Goal: Task Accomplishment & Management: Use online tool/utility

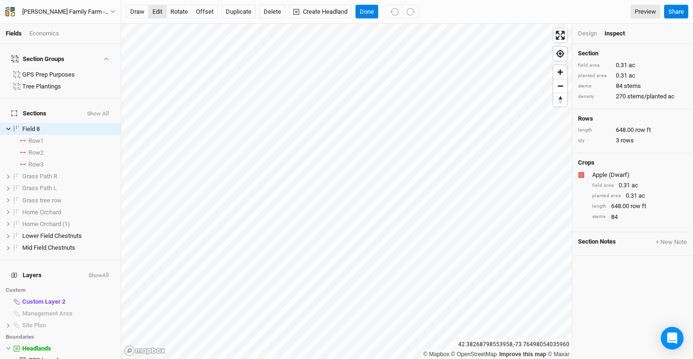
click at [154, 14] on button "edit" at bounding box center [157, 12] width 18 height 14
click at [96, 195] on span "show" at bounding box center [100, 201] width 13 height 12
click at [205, 9] on button "offset" at bounding box center [205, 12] width 26 height 14
click at [97, 195] on span "hide" at bounding box center [102, 201] width 10 height 12
click at [109, 145] on div "Fields Economics Section Groups GPS Prep Purposes Tree Plantings Sections Show …" at bounding box center [346, 179] width 693 height 359
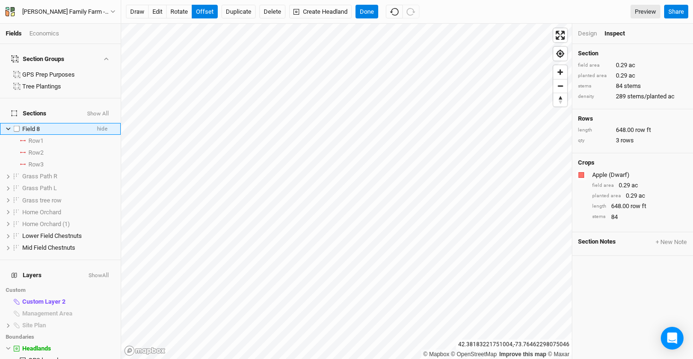
click at [33, 125] on span "Field 8" at bounding box center [31, 128] width 18 height 7
click at [158, 12] on button "edit" at bounding box center [157, 12] width 18 height 14
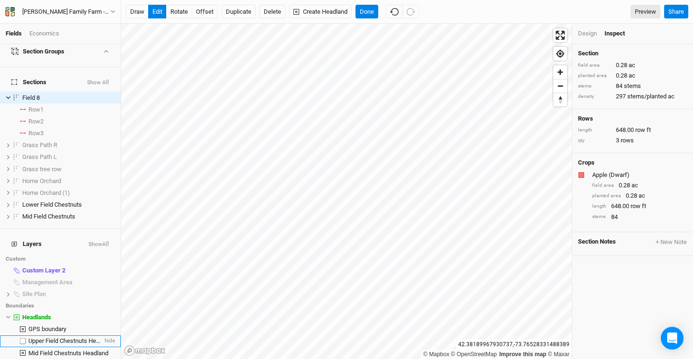
scroll to position [39, 0]
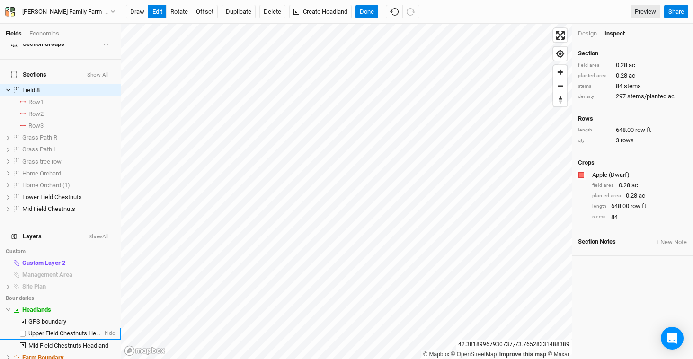
click at [25, 328] on label at bounding box center [23, 334] width 12 height 12
click at [25, 331] on input "checkbox" at bounding box center [23, 334] width 6 height 6
checkbox input "true"
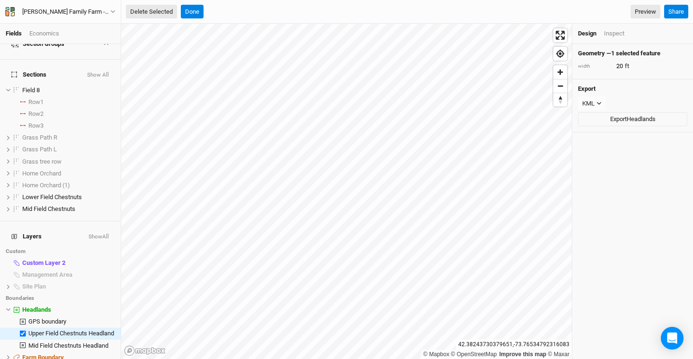
click at [158, 9] on button "Delete Selected" at bounding box center [151, 12] width 51 height 14
click at [287, 17] on button "Confirm" at bounding box center [285, 12] width 29 height 14
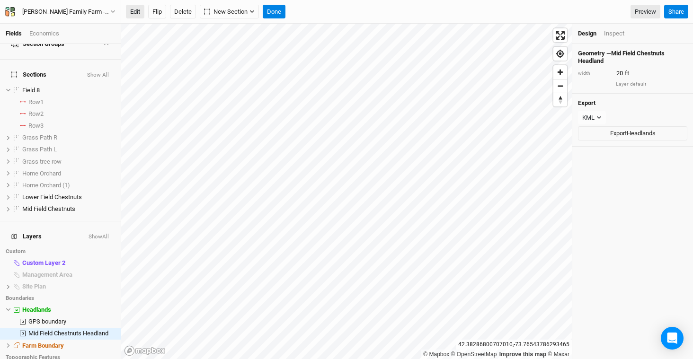
click at [141, 11] on button "Edit" at bounding box center [135, 12] width 18 height 14
click at [276, 15] on button "Done" at bounding box center [274, 12] width 23 height 14
click at [138, 11] on button "Edit" at bounding box center [135, 12] width 18 height 14
click at [278, 9] on button "Done" at bounding box center [274, 12] width 23 height 14
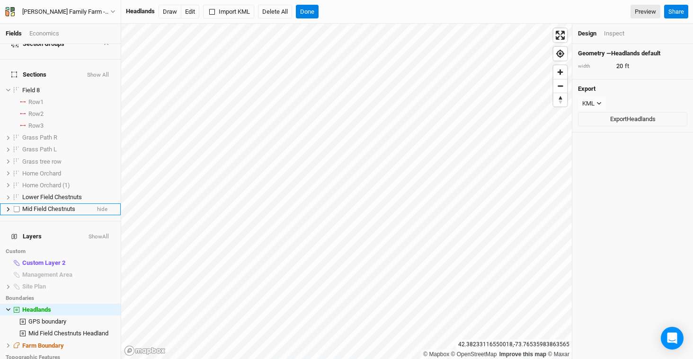
click at [62, 205] on span "Mid Field Chestnuts" at bounding box center [48, 208] width 53 height 7
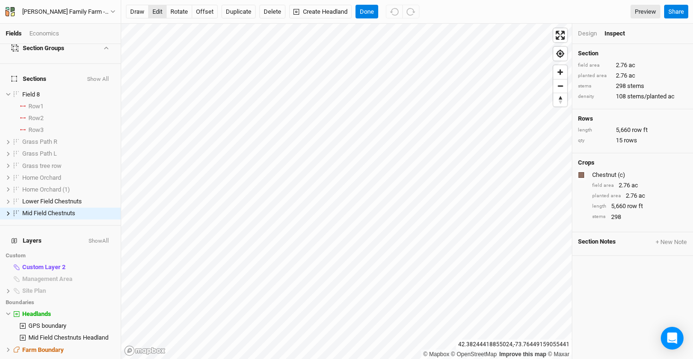
click at [154, 11] on button "edit" at bounding box center [157, 12] width 18 height 14
click at [94, 160] on span "show" at bounding box center [100, 166] width 13 height 12
click at [103, 273] on span "hide" at bounding box center [109, 279] width 12 height 12
click at [103, 285] on span "hide" at bounding box center [109, 291] width 12 height 12
click at [48, 210] on span "Mid Field Chestnuts" at bounding box center [48, 213] width 53 height 7
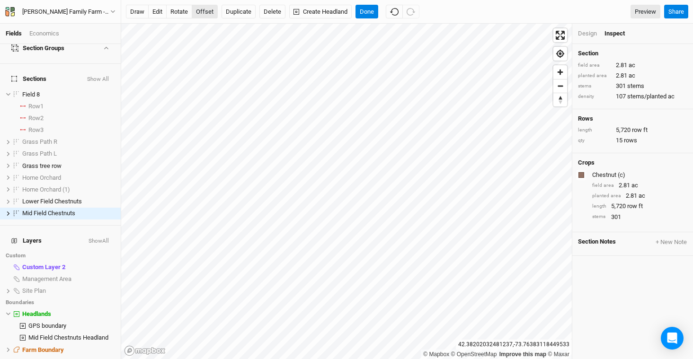
click at [204, 12] on button "offset" at bounding box center [205, 12] width 26 height 14
click at [369, 10] on button "Done" at bounding box center [366, 12] width 23 height 14
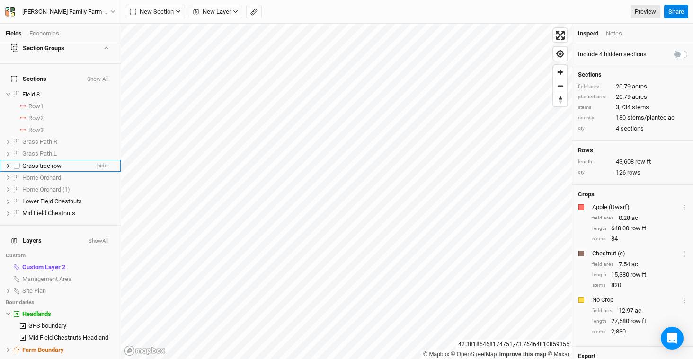
click at [97, 160] on span "hide" at bounding box center [102, 166] width 10 height 12
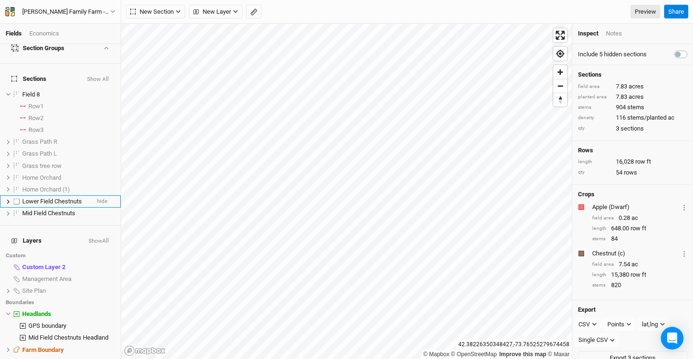
click at [19, 196] on label at bounding box center [17, 202] width 12 height 12
click at [19, 199] on input "checkbox" at bounding box center [17, 202] width 6 height 6
checkbox input "true"
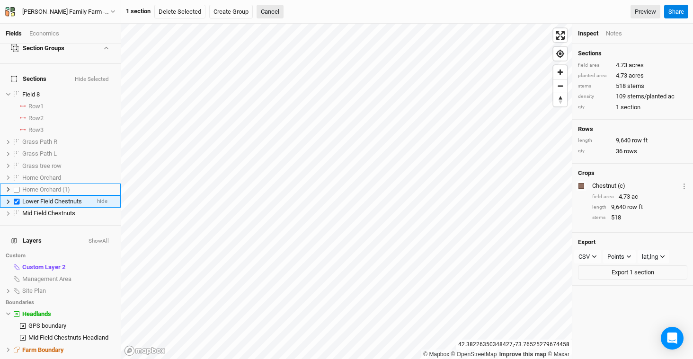
scroll to position [23, 0]
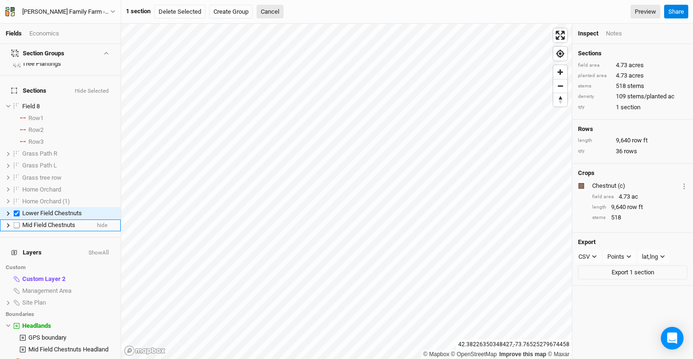
click at [17, 220] on label at bounding box center [17, 226] width 12 height 12
click at [17, 222] on input "checkbox" at bounding box center [17, 225] width 6 height 6
checkbox input "true"
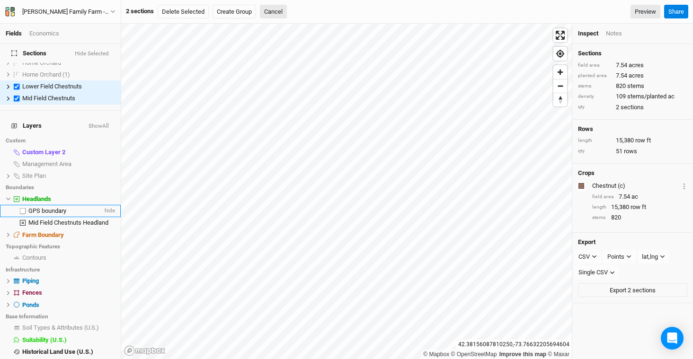
scroll to position [151, 0]
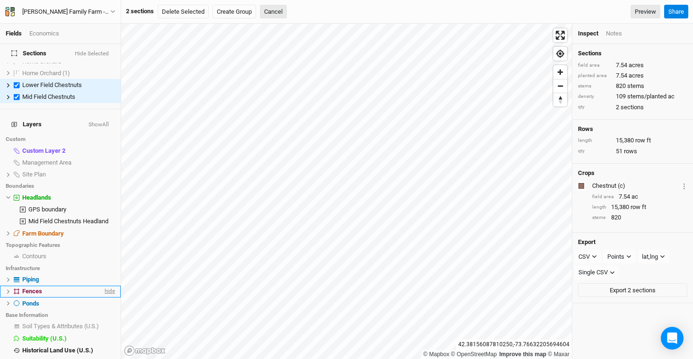
click at [103, 286] on span "hide" at bounding box center [109, 292] width 12 height 12
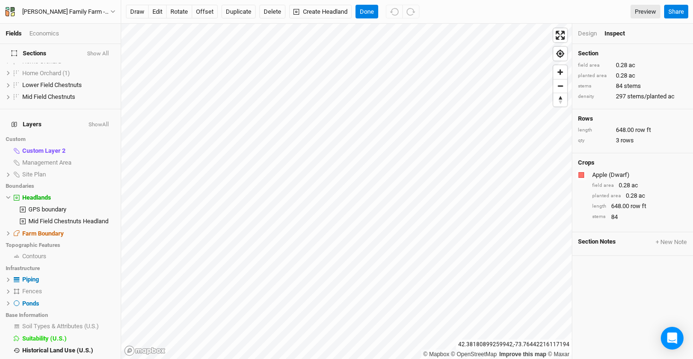
scroll to position [0, 0]
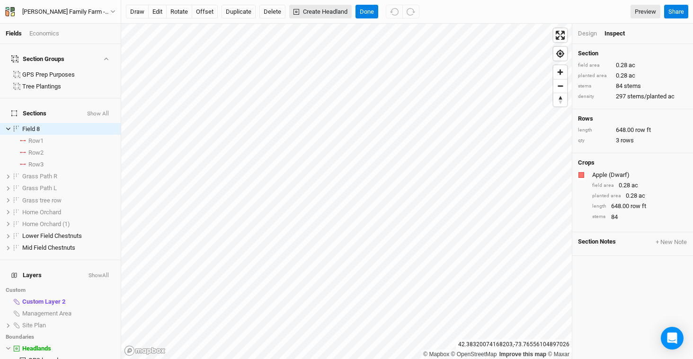
click at [330, 12] on button "Create Headland" at bounding box center [320, 12] width 62 height 14
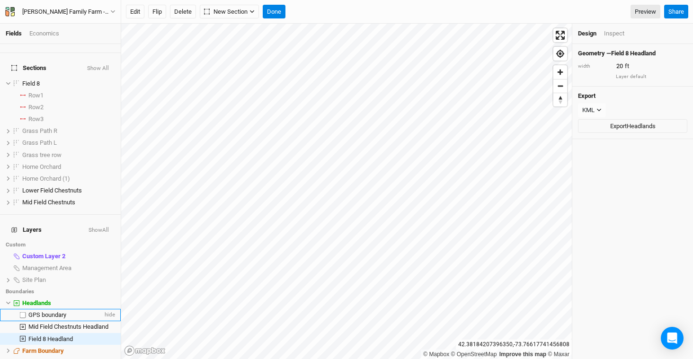
scroll to position [78, 0]
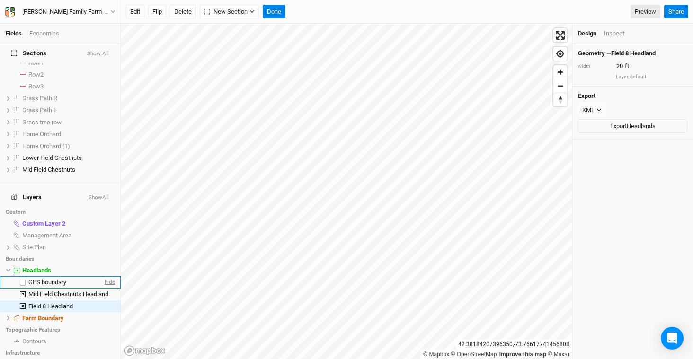
click at [104, 277] on span "hide" at bounding box center [109, 283] width 12 height 12
click at [278, 11] on button "Done" at bounding box center [274, 12] width 23 height 14
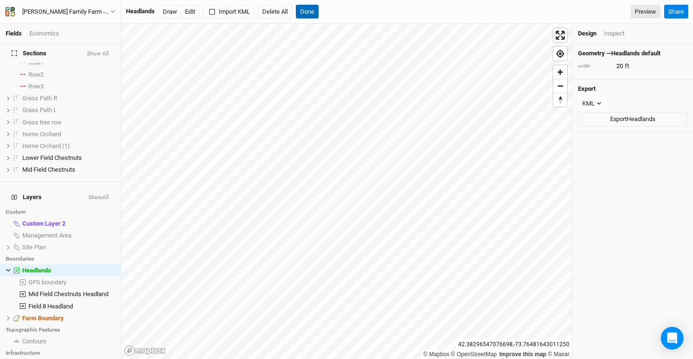
click at [314, 14] on button "Done" at bounding box center [307, 12] width 23 height 14
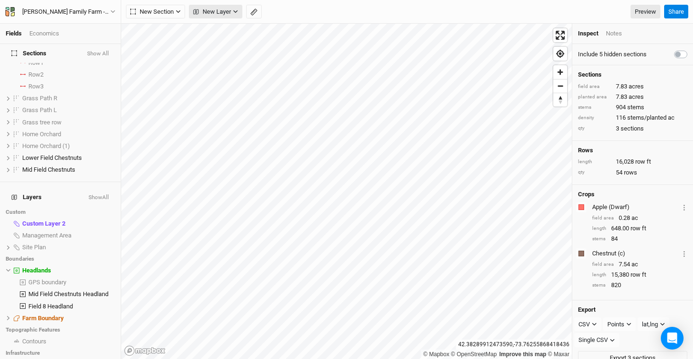
click at [231, 14] on span "New Layer" at bounding box center [212, 11] width 38 height 9
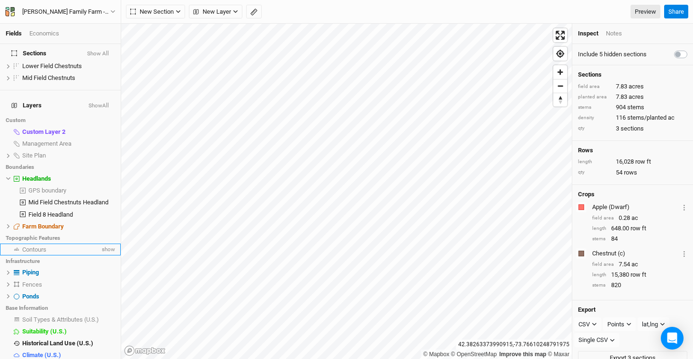
scroll to position [172, 0]
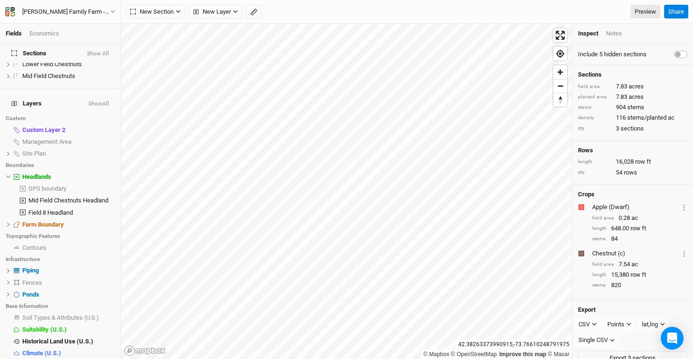
click at [51, 359] on li "Base Layer" at bounding box center [60, 366] width 121 height 12
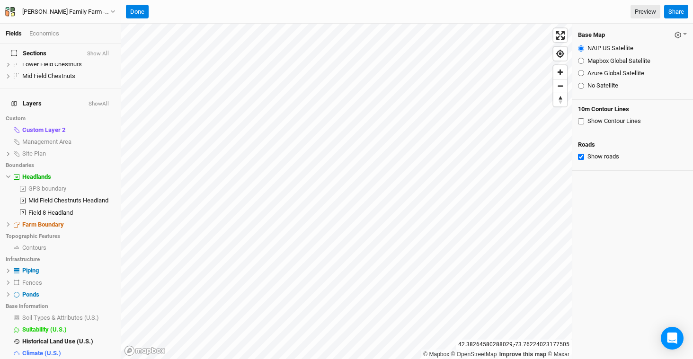
click at [582, 74] on input "Azure Global Satellite" at bounding box center [581, 73] width 6 height 6
radio input "true"
click at [103, 265] on span "hide" at bounding box center [109, 271] width 12 height 12
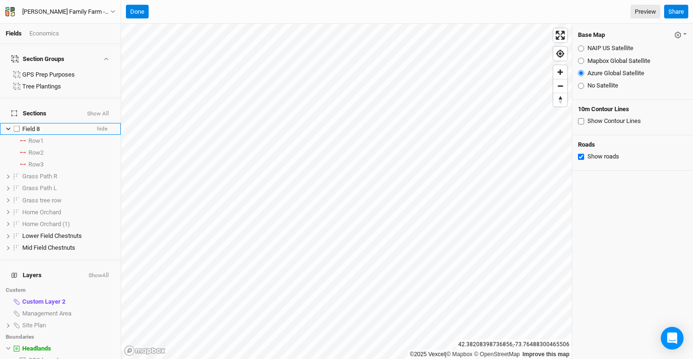
click at [53, 125] on div "Field 8" at bounding box center [55, 129] width 67 height 8
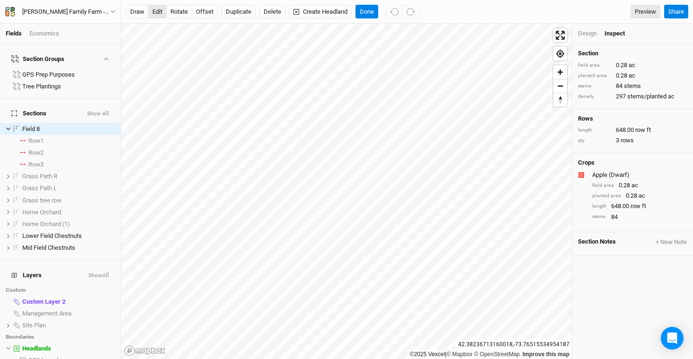
click at [154, 13] on button "edit" at bounding box center [157, 12] width 18 height 14
click at [372, 10] on button "Done" at bounding box center [366, 12] width 23 height 14
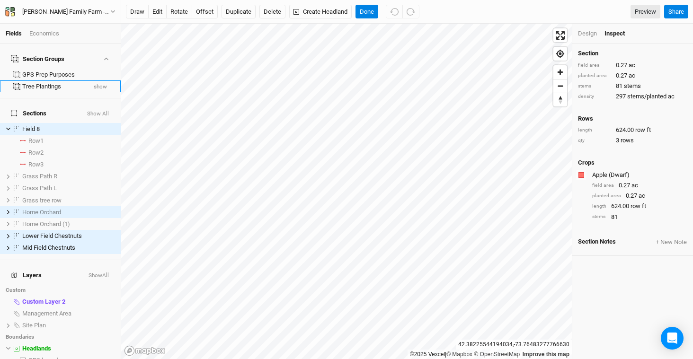
click at [95, 84] on button "show" at bounding box center [100, 87] width 14 height 7
click at [96, 84] on button "hide" at bounding box center [101, 87] width 11 height 7
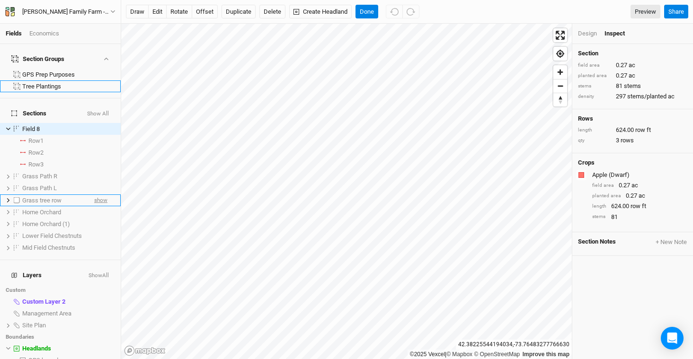
click at [94, 195] on span "show" at bounding box center [100, 201] width 13 height 12
click at [34, 125] on span "Field 8" at bounding box center [31, 128] width 18 height 7
click at [371, 10] on button "Done" at bounding box center [366, 12] width 23 height 14
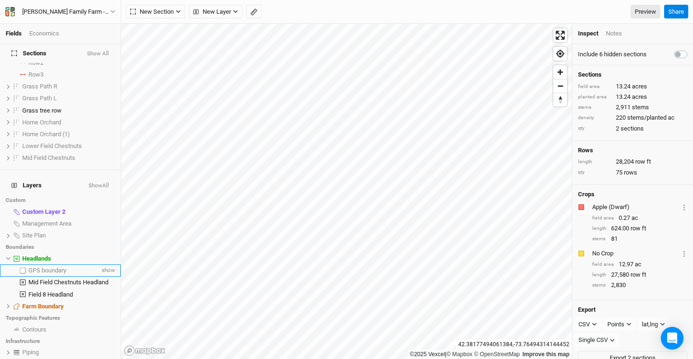
scroll to position [172, 0]
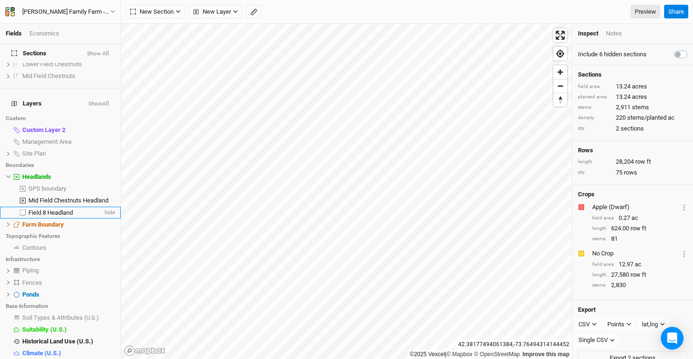
click at [52, 209] on span "Field 8 Headland" at bounding box center [50, 212] width 44 height 7
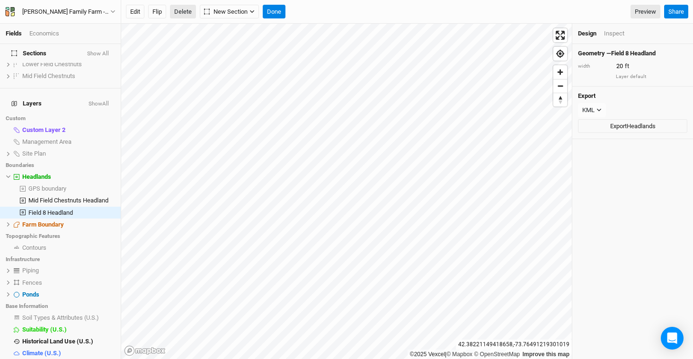
click at [190, 11] on button "Delete" at bounding box center [183, 12] width 26 height 14
click at [314, 15] on button "Confirm" at bounding box center [305, 12] width 29 height 14
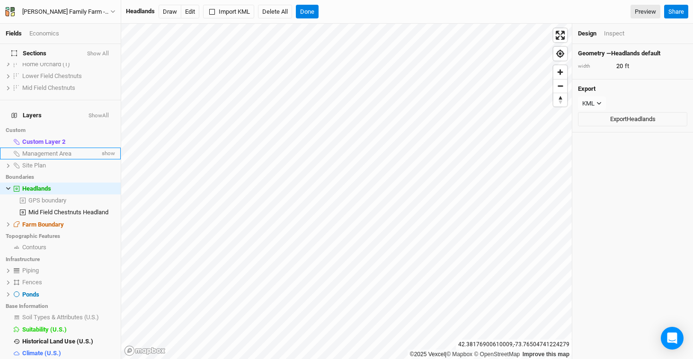
scroll to position [0, 0]
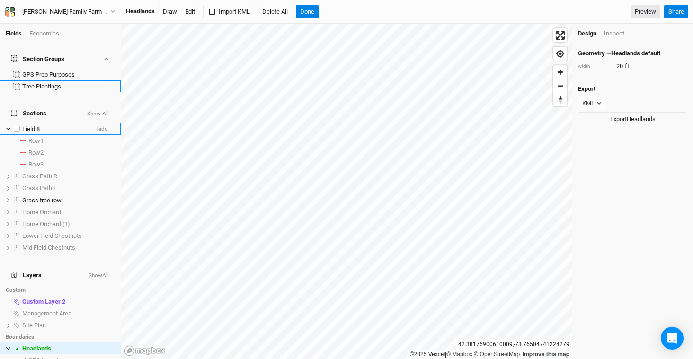
click at [38, 125] on span "Field 8" at bounding box center [31, 128] width 18 height 7
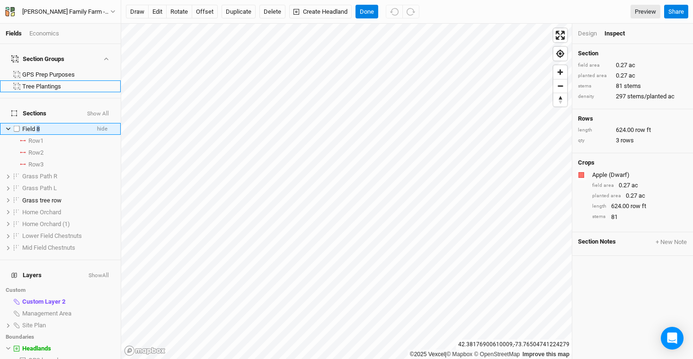
click at [38, 125] on span "Field 8" at bounding box center [31, 128] width 18 height 7
type input "Orchard"
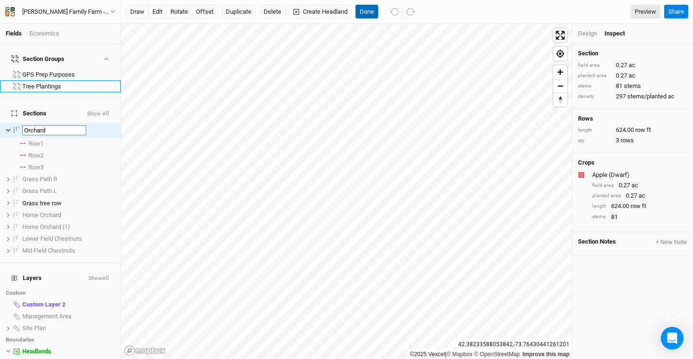
click at [365, 10] on button "Done" at bounding box center [366, 12] width 23 height 14
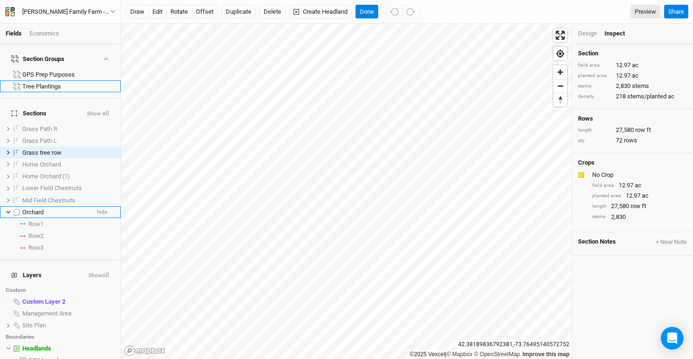
click at [38, 209] on span "Orchard" at bounding box center [32, 212] width 21 height 7
click at [371, 12] on button "Done" at bounding box center [366, 12] width 23 height 14
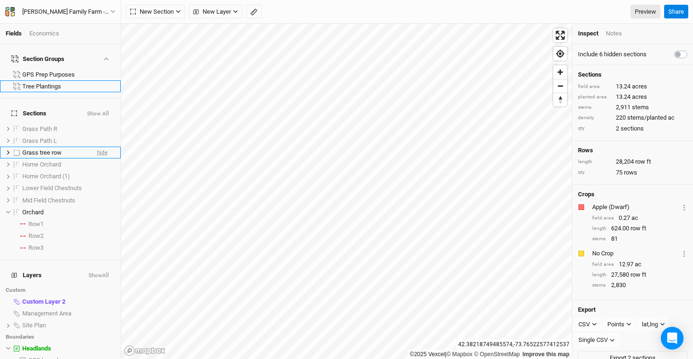
click at [98, 147] on span "hide" at bounding box center [102, 153] width 10 height 12
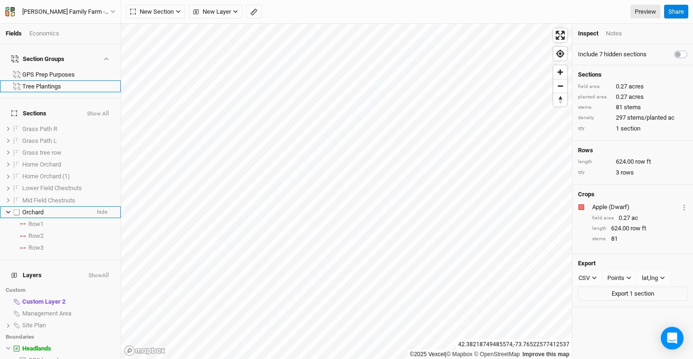
click at [41, 209] on span "Orchard" at bounding box center [32, 212] width 21 height 7
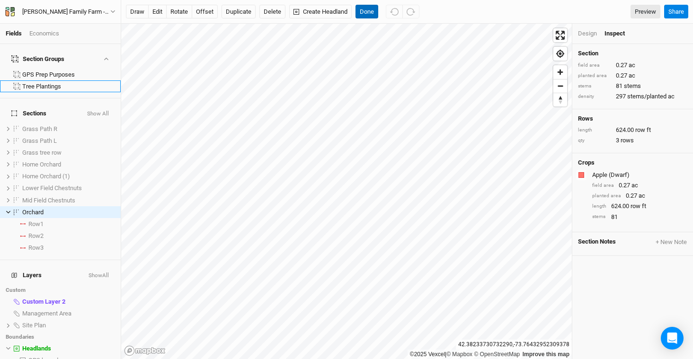
click at [367, 15] on button "Done" at bounding box center [366, 12] width 23 height 14
click at [329, 20] on div "draw edit rotate offset Duplicate Delete Create Headland Done Preview Share" at bounding box center [407, 12] width 572 height 24
click at [330, 12] on button "Create Headland" at bounding box center [320, 12] width 62 height 14
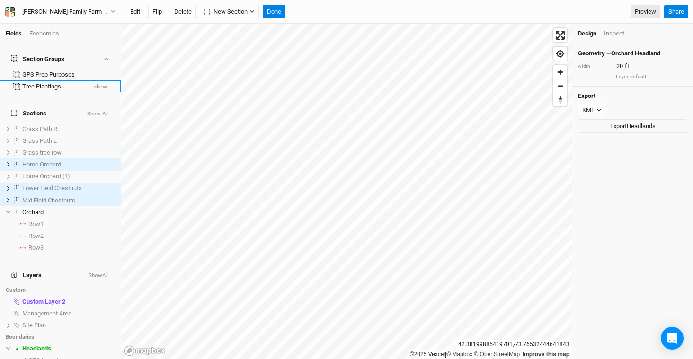
click at [95, 84] on button "show" at bounding box center [100, 87] width 14 height 7
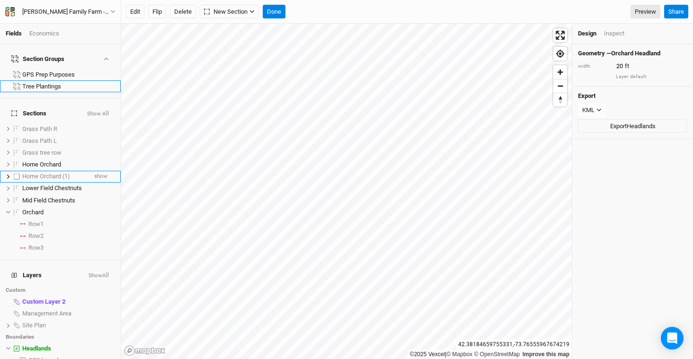
click at [80, 171] on li "Home Orchard (1) show" at bounding box center [60, 177] width 121 height 12
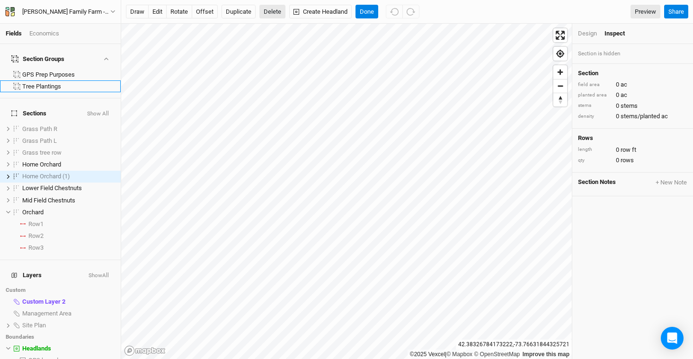
click at [266, 9] on button "Delete" at bounding box center [272, 12] width 26 height 14
click at [319, 10] on button "Confirm" at bounding box center [310, 12] width 29 height 14
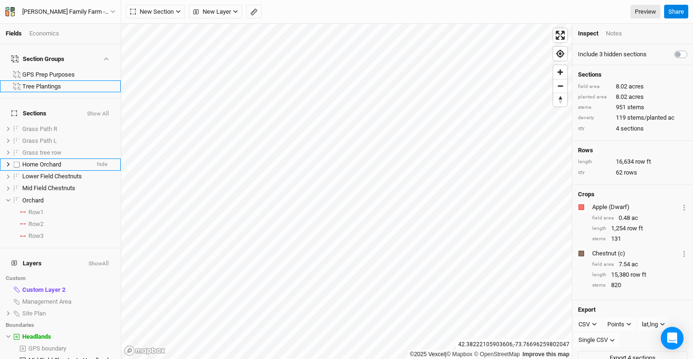
click at [53, 161] on span "Home Orchard" at bounding box center [41, 164] width 39 height 7
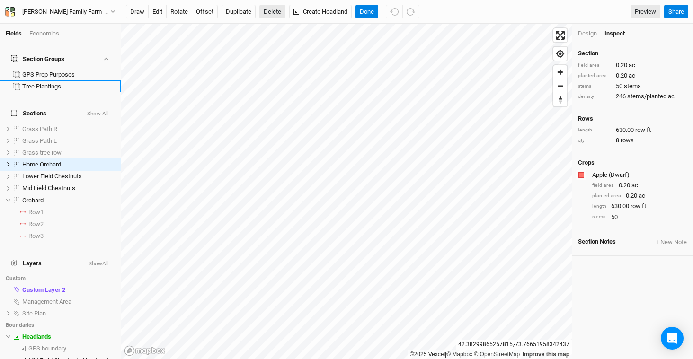
click at [274, 12] on button "Delete" at bounding box center [272, 12] width 26 height 14
click at [316, 14] on button "Confirm" at bounding box center [300, 12] width 29 height 14
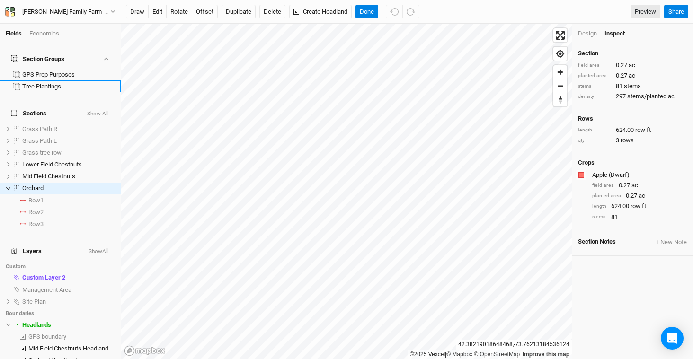
drag, startPoint x: 597, startPoint y: 40, endPoint x: 592, endPoint y: 38, distance: 6.0
click at [597, 40] on div "Design Inspect" at bounding box center [632, 34] width 121 height 20
click at [587, 35] on div "Design" at bounding box center [587, 33] width 19 height 9
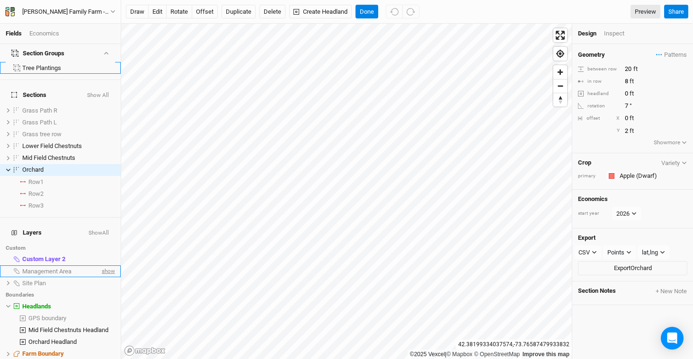
scroll to position [69, 0]
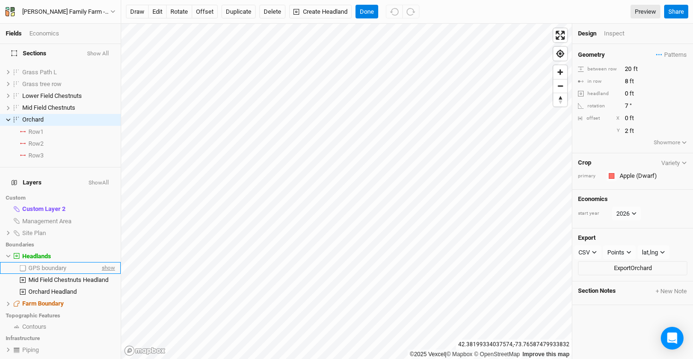
click at [101, 262] on span "show" at bounding box center [107, 268] width 15 height 12
click at [107, 262] on span "hide" at bounding box center [109, 268] width 12 height 12
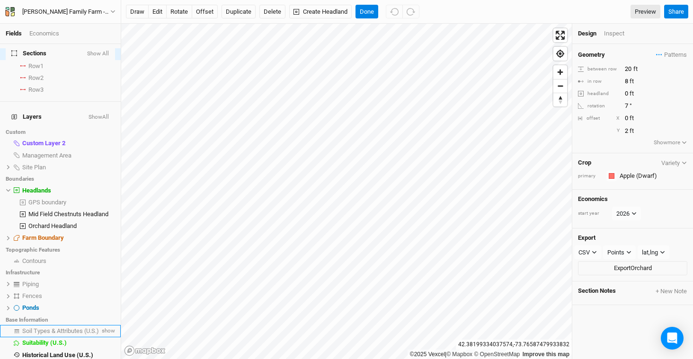
scroll to position [148, 0]
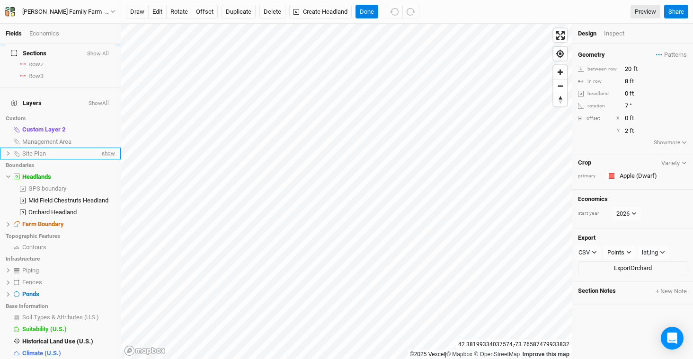
click at [102, 148] on span "show" at bounding box center [107, 154] width 15 height 12
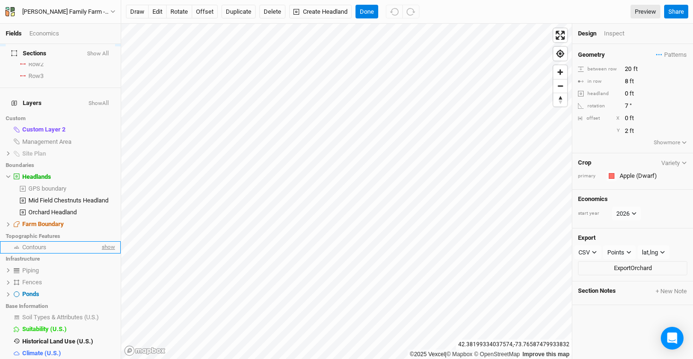
click at [100, 242] on span "show" at bounding box center [107, 248] width 15 height 12
click at [371, 12] on button "Done" at bounding box center [366, 12] width 23 height 14
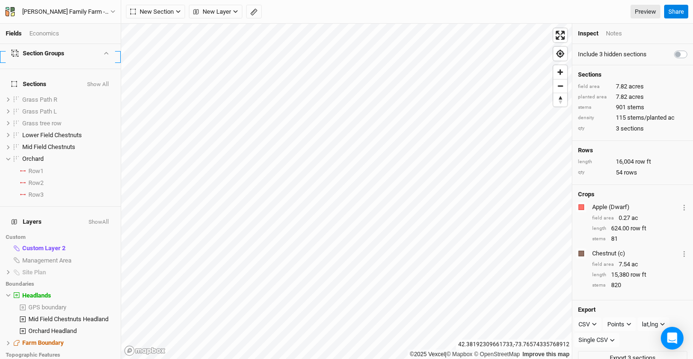
scroll to position [0, 0]
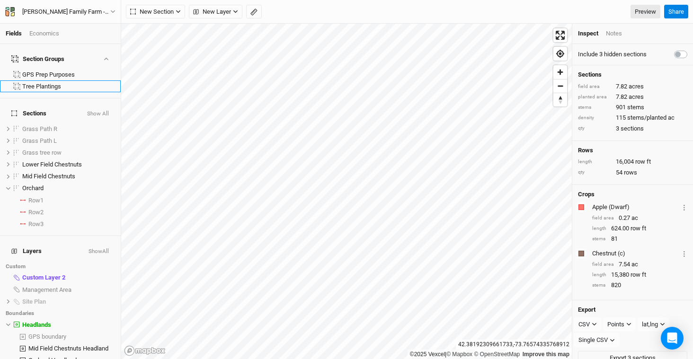
click at [98, 111] on button "Show All" at bounding box center [98, 114] width 23 height 7
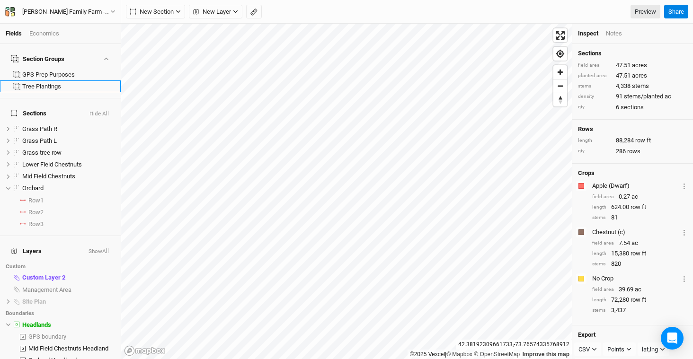
click at [98, 111] on button "Hide All" at bounding box center [99, 114] width 20 height 7
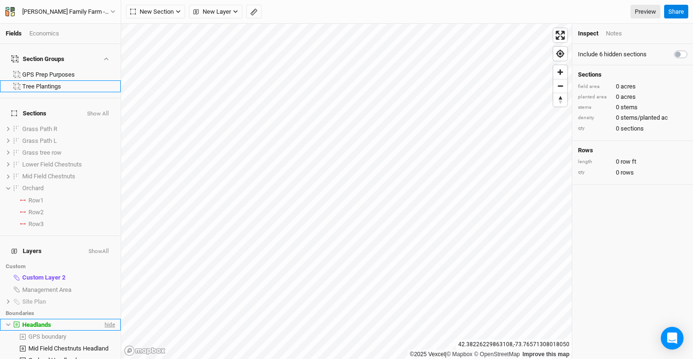
click at [103, 319] on span "hide" at bounding box center [109, 325] width 12 height 12
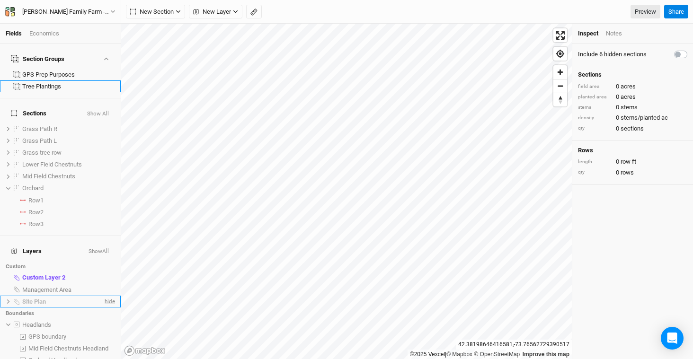
click at [103, 296] on span "hide" at bounding box center [109, 302] width 12 height 12
click at [102, 284] on span "show" at bounding box center [107, 290] width 15 height 12
click at [103, 284] on span "hide" at bounding box center [109, 290] width 12 height 12
click at [53, 286] on span "Management Area" at bounding box center [46, 289] width 49 height 7
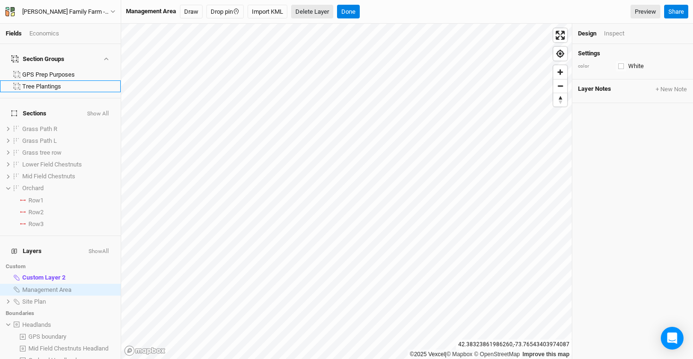
click at [322, 11] on button "Delete Layer" at bounding box center [312, 12] width 42 height 14
click at [355, 14] on button "Confirm" at bounding box center [350, 12] width 29 height 14
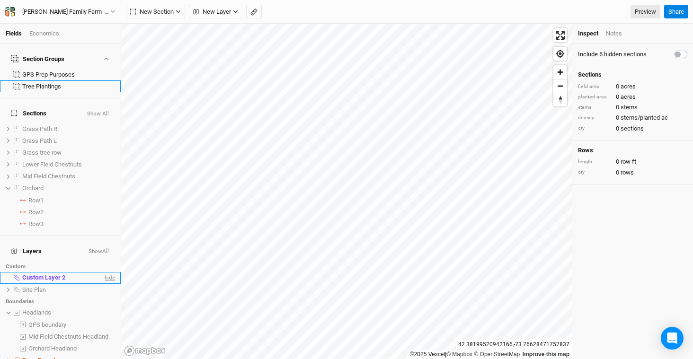
click at [108, 272] on span "hide" at bounding box center [109, 278] width 12 height 12
click at [108, 272] on span "show" at bounding box center [107, 278] width 15 height 12
click at [55, 274] on span "Custom Layer 2" at bounding box center [43, 277] width 43 height 7
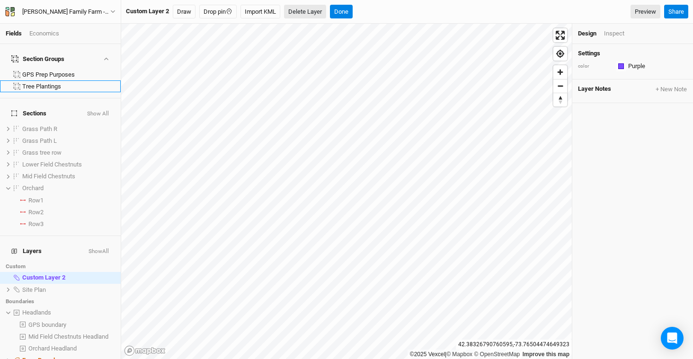
click at [320, 13] on button "Delete Layer" at bounding box center [305, 12] width 42 height 14
click at [347, 10] on button "Confirm" at bounding box center [343, 12] width 29 height 14
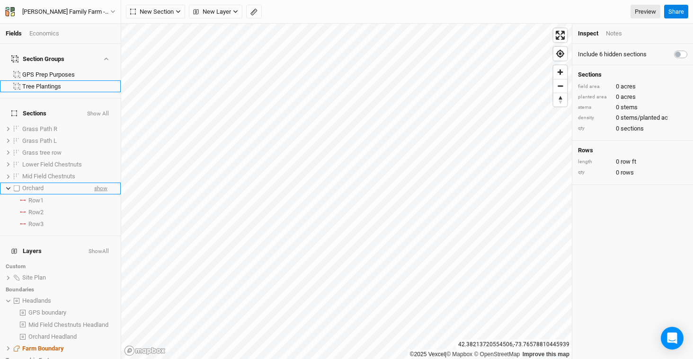
click at [99, 183] on span "show" at bounding box center [100, 189] width 13 height 12
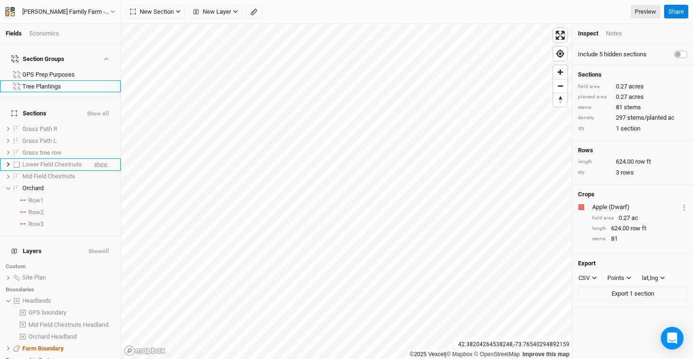
click at [100, 159] on span "show" at bounding box center [100, 165] width 13 height 12
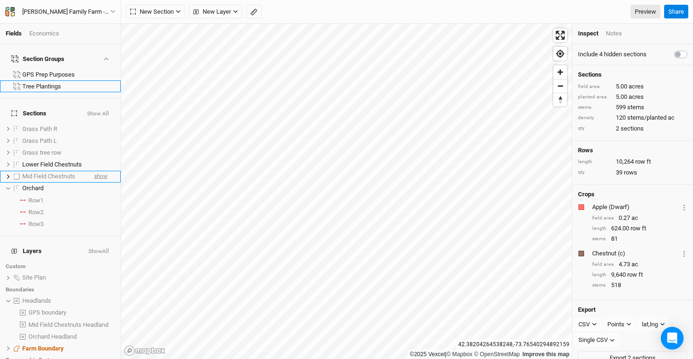
click at [98, 171] on span "show" at bounding box center [100, 177] width 13 height 12
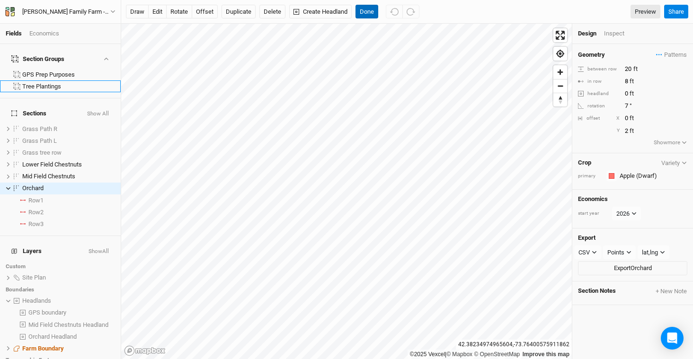
click at [370, 12] on button "Done" at bounding box center [366, 12] width 23 height 14
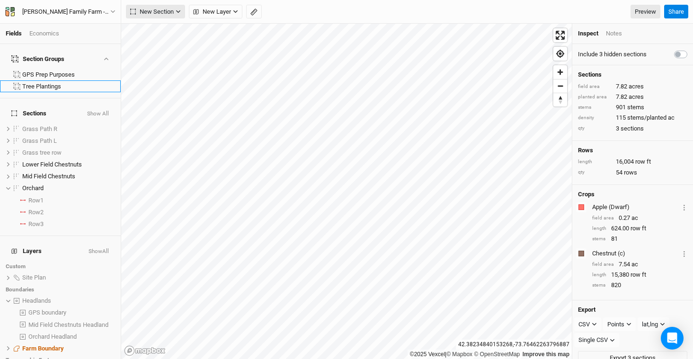
click at [168, 11] on span "New Section" at bounding box center [152, 11] width 44 height 9
click at [167, 40] on button "Line" at bounding box center [163, 46] width 75 height 15
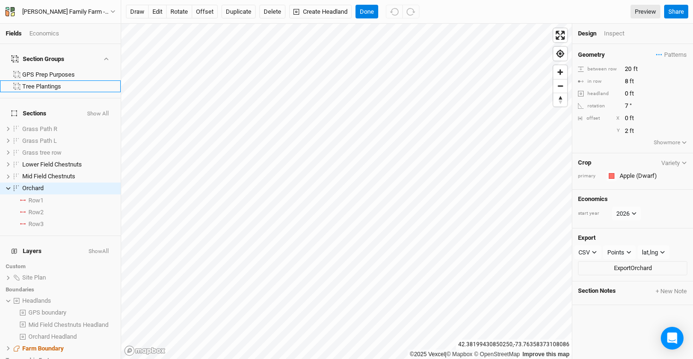
click at [622, 29] on div "Design Inspect" at bounding box center [632, 34] width 121 height 20
click at [620, 36] on div "Inspect" at bounding box center [621, 33] width 34 height 9
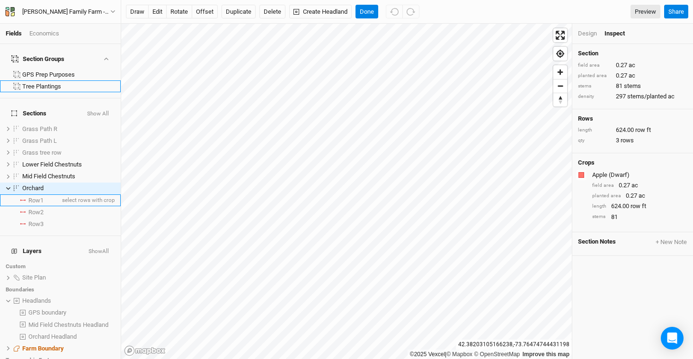
click at [40, 197] on span "Row 1" at bounding box center [35, 201] width 15 height 8
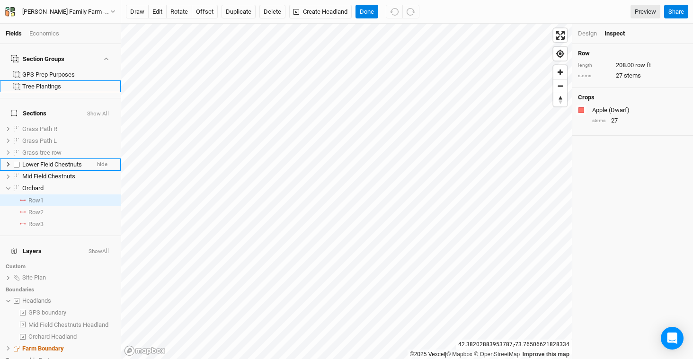
click at [18, 159] on label at bounding box center [17, 165] width 12 height 12
click at [18, 161] on input "checkbox" at bounding box center [17, 164] width 6 height 6
checkbox input "true"
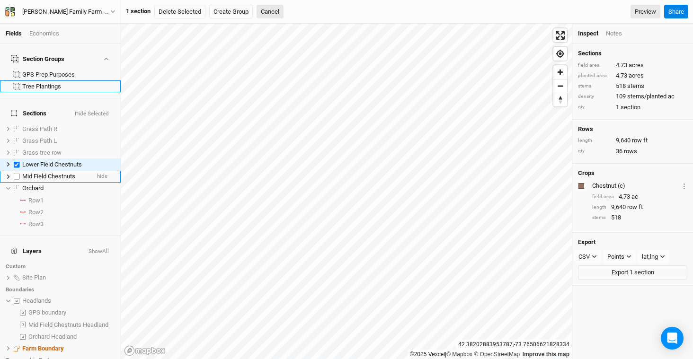
click at [18, 171] on label at bounding box center [17, 177] width 12 height 12
click at [18, 174] on input "checkbox" at bounding box center [17, 177] width 6 height 6
checkbox input "true"
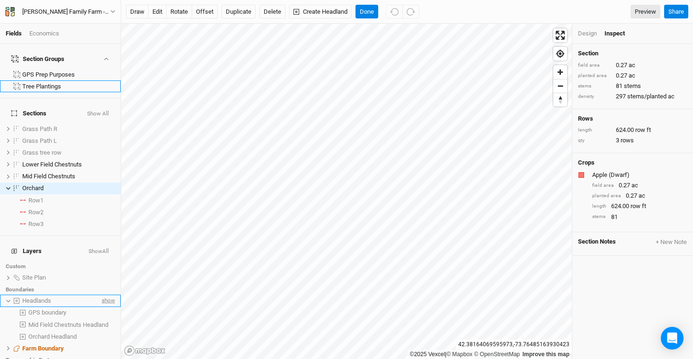
click at [100, 295] on span "show" at bounding box center [107, 301] width 15 height 12
click at [364, 12] on button "Done" at bounding box center [366, 12] width 23 height 14
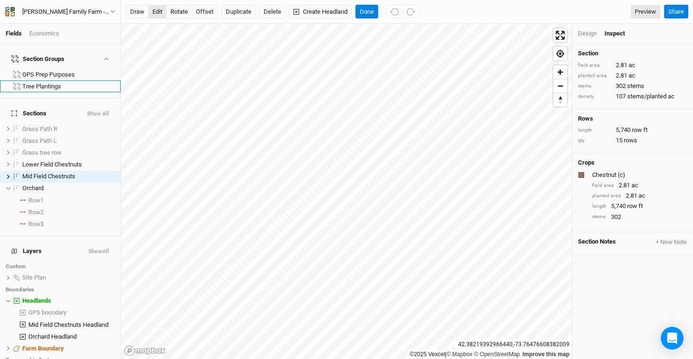
click at [155, 13] on button "edit" at bounding box center [157, 12] width 18 height 14
click at [362, 8] on button "Done" at bounding box center [366, 12] width 23 height 14
click at [161, 8] on button "edit" at bounding box center [157, 12] width 18 height 14
click at [98, 147] on span "show" at bounding box center [100, 153] width 13 height 12
click at [206, 9] on button "offset" at bounding box center [205, 12] width 26 height 14
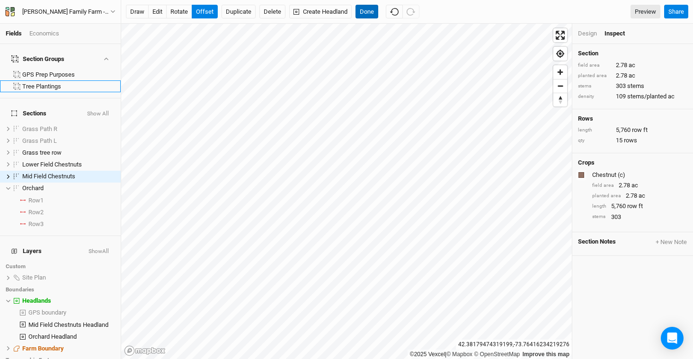
click at [368, 12] on button "Done" at bounding box center [366, 12] width 23 height 14
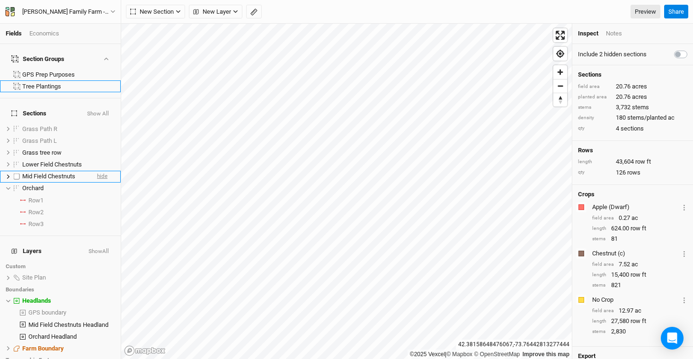
click at [97, 171] on span "hide" at bounding box center [102, 177] width 10 height 12
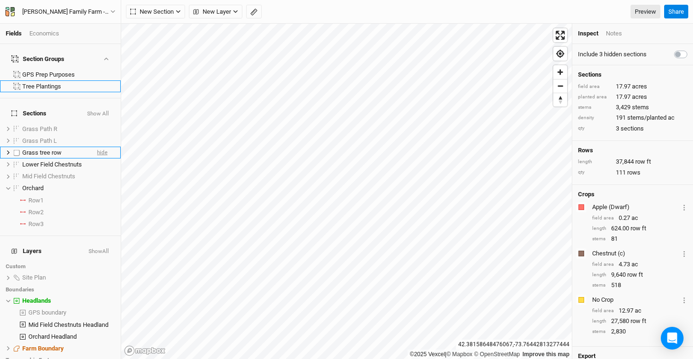
click at [97, 147] on span "hide" at bounding box center [102, 153] width 10 height 12
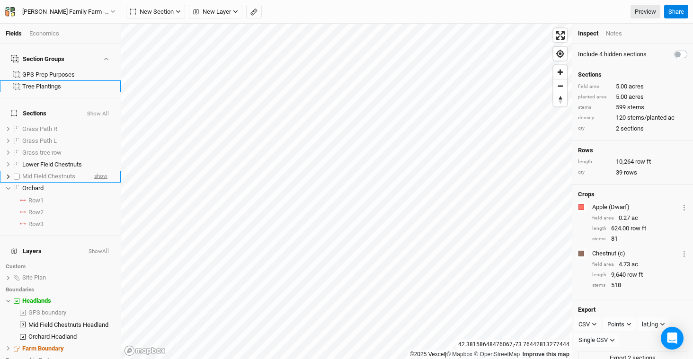
click at [95, 171] on span "show" at bounding box center [100, 177] width 13 height 12
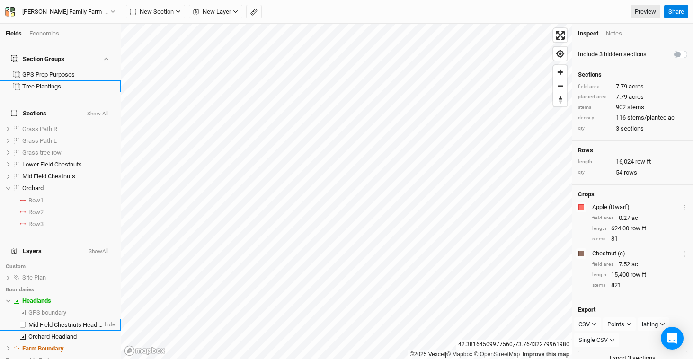
click at [81, 321] on span "Mid Field Chestnuts Headland" at bounding box center [68, 324] width 80 height 7
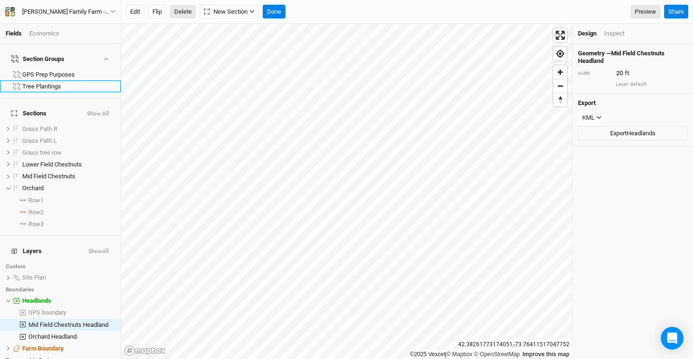
click at [194, 12] on button "Delete" at bounding box center [183, 12] width 26 height 14
click at [346, 11] on button "Confirm" at bounding box center [341, 12] width 29 height 14
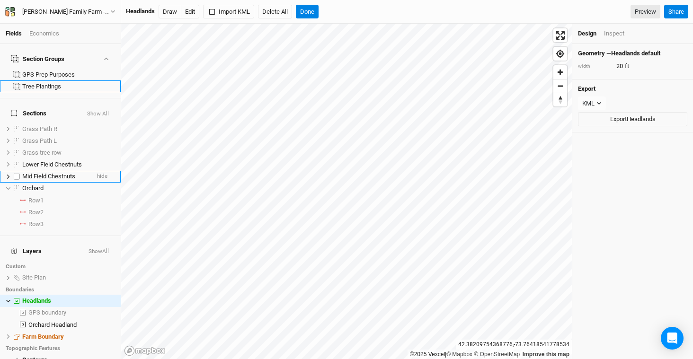
click at [41, 173] on span "Mid Field Chestnuts" at bounding box center [48, 176] width 53 height 7
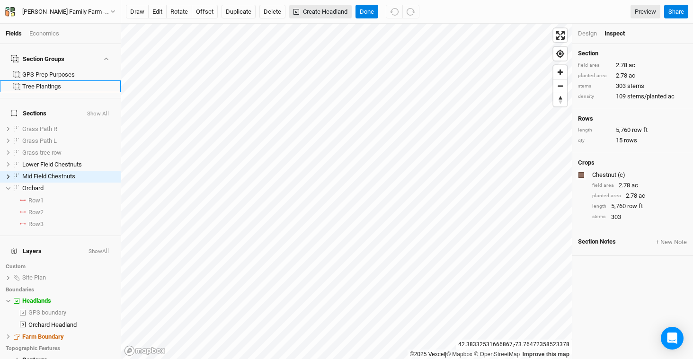
click at [308, 11] on button "Create Headland" at bounding box center [320, 12] width 62 height 14
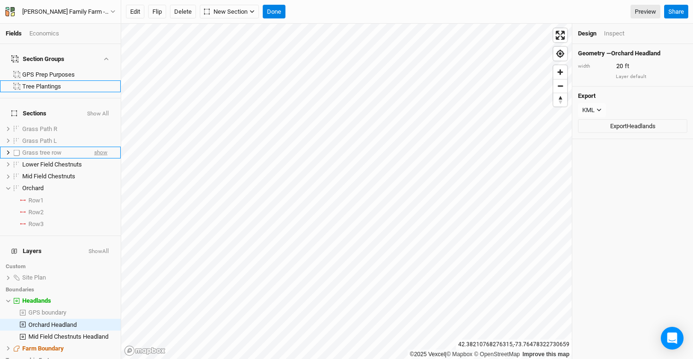
click at [97, 147] on span "show" at bounding box center [100, 153] width 13 height 12
click at [280, 8] on button "Done" at bounding box center [274, 12] width 23 height 14
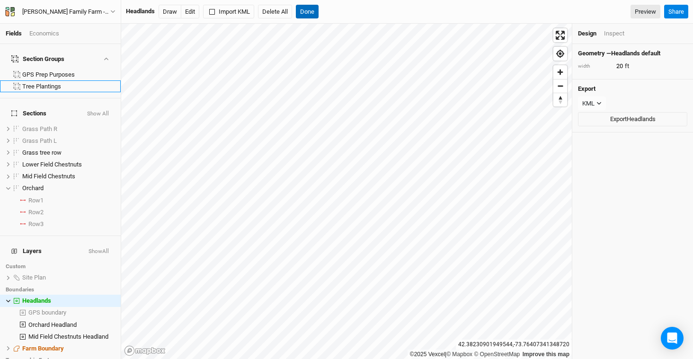
click at [304, 12] on button "Done" at bounding box center [307, 12] width 23 height 14
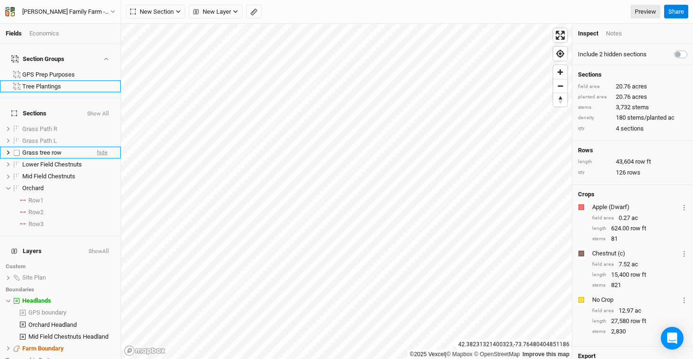
click at [99, 147] on span "hide" at bounding box center [102, 153] width 10 height 12
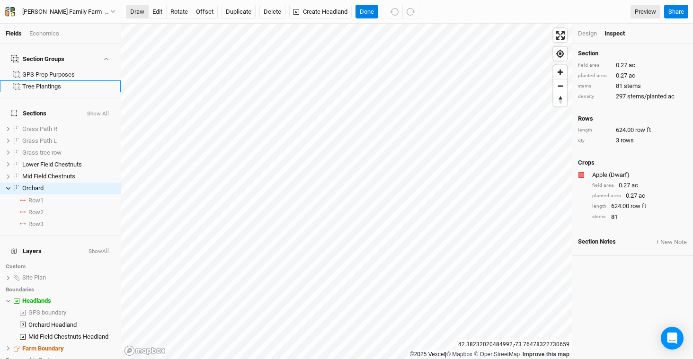
click at [135, 15] on button "draw" at bounding box center [137, 12] width 23 height 14
click at [378, 16] on button "Cancel" at bounding box center [368, 12] width 27 height 14
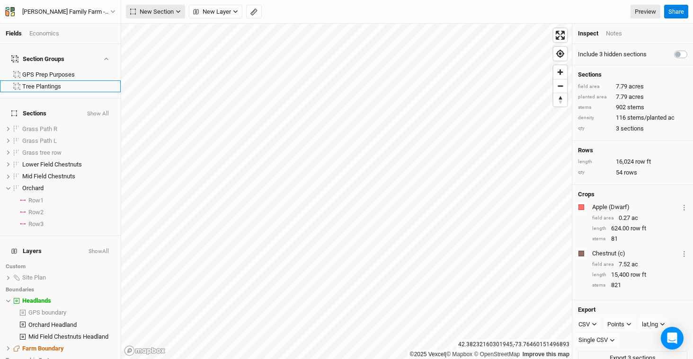
click at [161, 14] on span "New Section" at bounding box center [152, 11] width 44 height 9
click at [160, 46] on button "Line" at bounding box center [163, 46] width 75 height 15
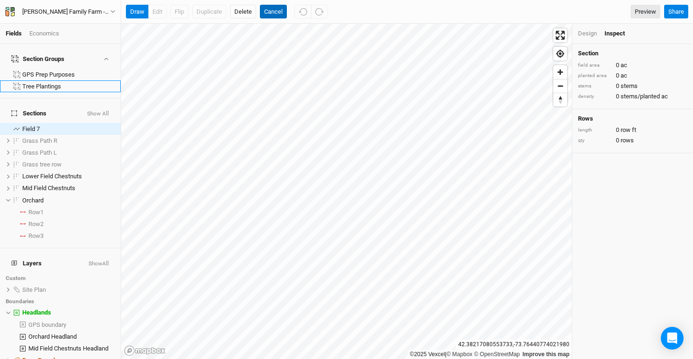
click at [269, 11] on button "Cancel" at bounding box center [273, 12] width 27 height 14
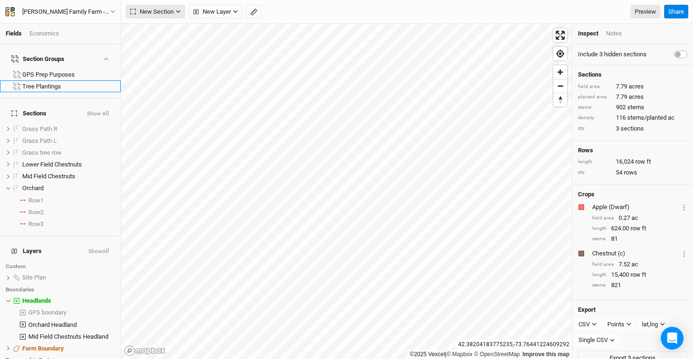
click at [151, 8] on span "New Section" at bounding box center [152, 11] width 44 height 9
click at [154, 48] on div "Line" at bounding box center [153, 46] width 15 height 11
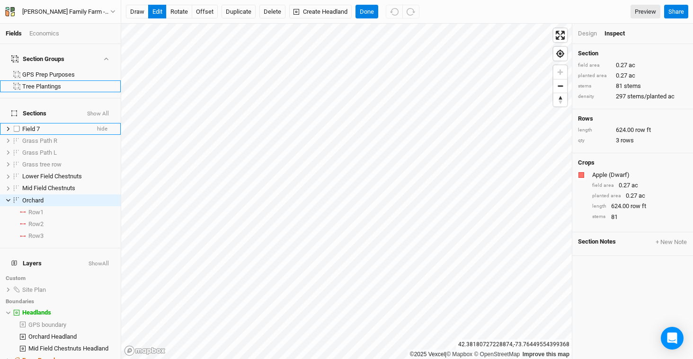
click at [36, 125] on span "Field 7" at bounding box center [31, 128] width 18 height 7
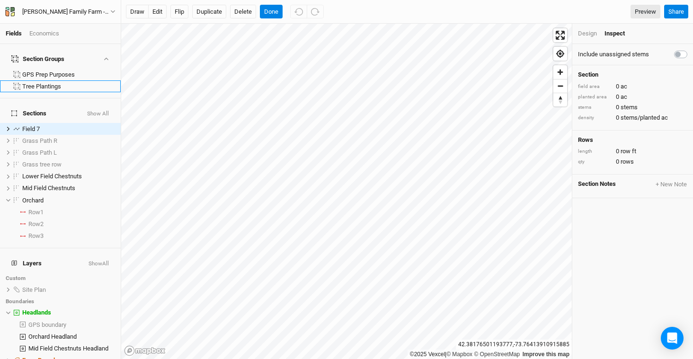
click at [595, 36] on div "Design" at bounding box center [587, 33] width 19 height 9
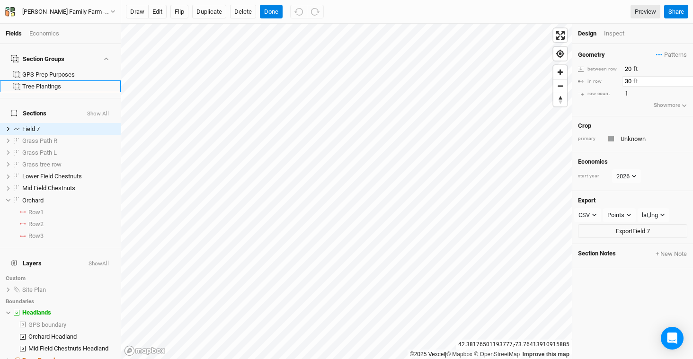
click at [634, 80] on input "30" at bounding box center [663, 81] width 82 height 10
type input "3"
type input "8"
click at [636, 138] on input "text" at bounding box center [653, 138] width 70 height 11
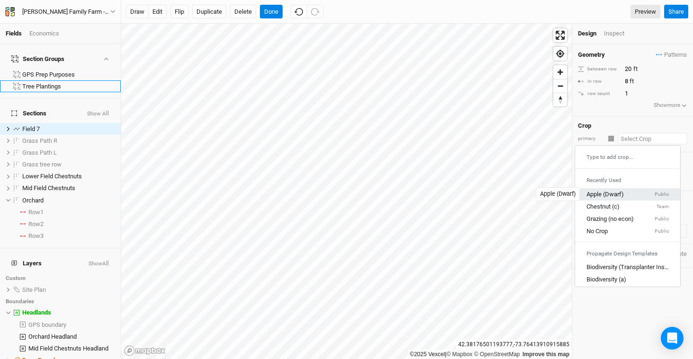
click at [619, 191] on div "Apple (Dwarf)" at bounding box center [604, 194] width 37 height 9
type input "12"
type input "4"
type input "Apple (Dwarf)"
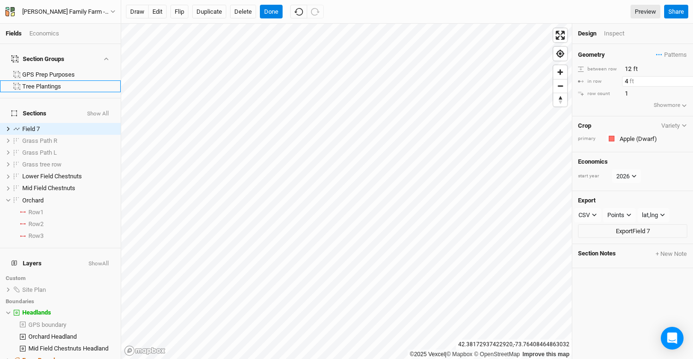
drag, startPoint x: 636, startPoint y: 82, endPoint x: 615, endPoint y: 83, distance: 20.4
click at [615, 83] on div "in row 4 ft" at bounding box center [632, 81] width 109 height 10
type input "8"
click at [52, 125] on div "Field 7" at bounding box center [55, 129] width 67 height 8
click at [214, 6] on button "Duplicate" at bounding box center [209, 12] width 34 height 14
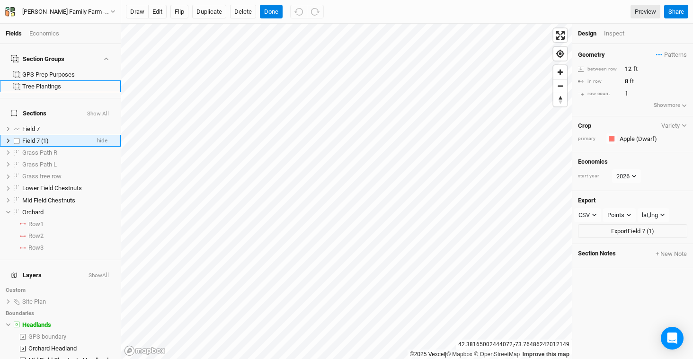
click at [37, 137] on span "Field 7 (1)" at bounding box center [35, 140] width 27 height 7
click at [158, 14] on button "edit" at bounding box center [157, 12] width 18 height 14
click at [280, 15] on button "Done" at bounding box center [271, 12] width 23 height 14
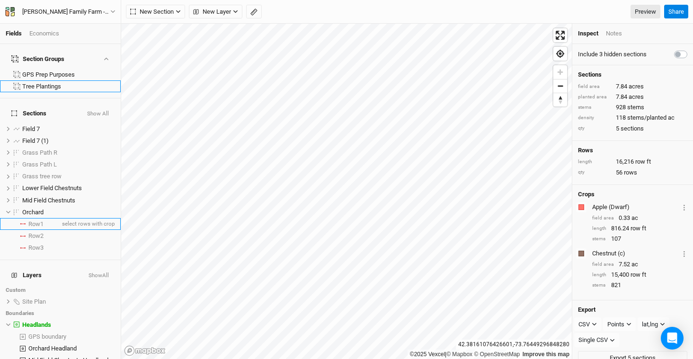
click at [42, 221] on span "Row 1" at bounding box center [35, 225] width 15 height 8
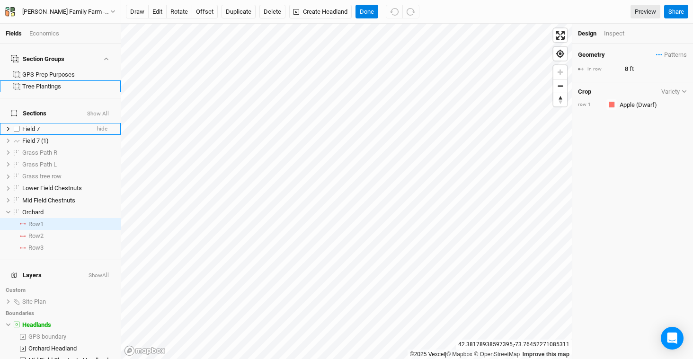
click at [36, 123] on li "Field 7 hide" at bounding box center [60, 129] width 121 height 12
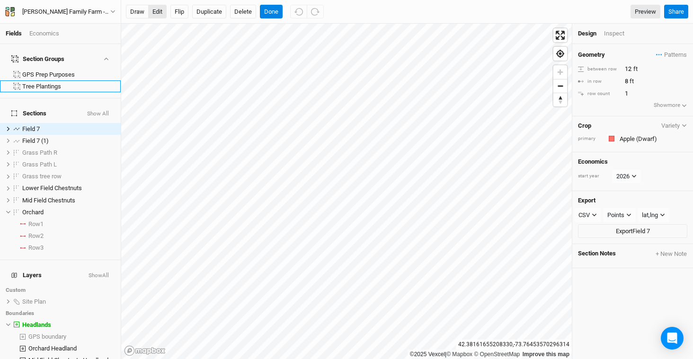
click at [158, 8] on button "edit" at bounding box center [157, 12] width 18 height 14
click at [274, 13] on button "Done" at bounding box center [271, 12] width 23 height 14
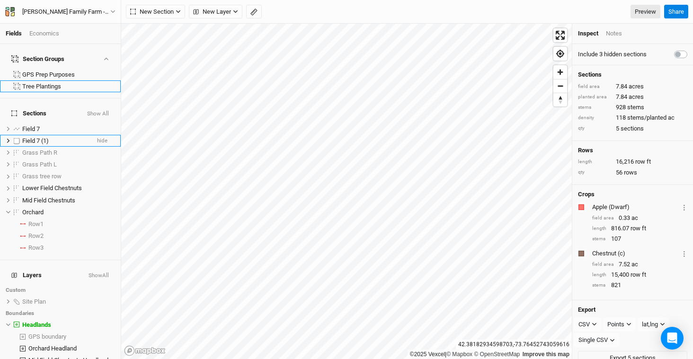
click at [41, 137] on span "Field 7 (1)" at bounding box center [35, 140] width 27 height 7
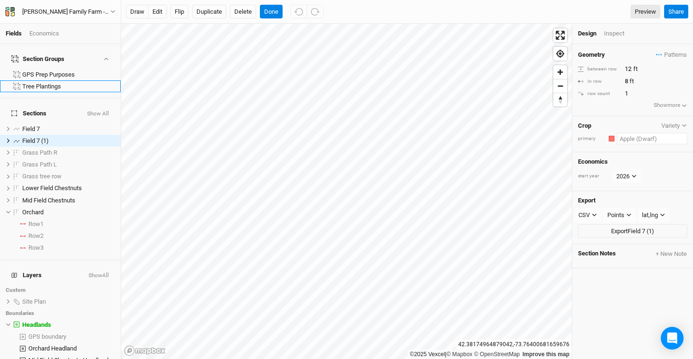
click at [635, 137] on input "text" at bounding box center [652, 138] width 71 height 11
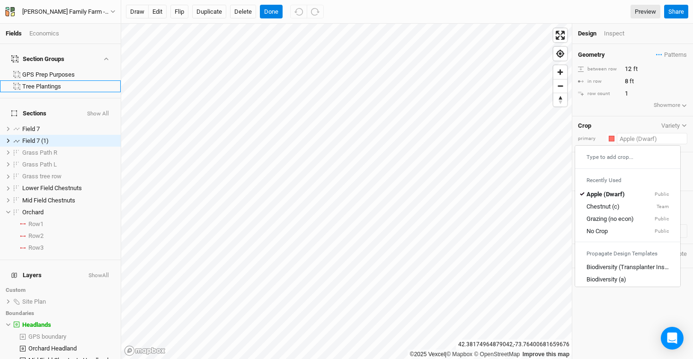
click at [621, 159] on div "Type to add crop..." at bounding box center [627, 157] width 105 height 15
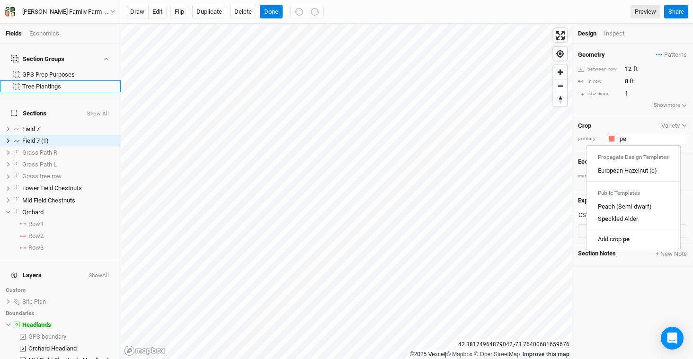
type input "p"
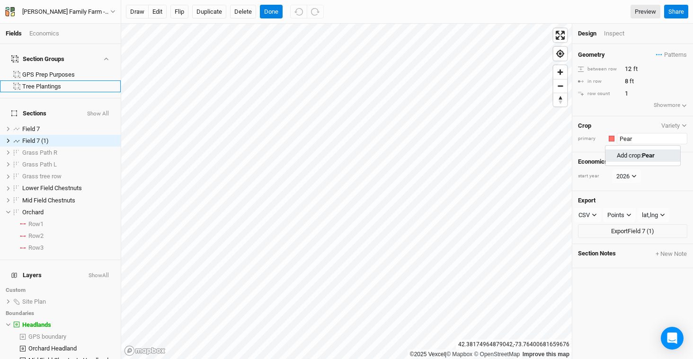
click at [652, 160] on link "Add crop: Pear" at bounding box center [642, 156] width 75 height 12
type input "Pear"
type input "20"
type input "30"
click at [647, 68] on input "20" at bounding box center [663, 69] width 82 height 10
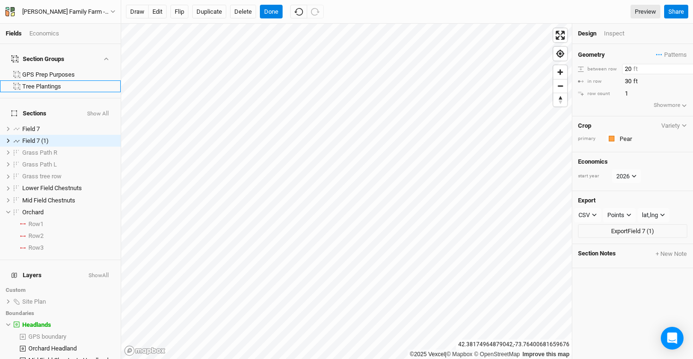
type input "2"
type input "8"
type input "20"
click at [657, 78] on input "30" at bounding box center [663, 81] width 82 height 10
type input "3"
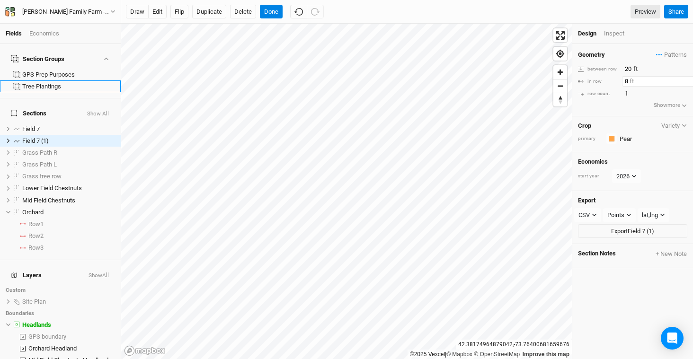
type input "8"
click at [43, 125] on div "Field 7" at bounding box center [55, 129] width 67 height 8
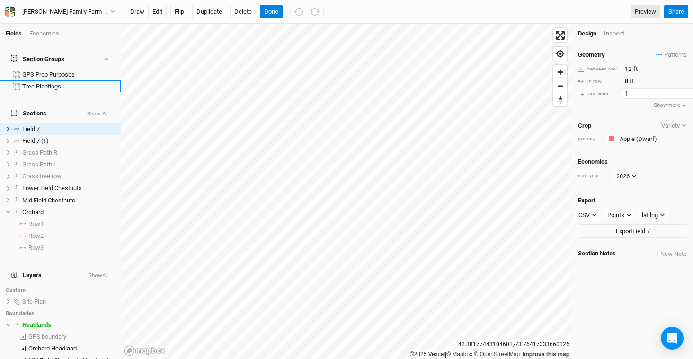
click at [646, 98] on input "1" at bounding box center [663, 94] width 82 height 10
click at [683, 91] on input "2" at bounding box center [663, 94] width 82 height 10
click at [683, 91] on input "3" at bounding box center [663, 94] width 82 height 10
click at [34, 125] on span "Field 7" at bounding box center [31, 128] width 18 height 7
drag, startPoint x: 158, startPoint y: 11, endPoint x: 163, endPoint y: 15, distance: 6.4
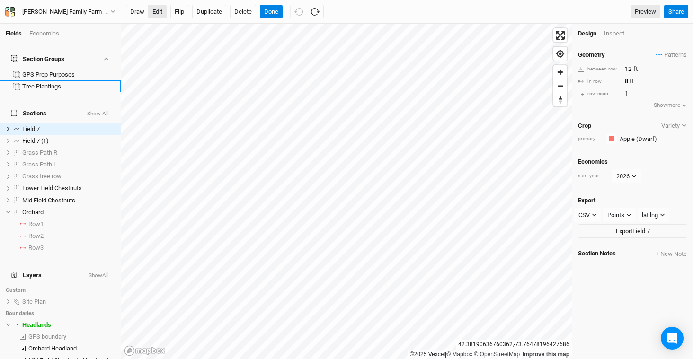
click at [157, 10] on button "edit" at bounding box center [157, 12] width 18 height 14
type input "3"
click at [271, 14] on button "Done" at bounding box center [271, 12] width 23 height 14
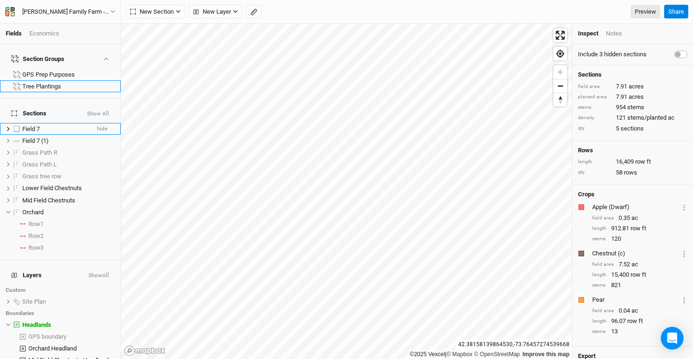
click at [45, 125] on div "Field 7" at bounding box center [55, 129] width 67 height 8
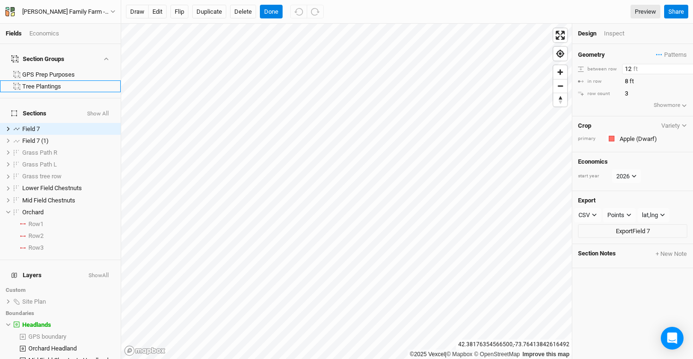
click at [639, 70] on input "12" at bounding box center [663, 69] width 82 height 10
type input "1"
type input "20"
click at [657, 86] on input "8" at bounding box center [663, 81] width 82 height 10
click at [7, 126] on icon at bounding box center [8, 128] width 5 height 5
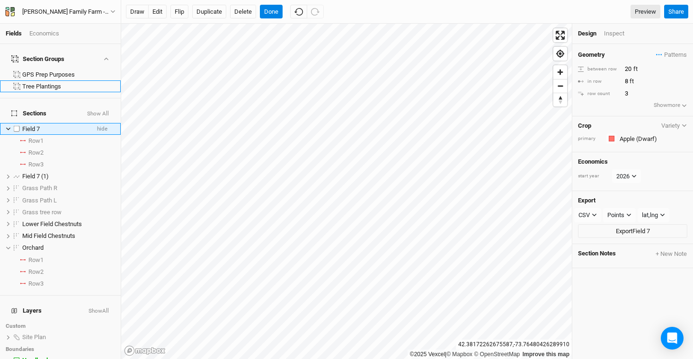
click at [32, 125] on span "Field 7" at bounding box center [31, 128] width 18 height 7
type input "Orchard South"
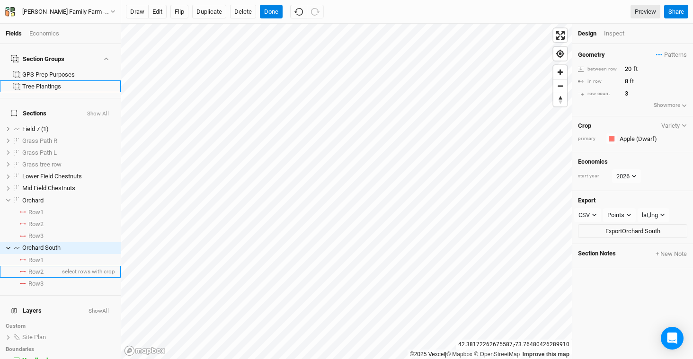
click at [31, 268] on span "Row 2" at bounding box center [35, 272] width 15 height 8
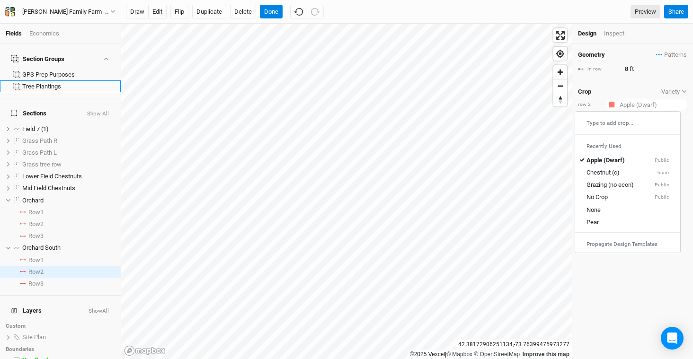
click at [646, 105] on input "text" at bounding box center [652, 104] width 71 height 11
click at [610, 228] on link "Pear" at bounding box center [627, 222] width 105 height 12
type input "30"
type input "Pear"
drag, startPoint x: 636, startPoint y: 71, endPoint x: 624, endPoint y: 70, distance: 11.9
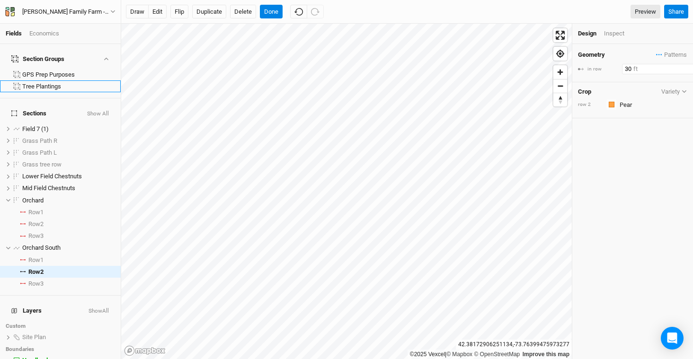
click at [624, 70] on input "30" at bounding box center [663, 69] width 82 height 10
type input "2"
type input "8"
click at [32, 280] on span "Row 3" at bounding box center [35, 284] width 15 height 8
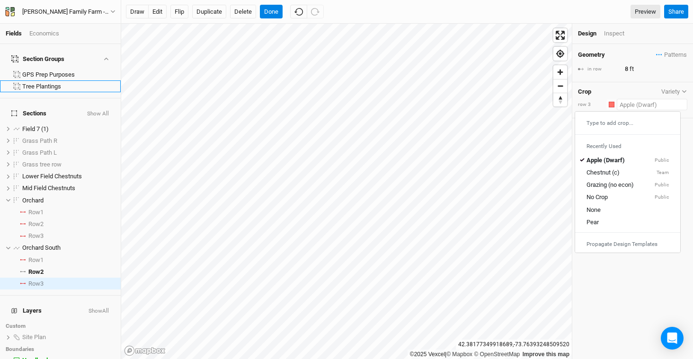
click at [624, 107] on input "text" at bounding box center [652, 104] width 71 height 11
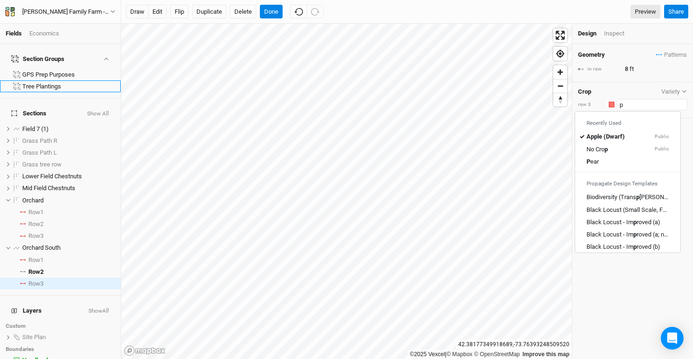
type input "pe"
type input "pear"
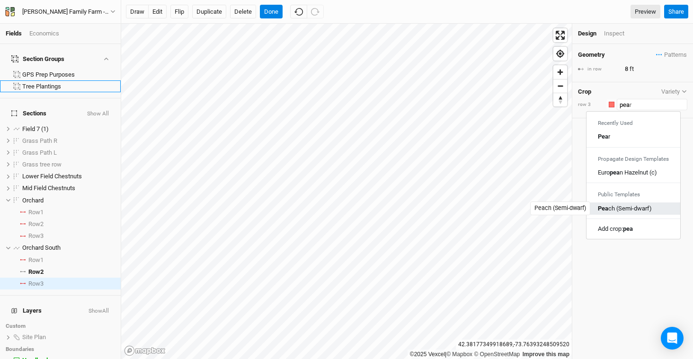
click at [618, 207] on div "Pea ch (Semi-dwarf)" at bounding box center [625, 208] width 54 height 9
type input "Peach (Semi-dwarf)"
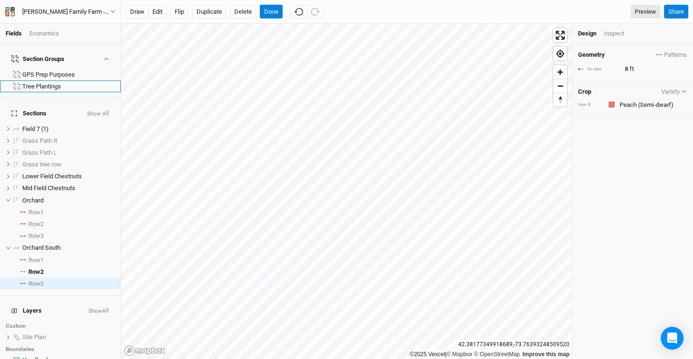
click at [634, 169] on div "Geometry Patterns ＋ New in-row pattern in row 8 ft Crop Variety row 3 Colors Br…" at bounding box center [632, 201] width 121 height 315
drag, startPoint x: 646, startPoint y: 72, endPoint x: 611, endPoint y: 67, distance: 35.9
click at [611, 67] on div "in row 12 ft" at bounding box center [632, 69] width 109 height 10
type input "8"
click at [271, 17] on button "Done" at bounding box center [271, 12] width 23 height 14
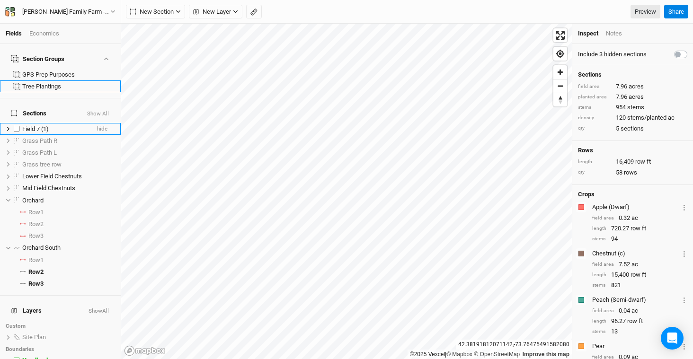
click at [41, 125] on span "Field 7 (1)" at bounding box center [35, 128] width 27 height 7
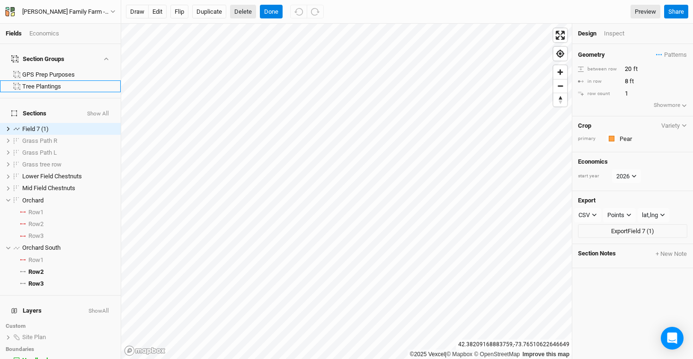
click at [249, 16] on button "Delete" at bounding box center [243, 12] width 26 height 14
click at [295, 11] on button "Confirm" at bounding box center [288, 12] width 29 height 14
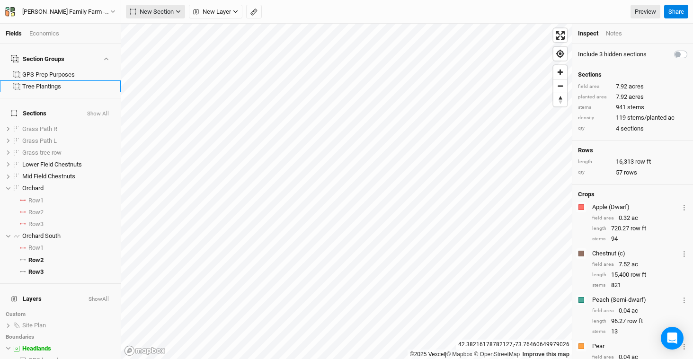
click at [176, 13] on icon "button" at bounding box center [178, 11] width 5 height 5
click at [172, 41] on button "Line" at bounding box center [163, 46] width 75 height 15
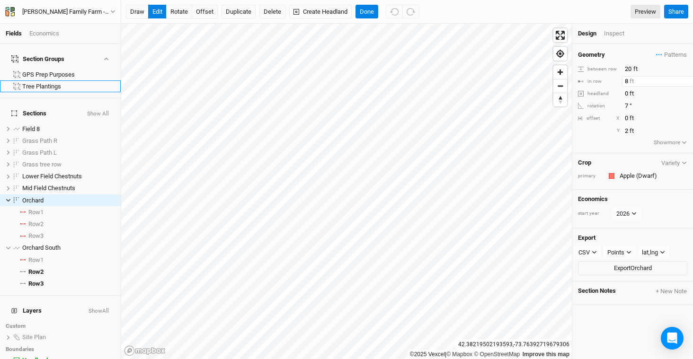
click at [637, 76] on input "8" at bounding box center [663, 81] width 82 height 10
type input "10"
click at [364, 9] on button "Done" at bounding box center [366, 12] width 23 height 14
click at [34, 257] on span "Row 1" at bounding box center [35, 261] width 15 height 8
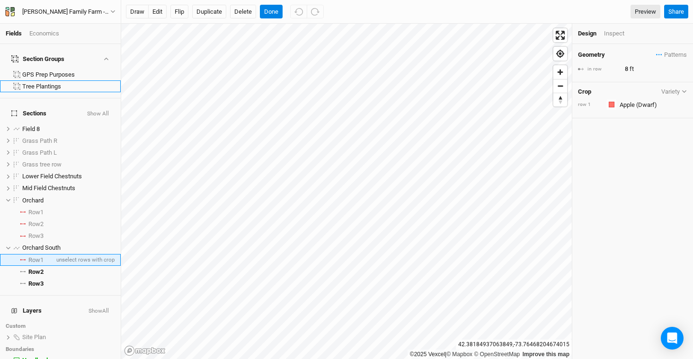
scroll to position [35, 0]
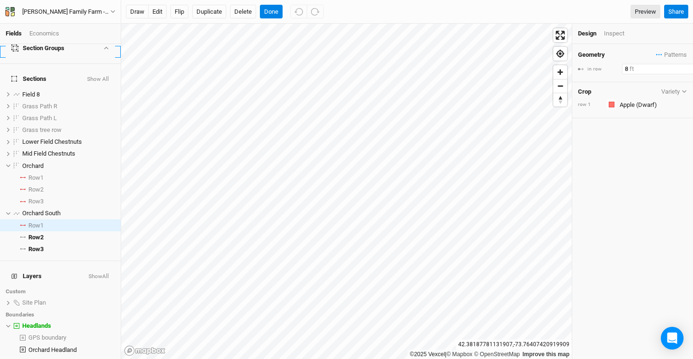
drag, startPoint x: 637, startPoint y: 67, endPoint x: 601, endPoint y: 67, distance: 36.0
click at [601, 67] on div "in row 8 ft" at bounding box center [632, 69] width 109 height 10
type input "10"
click at [42, 162] on span "Orchard" at bounding box center [32, 165] width 21 height 7
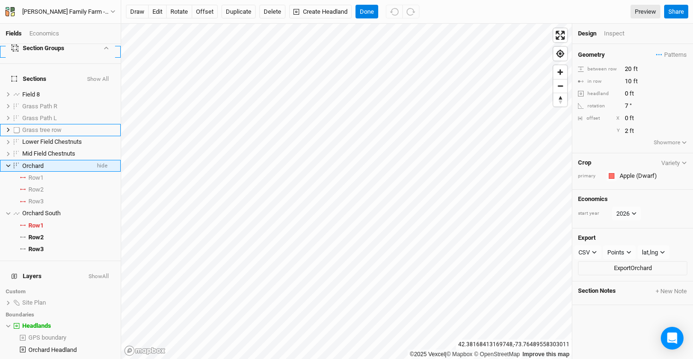
scroll to position [0, 0]
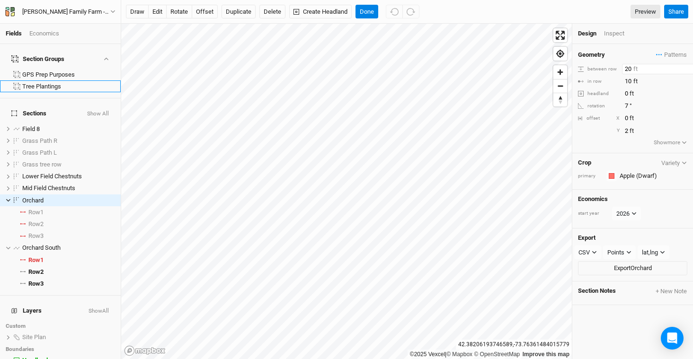
drag, startPoint x: 649, startPoint y: 67, endPoint x: 593, endPoint y: 67, distance: 55.9
click at [593, 67] on div "between row 20 ft" at bounding box center [632, 69] width 109 height 10
type input "20"
drag, startPoint x: 636, startPoint y: 69, endPoint x: 611, endPoint y: 69, distance: 25.6
click at [611, 69] on div "between row 20 ft" at bounding box center [632, 69] width 109 height 10
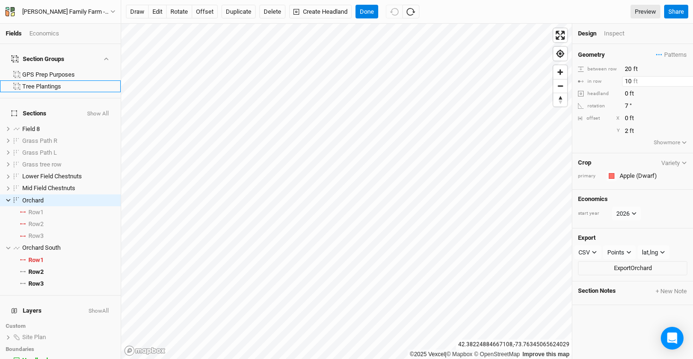
click at [636, 80] on input "10" at bounding box center [663, 81] width 82 height 10
click at [673, 116] on input "0" at bounding box center [663, 118] width 82 height 10
click at [634, 42] on div "Design Inspect" at bounding box center [632, 34] width 121 height 20
click at [372, 14] on button "Done" at bounding box center [366, 12] width 23 height 14
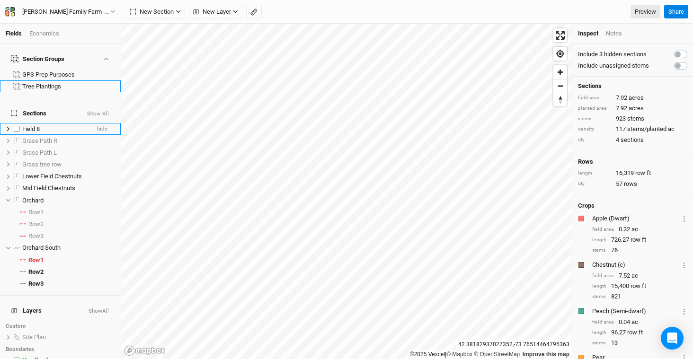
click at [48, 125] on div "Field 8" at bounding box center [55, 129] width 67 height 8
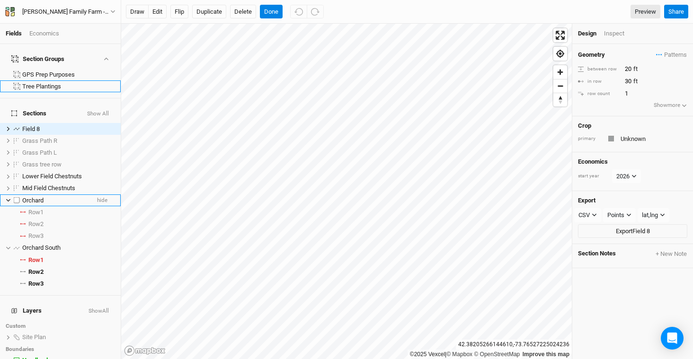
click at [46, 197] on div "Orchard" at bounding box center [55, 201] width 67 height 8
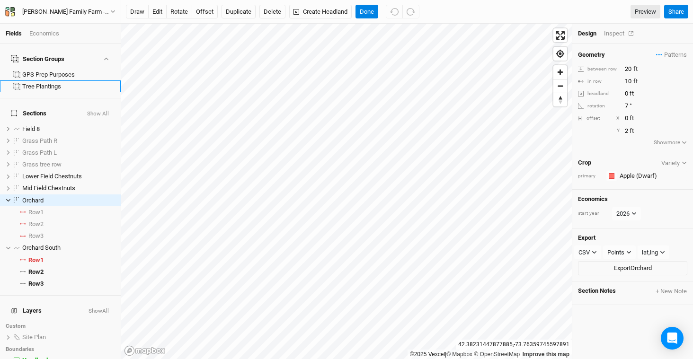
click at [622, 34] on div "Inspect" at bounding box center [621, 33] width 34 height 9
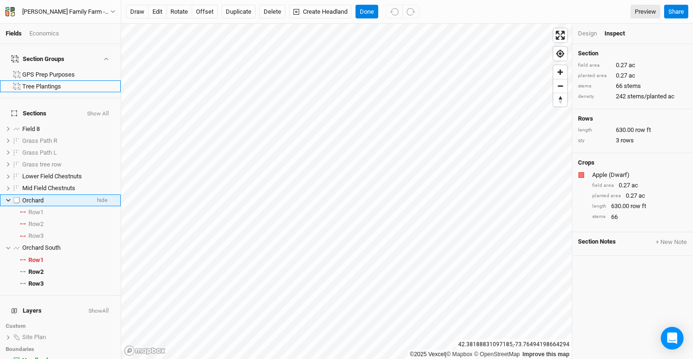
click at [29, 197] on span "Orchard" at bounding box center [32, 200] width 21 height 7
click at [270, 14] on button "Delete" at bounding box center [272, 12] width 26 height 14
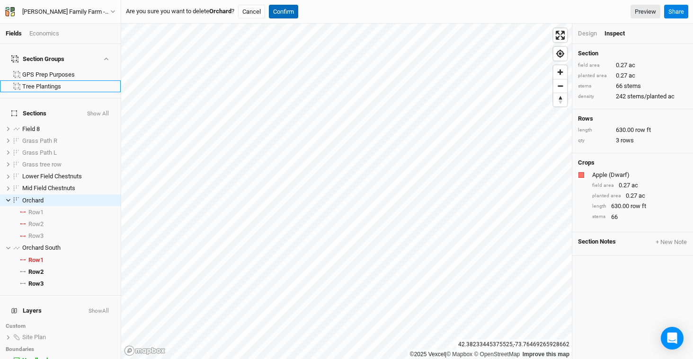
click at [289, 17] on button "Confirm" at bounding box center [283, 12] width 29 height 14
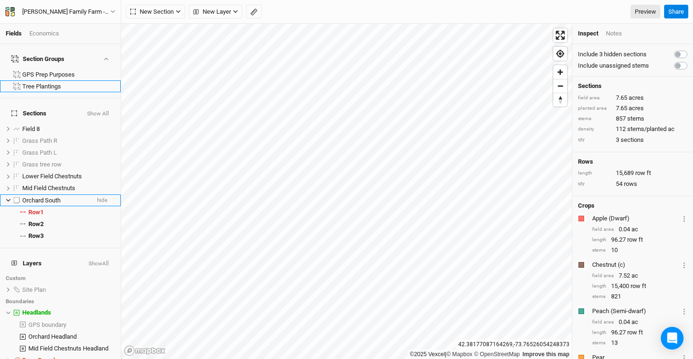
click at [53, 197] on span "Orchard South" at bounding box center [41, 200] width 38 height 7
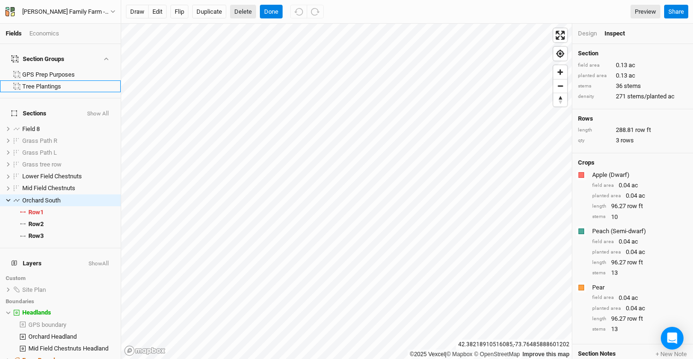
click at [246, 10] on button "Delete" at bounding box center [243, 12] width 26 height 14
click at [302, 12] on button "Confirm" at bounding box center [300, 12] width 29 height 14
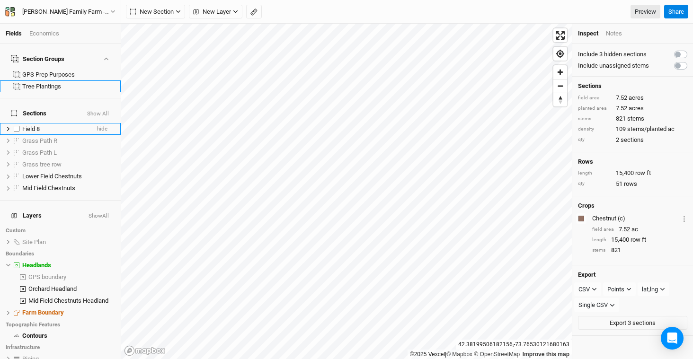
click at [53, 125] on div "Field 8" at bounding box center [55, 129] width 67 height 8
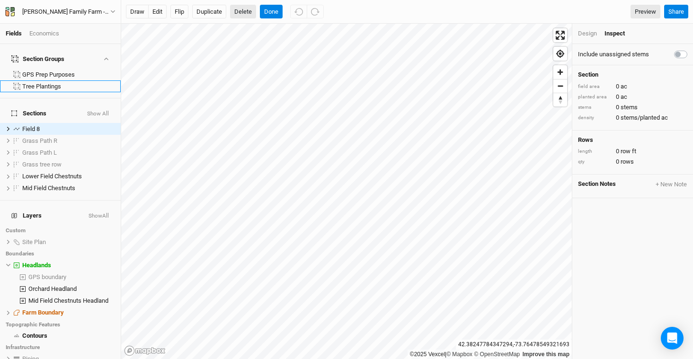
click at [236, 15] on button "Delete" at bounding box center [243, 12] width 26 height 14
click at [285, 15] on button "Confirm" at bounding box center [278, 12] width 29 height 14
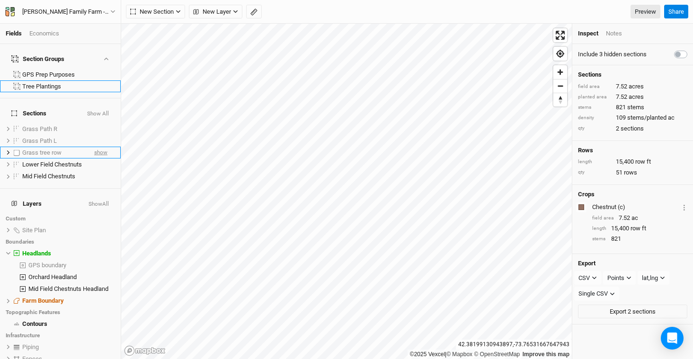
click at [94, 147] on span "show" at bounding box center [100, 153] width 13 height 12
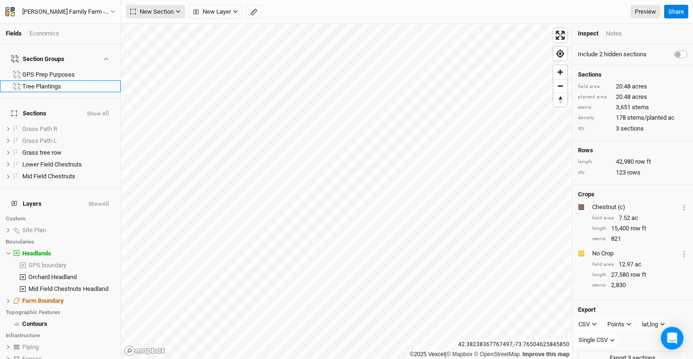
click at [170, 10] on span "New Section" at bounding box center [152, 11] width 44 height 9
click at [168, 45] on button "Line" at bounding box center [163, 46] width 75 height 15
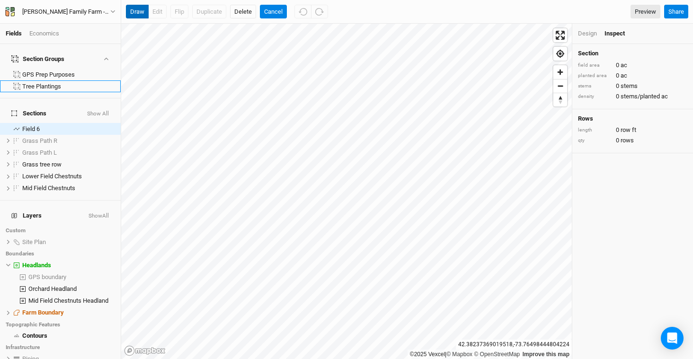
click at [138, 11] on button "draw" at bounding box center [137, 12] width 23 height 14
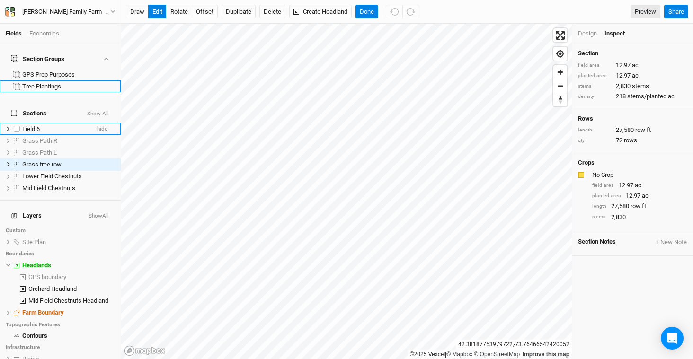
click at [54, 125] on div "Field 6" at bounding box center [55, 129] width 67 height 8
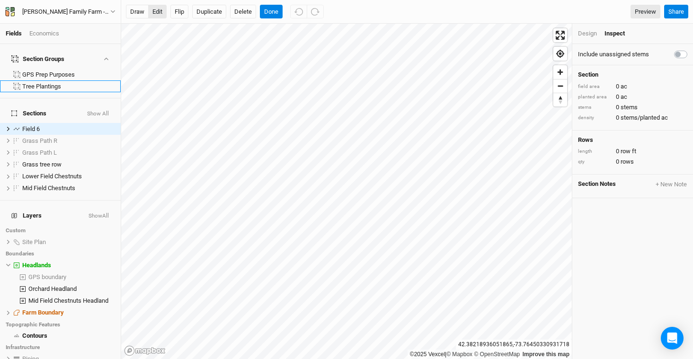
click at [158, 13] on button "edit" at bounding box center [157, 12] width 18 height 14
click at [588, 30] on div "Design" at bounding box center [587, 33] width 19 height 9
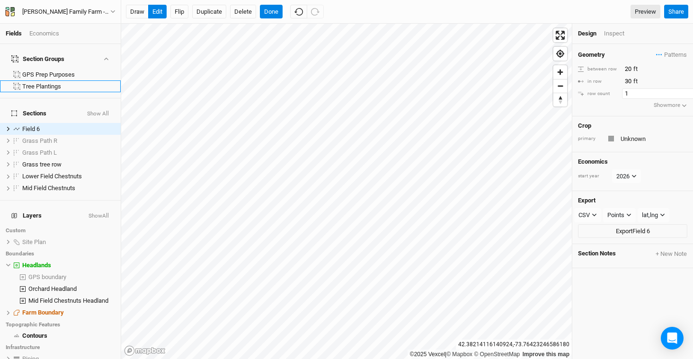
click at [631, 94] on input "1" at bounding box center [663, 94] width 82 height 10
drag, startPoint x: 639, startPoint y: 81, endPoint x: 601, endPoint y: 76, distance: 38.7
click at [601, 76] on div "in row 30 ft" at bounding box center [632, 81] width 109 height 10
type input "10"
click at [632, 91] on input "1" at bounding box center [663, 94] width 82 height 10
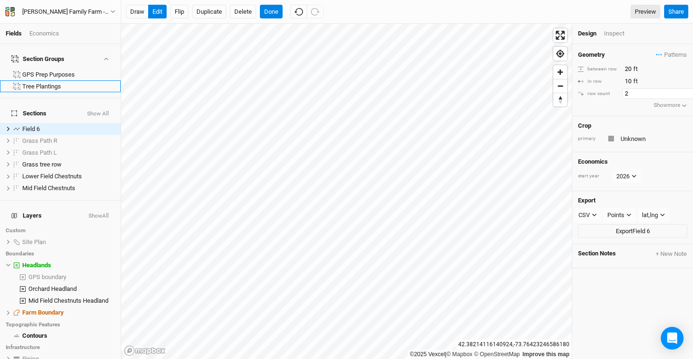
click at [683, 91] on input "2" at bounding box center [663, 94] width 82 height 10
type input "3"
click at [684, 91] on input "3" at bounding box center [663, 94] width 82 height 10
click at [268, 11] on button "Done" at bounding box center [271, 12] width 23 height 14
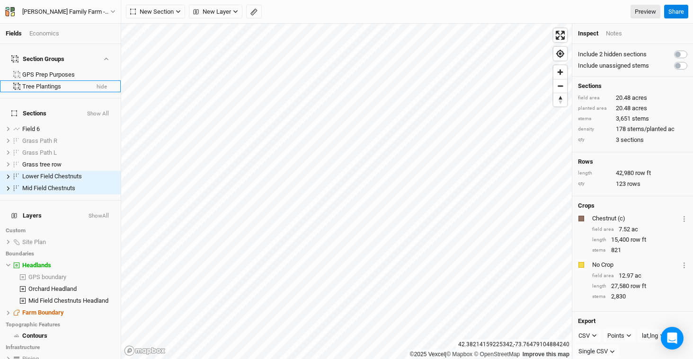
click at [96, 84] on button "hide" at bounding box center [101, 87] width 11 height 7
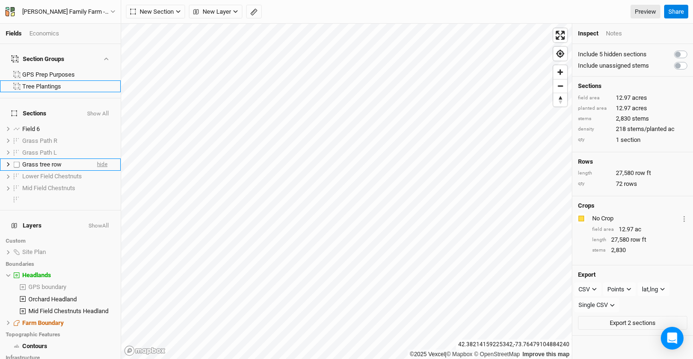
click at [98, 159] on span "hide" at bounding box center [102, 165] width 10 height 12
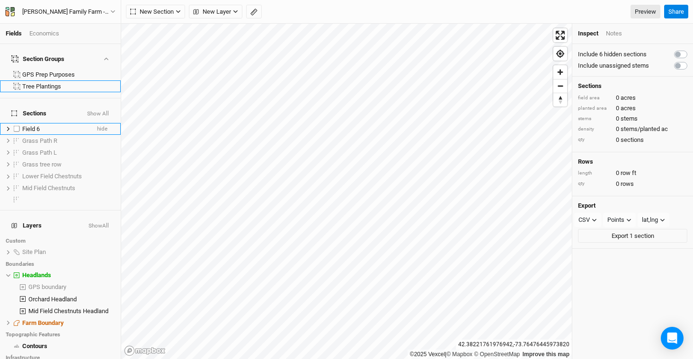
click at [34, 125] on span "Field 6" at bounding box center [31, 128] width 18 height 7
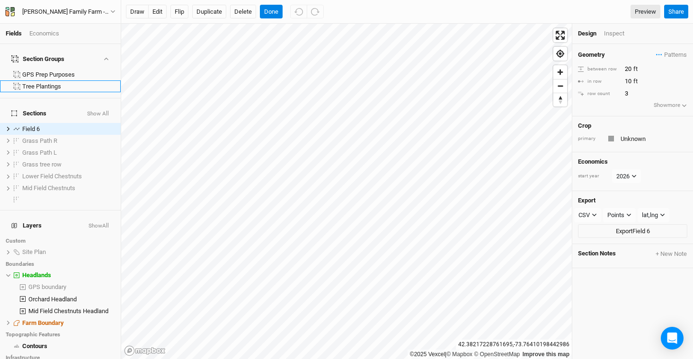
click at [605, 96] on div "row count" at bounding box center [599, 93] width 42 height 7
click at [639, 92] on input "3" at bounding box center [663, 94] width 82 height 10
click at [671, 110] on div "Geometry Patterns ＋ New in-row pattern between row 20 ft in row 10 ft row count…" at bounding box center [632, 80] width 121 height 72
click at [674, 107] on button "Show more" at bounding box center [670, 105] width 35 height 9
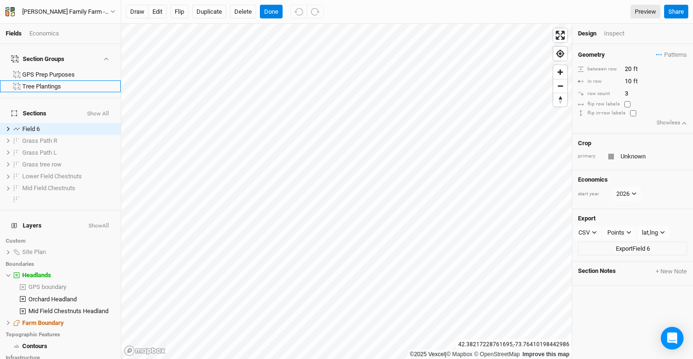
click at [629, 104] on input "checkbox" at bounding box center [627, 104] width 6 height 6
checkbox input "false"
click at [630, 93] on input "3" at bounding box center [663, 94] width 82 height 10
click at [684, 97] on input "2" at bounding box center [663, 94] width 82 height 10
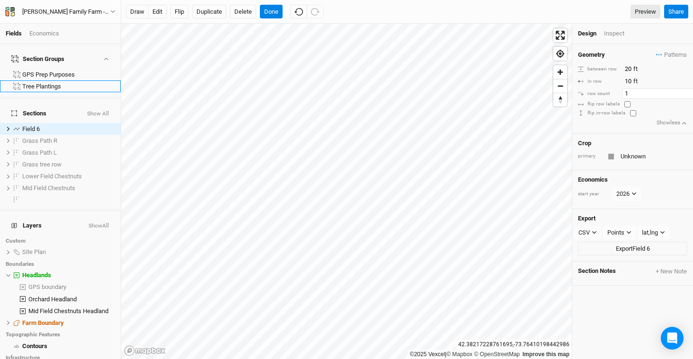
click at [684, 97] on input "1" at bounding box center [663, 94] width 82 height 10
click at [684, 92] on input "2" at bounding box center [663, 94] width 82 height 10
click at [684, 92] on input "3" at bounding box center [663, 94] width 82 height 10
click at [684, 97] on input "2" at bounding box center [663, 94] width 82 height 10
type input "1"
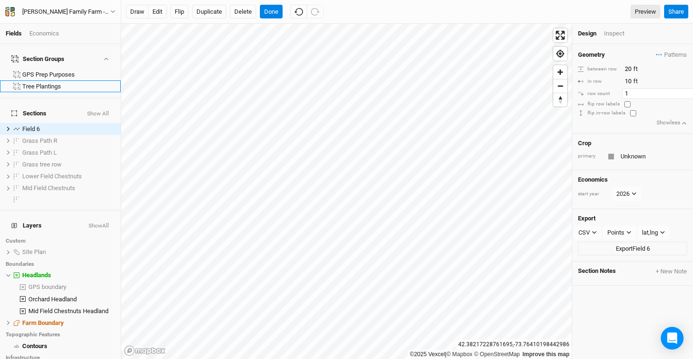
click at [684, 97] on input "1" at bounding box center [663, 94] width 82 height 10
click at [7, 126] on icon at bounding box center [8, 128] width 5 height 5
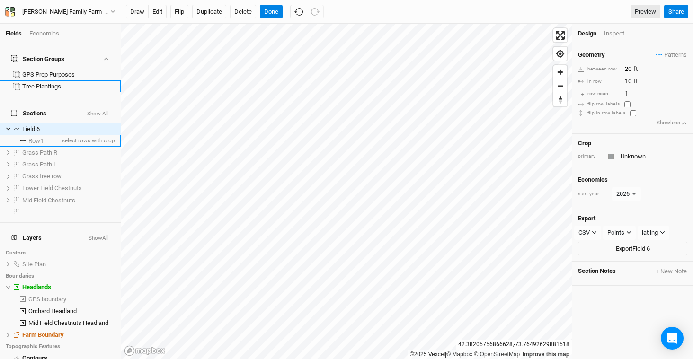
click at [43, 137] on span "Row 1" at bounding box center [35, 141] width 15 height 8
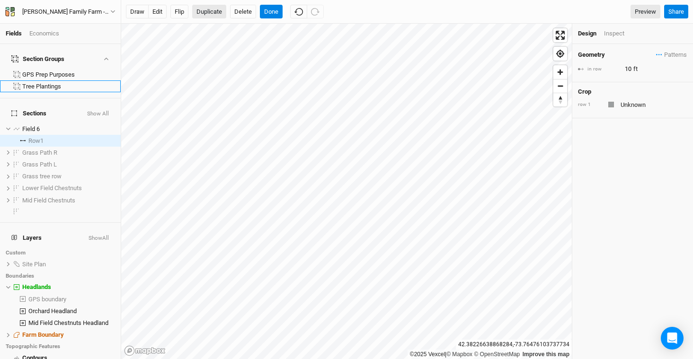
click at [212, 16] on button "Duplicate" at bounding box center [209, 12] width 34 height 14
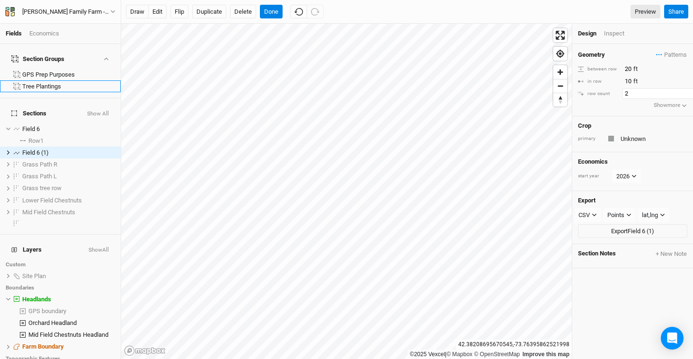
click at [684, 92] on input "2" at bounding box center [663, 94] width 82 height 10
click at [684, 92] on input "2" at bounding box center [659, 94] width 82 height 10
click at [682, 91] on input "3" at bounding box center [659, 94] width 82 height 10
type input "1"
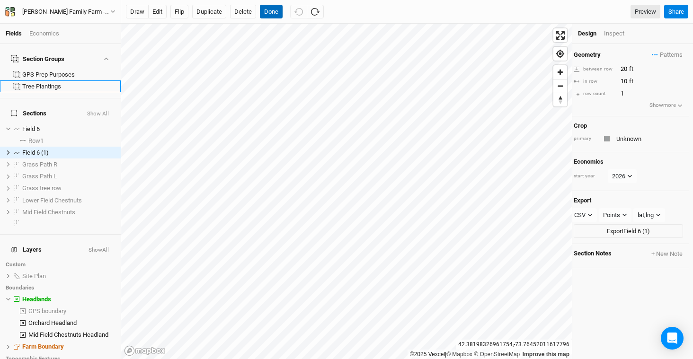
click at [266, 14] on button "Done" at bounding box center [271, 12] width 23 height 14
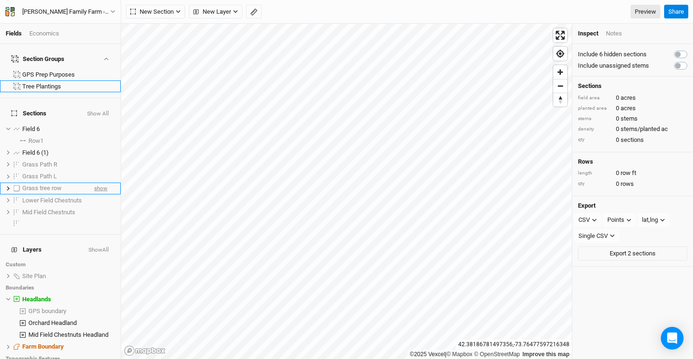
click at [98, 183] on span "show" at bounding box center [100, 189] width 13 height 12
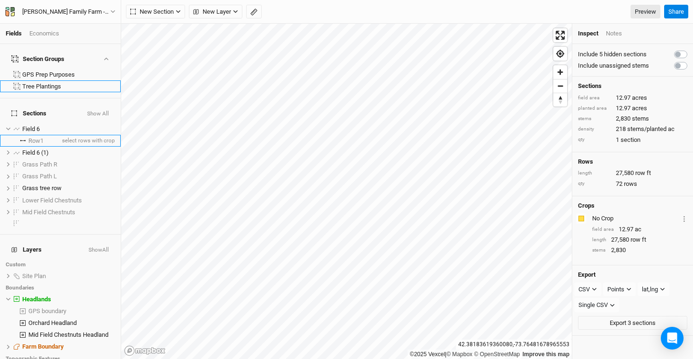
click at [36, 137] on span "Row 1" at bounding box center [35, 141] width 15 height 8
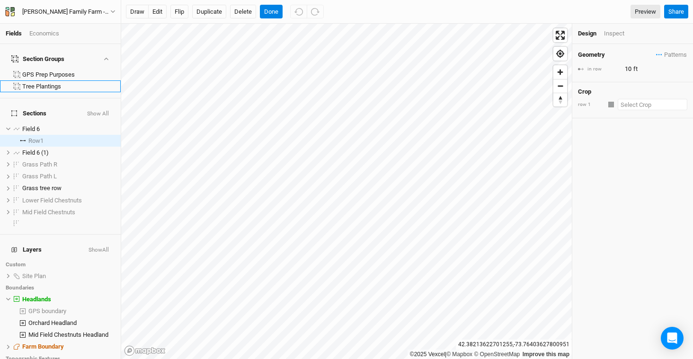
click at [637, 108] on input "text" at bounding box center [653, 104] width 70 height 11
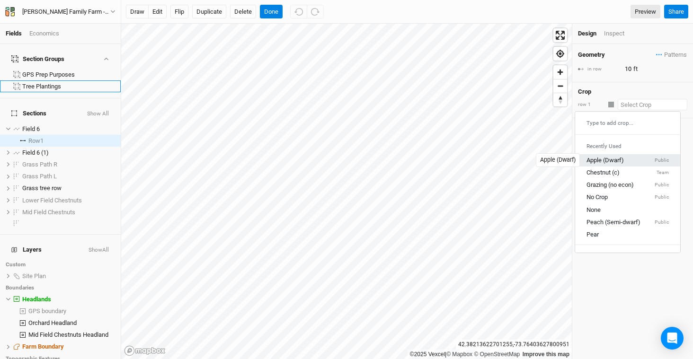
click at [622, 159] on div "Apple (Dwarf)" at bounding box center [604, 160] width 37 height 9
type input "4"
type input "Apple (Dwarf)"
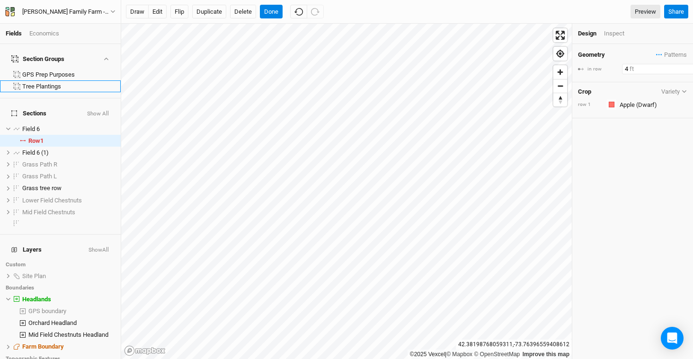
drag, startPoint x: 632, startPoint y: 70, endPoint x: 599, endPoint y: 69, distance: 33.1
click at [599, 69] on div "in row 4 ft" at bounding box center [632, 69] width 109 height 10
type input "10"
click at [269, 11] on button "Done" at bounding box center [271, 12] width 23 height 14
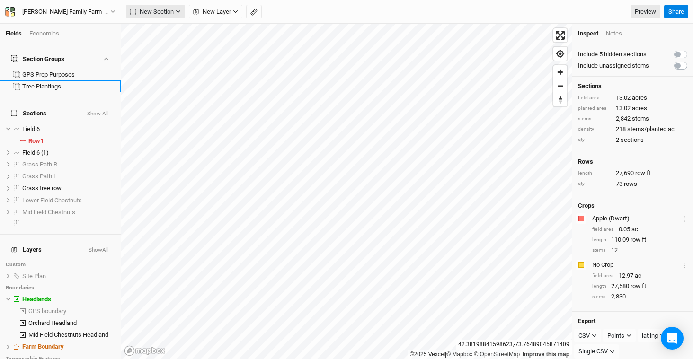
click at [166, 13] on span "New Section" at bounding box center [152, 11] width 44 height 9
click at [167, 49] on button "Line" at bounding box center [163, 46] width 75 height 15
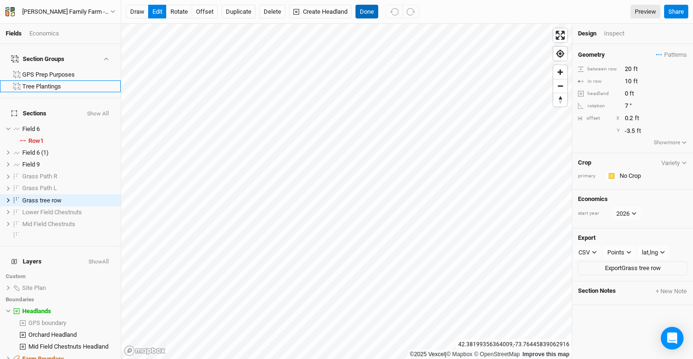
click at [362, 13] on button "Done" at bounding box center [366, 12] width 23 height 14
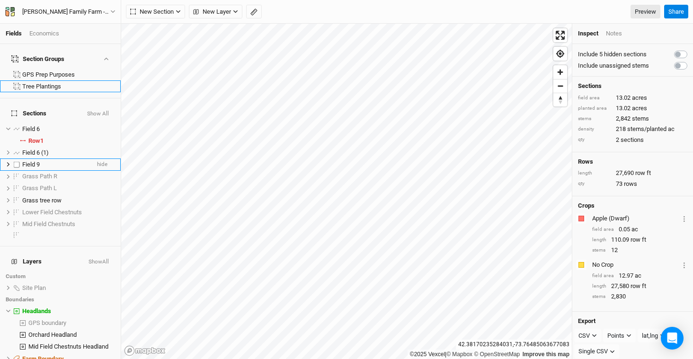
click at [36, 159] on li "Field 9 hide" at bounding box center [60, 165] width 121 height 12
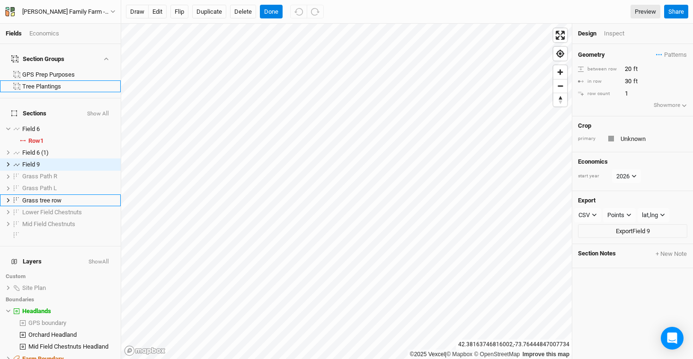
click at [388, 9] on div "Fields Economics Section Groups GPS Prep Purposes Tree Plantings Sections Show …" at bounding box center [346, 179] width 693 height 359
click at [294, 359] on html "Fields Economics Section Groups GPS Prep Purposes Tree Plantings Sections Show …" at bounding box center [346, 179] width 693 height 359
click at [161, 15] on button "edit" at bounding box center [157, 12] width 18 height 14
click at [202, 0] on html "Fields Economics Section Groups GPS Prep Purposes Tree Plantings Sections Show …" at bounding box center [346, 179] width 693 height 359
click at [295, 17] on div "Fields Economics Section Groups GPS Prep Purposes Tree Plantings Sections Show …" at bounding box center [346, 179] width 693 height 359
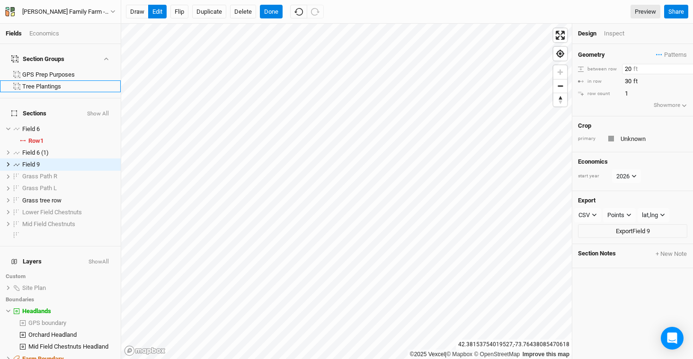
click at [636, 67] on input "20" at bounding box center [663, 69] width 82 height 10
click at [636, 78] on input "30" at bounding box center [663, 81] width 82 height 10
drag, startPoint x: 636, startPoint y: 78, endPoint x: 613, endPoint y: 81, distance: 23.4
click at [613, 81] on div "in row 30 ft" at bounding box center [632, 81] width 109 height 10
type input "10"
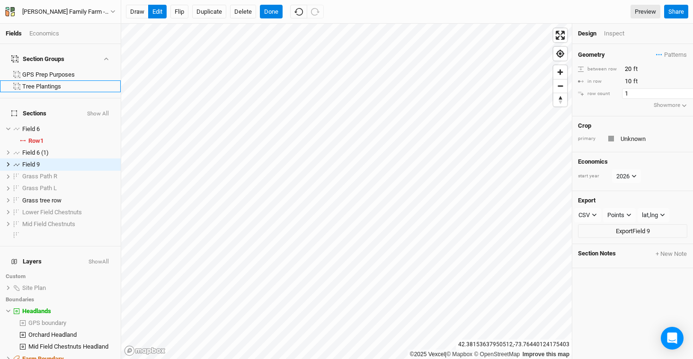
click at [653, 92] on input "1" at bounding box center [663, 94] width 82 height 10
click at [685, 92] on input "2" at bounding box center [663, 94] width 82 height 10
type input "3"
click at [685, 92] on input "3" at bounding box center [663, 94] width 82 height 10
click at [266, 11] on button "Done" at bounding box center [271, 12] width 23 height 14
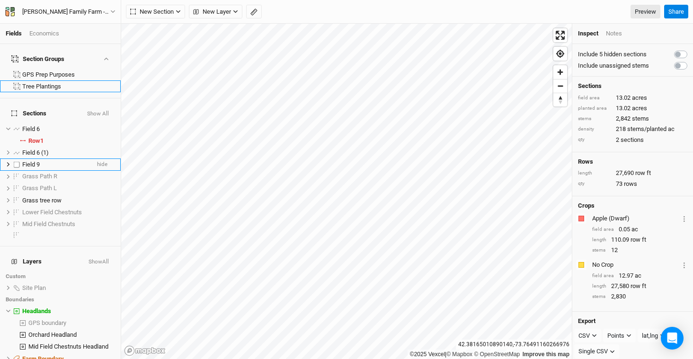
click at [54, 161] on div "Field 9" at bounding box center [55, 165] width 67 height 8
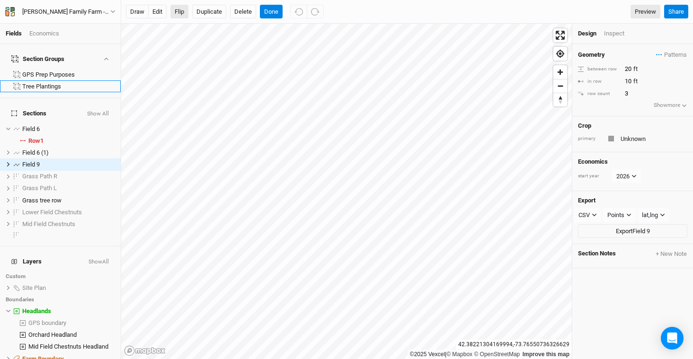
click at [184, 9] on button "Flip" at bounding box center [179, 12] width 18 height 14
click at [97, 195] on span "hide" at bounding box center [102, 201] width 10 height 12
click at [41, 125] on div "Field 6" at bounding box center [55, 129] width 67 height 8
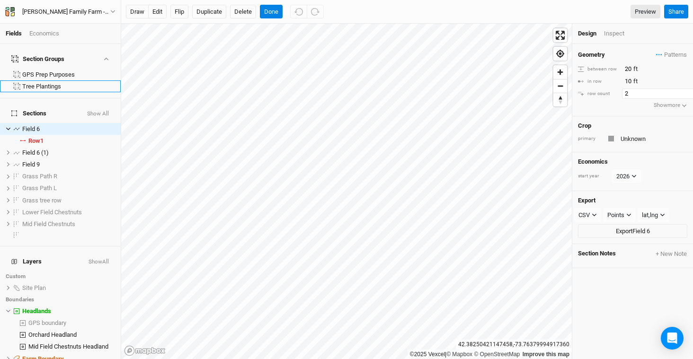
click at [684, 91] on input "2" at bounding box center [663, 94] width 82 height 10
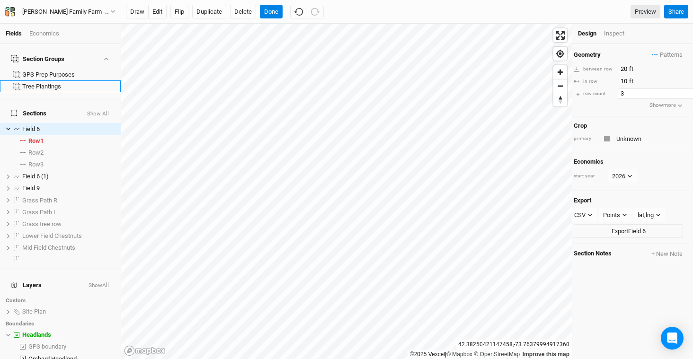
type input "3"
click at [684, 91] on input "3" at bounding box center [659, 94] width 82 height 10
click at [181, 14] on button "Flip" at bounding box center [179, 12] width 18 height 14
click at [44, 125] on div "Field 6" at bounding box center [55, 129] width 67 height 8
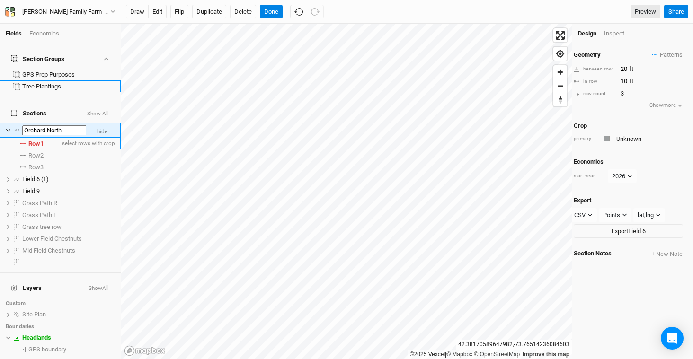
type input "Orchard North"
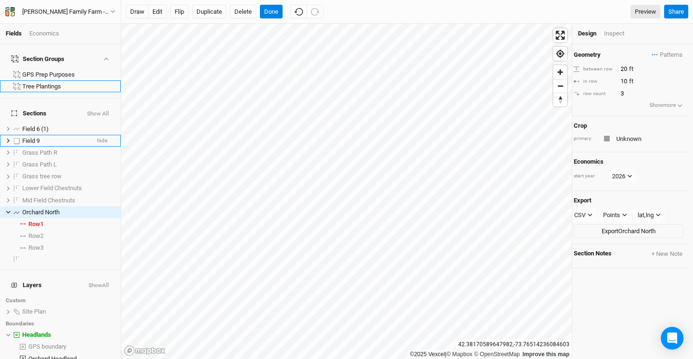
click at [39, 137] on span "Field 9" at bounding box center [31, 140] width 18 height 7
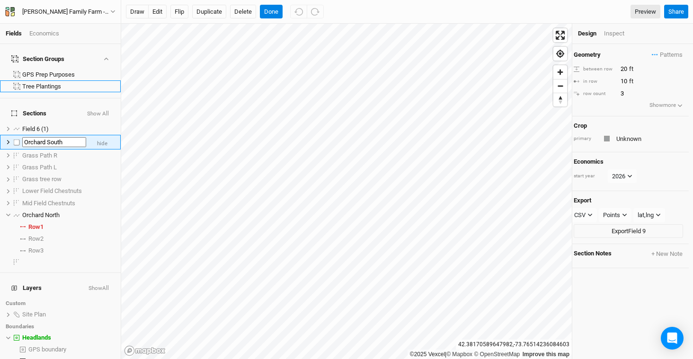
type input "Orchard South"
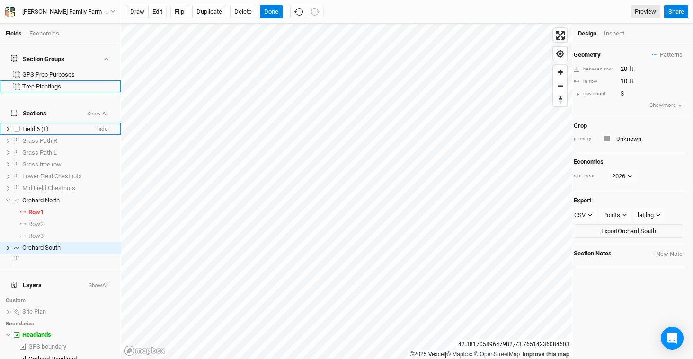
click at [36, 125] on span "Field 6 (1)" at bounding box center [35, 128] width 27 height 7
click at [239, 13] on button "Delete" at bounding box center [243, 12] width 26 height 14
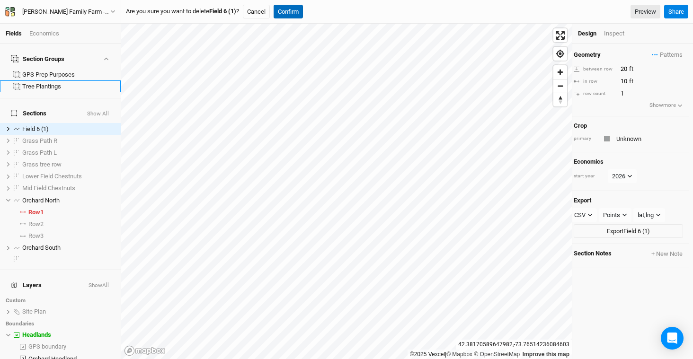
click at [299, 12] on button "Confirm" at bounding box center [288, 12] width 29 height 14
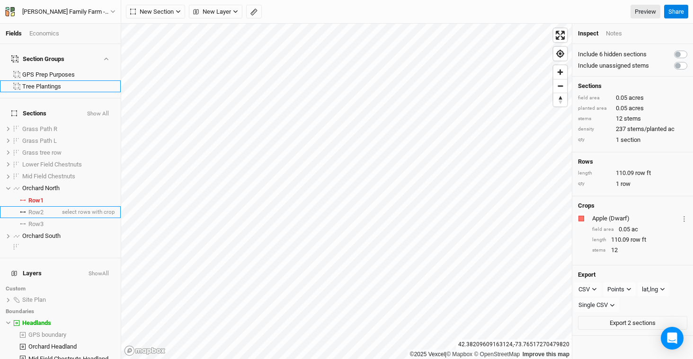
click at [35, 206] on li "Row 2 select rows with crop" at bounding box center [60, 212] width 121 height 12
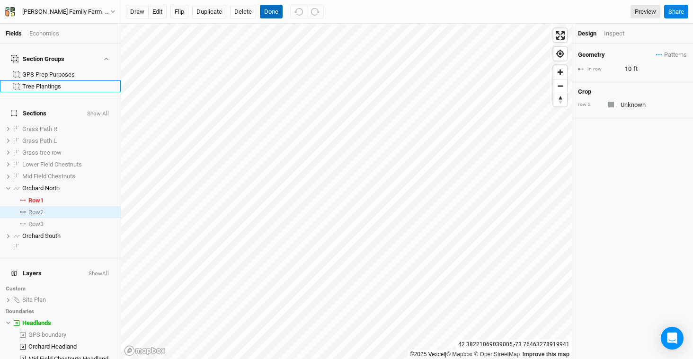
click at [266, 11] on button "Done" at bounding box center [271, 12] width 23 height 14
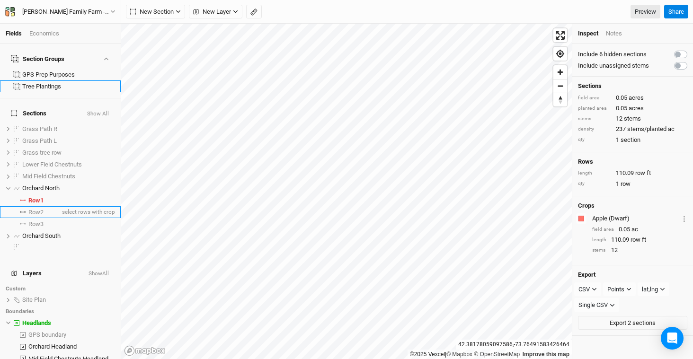
click at [39, 209] on span "Row 2" at bounding box center [35, 213] width 15 height 8
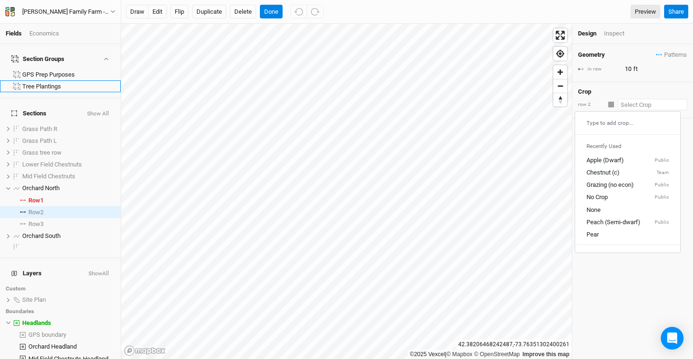
click at [633, 100] on input "text" at bounding box center [653, 104] width 70 height 11
click at [628, 231] on div "Pear" at bounding box center [627, 235] width 82 height 9
type input "30"
type input "Pear"
drag, startPoint x: 634, startPoint y: 71, endPoint x: 613, endPoint y: 68, distance: 21.9
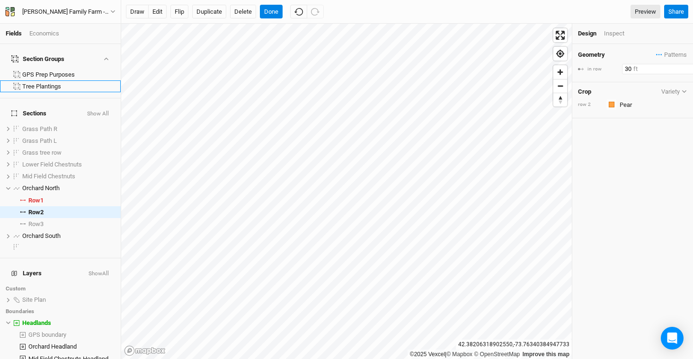
click at [613, 68] on div "in row 30 ft" at bounding box center [632, 69] width 109 height 10
type input "10"
click at [52, 218] on li "Row 3 select rows with crop" at bounding box center [60, 224] width 121 height 12
click at [631, 105] on input "text" at bounding box center [653, 104] width 70 height 11
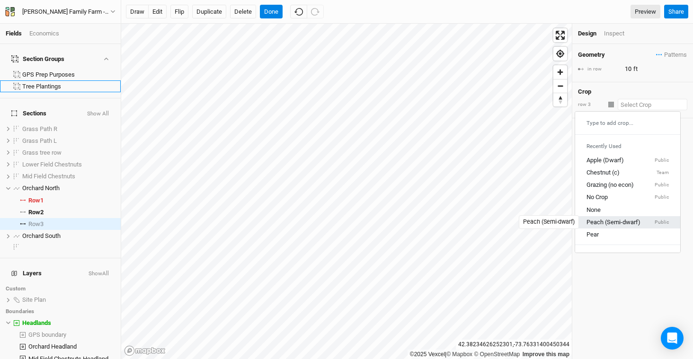
click at [632, 222] on div "Peach (Semi-dwarf)" at bounding box center [613, 222] width 54 height 9
type input "12"
type input "Peach (Semi-dwarf)"
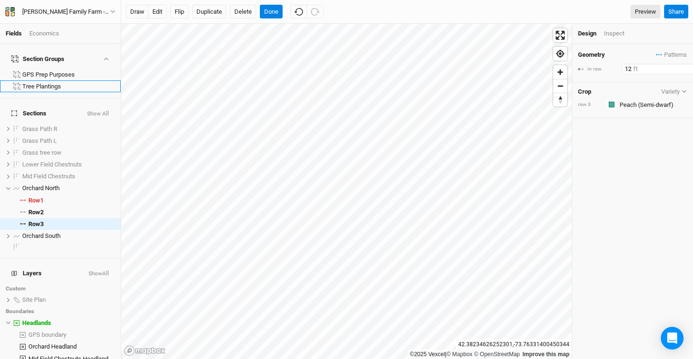
drag, startPoint x: 641, startPoint y: 71, endPoint x: 603, endPoint y: 69, distance: 37.9
click at [603, 69] on div "in row 12 ft" at bounding box center [632, 69] width 109 height 10
type input "10"
click at [272, 14] on button "Done" at bounding box center [271, 12] width 23 height 14
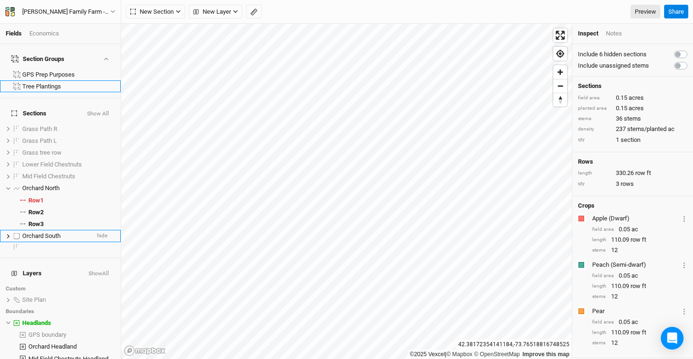
click at [8, 234] on icon at bounding box center [8, 236] width 5 height 5
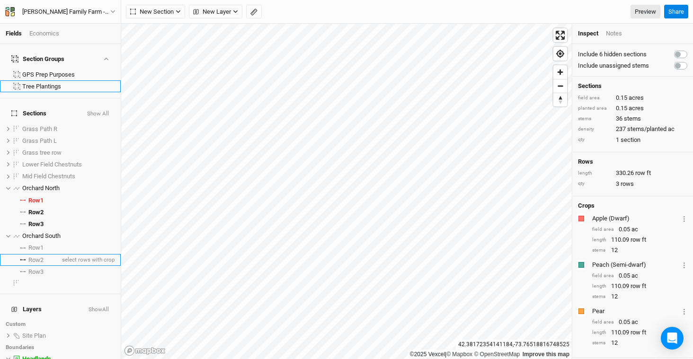
click at [40, 257] on span "Row 2" at bounding box center [35, 261] width 15 height 8
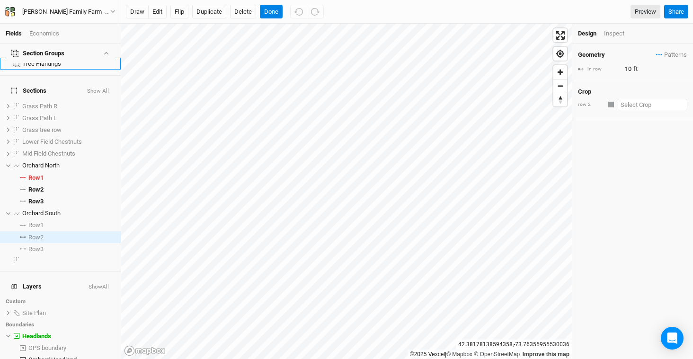
click at [637, 106] on input "text" at bounding box center [653, 104] width 70 height 11
type input "p"
click at [665, 124] on mark "Pawpaw" at bounding box center [653, 121] width 23 height 7
type input "Pawpaw"
click at [633, 72] on input "30" at bounding box center [663, 69] width 82 height 10
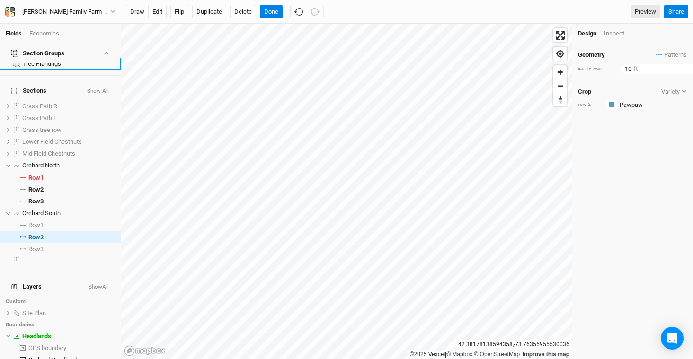
type input "10"
click at [41, 198] on span "Row 3" at bounding box center [35, 202] width 15 height 8
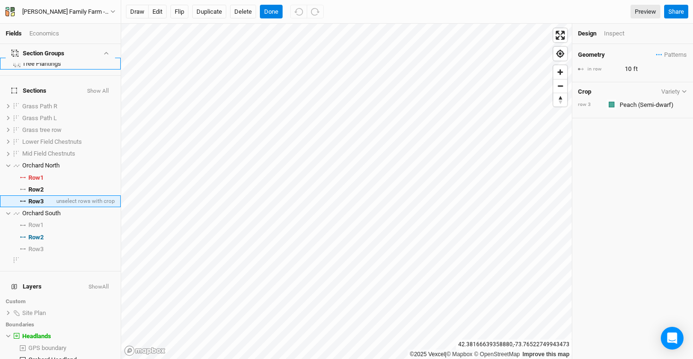
scroll to position [0, 0]
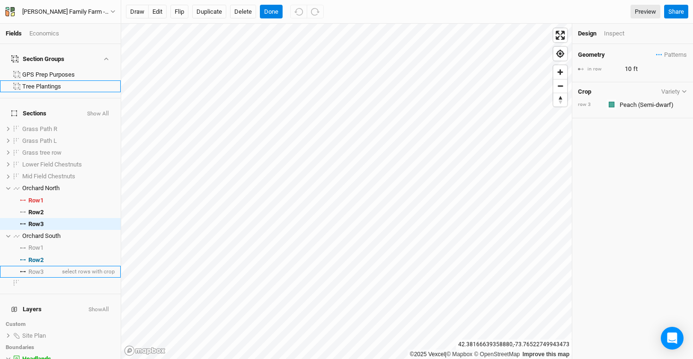
click at [36, 268] on span "Row 3" at bounding box center [35, 272] width 15 height 8
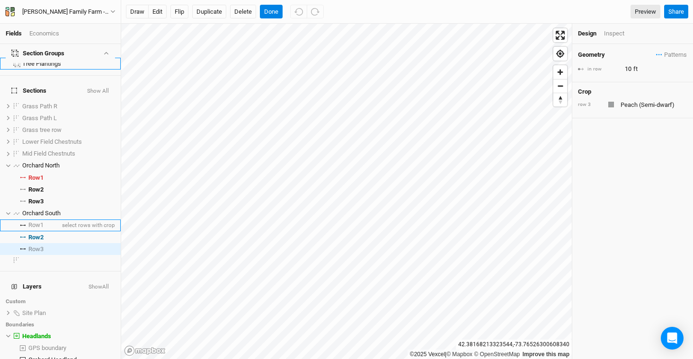
click at [34, 222] on span "Row 1" at bounding box center [35, 226] width 15 height 8
click at [632, 105] on input "text" at bounding box center [653, 104] width 70 height 11
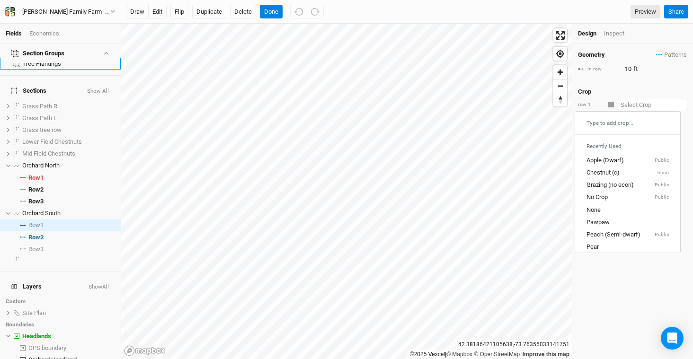
type input "c"
type input "chestnut (c)"
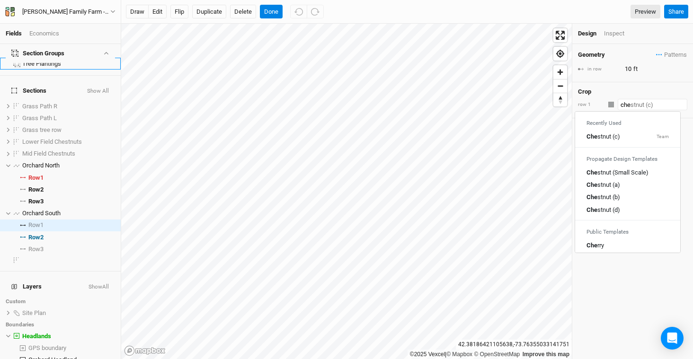
type input "[PERSON_NAME]"
type input "cherry"
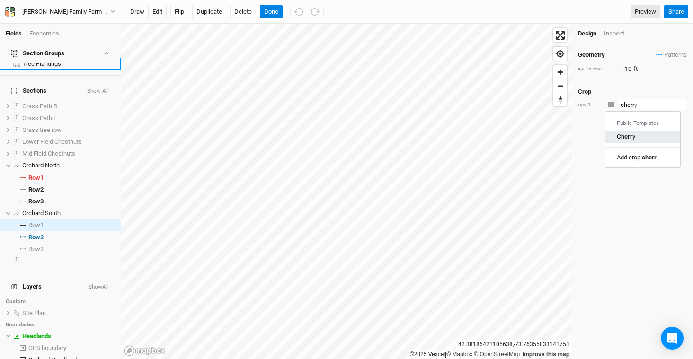
click at [645, 141] on link "Cherr y" at bounding box center [642, 137] width 75 height 12
type input "Cherry"
click at [613, 106] on div "button" at bounding box center [612, 105] width 6 height 6
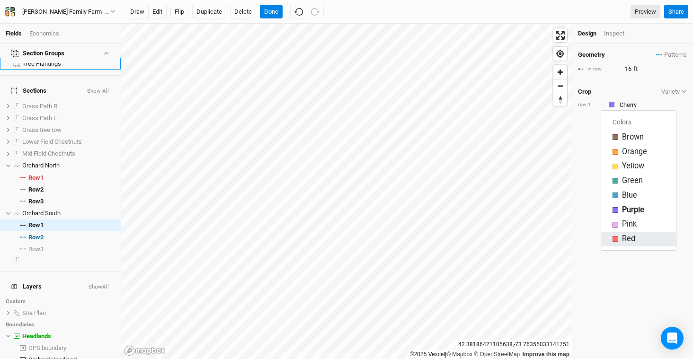
click at [638, 240] on div "Red" at bounding box center [639, 239] width 52 height 11
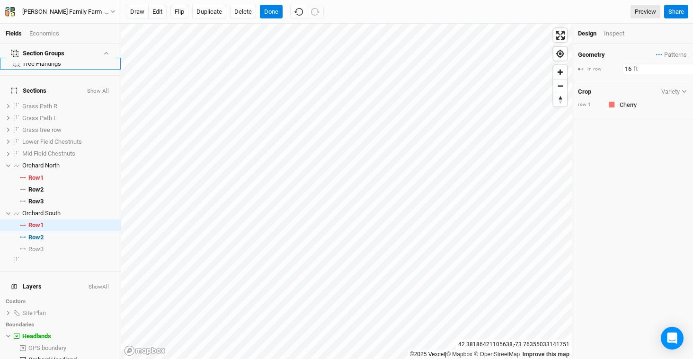
click at [637, 70] on input "16" at bounding box center [663, 69] width 82 height 10
type input "10"
click at [36, 246] on span "Row 3" at bounding box center [35, 250] width 15 height 8
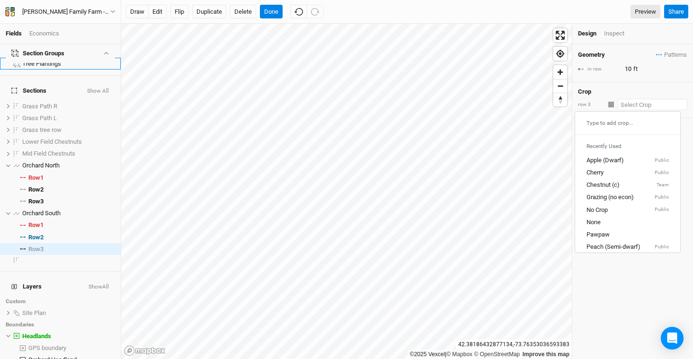
click at [643, 101] on input "text" at bounding box center [653, 104] width 70 height 11
type input "pe"
type input "peach (Semi-dwarf)"
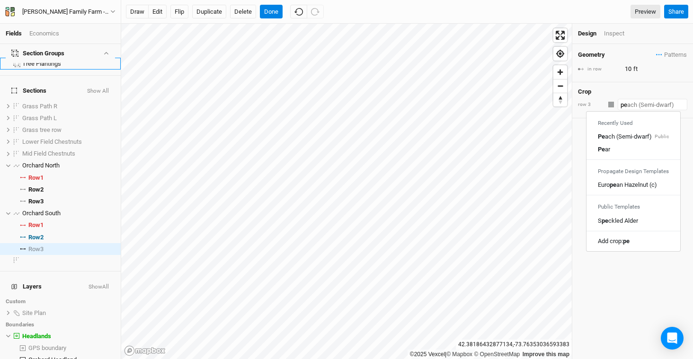
type input "per"
type input "pe"
type input "peach (Semi-dwarf)"
type input "p"
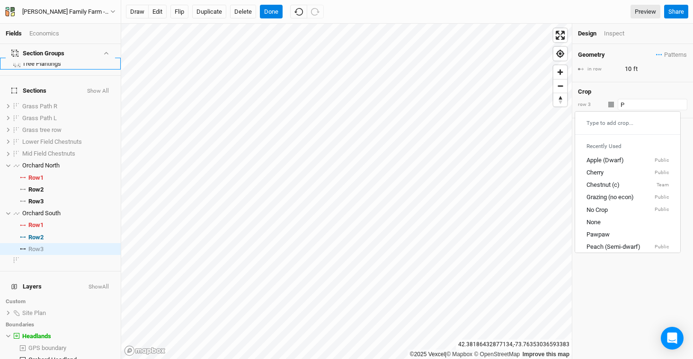
type input "Pe"
type input "Peach (Semi-dwarf)"
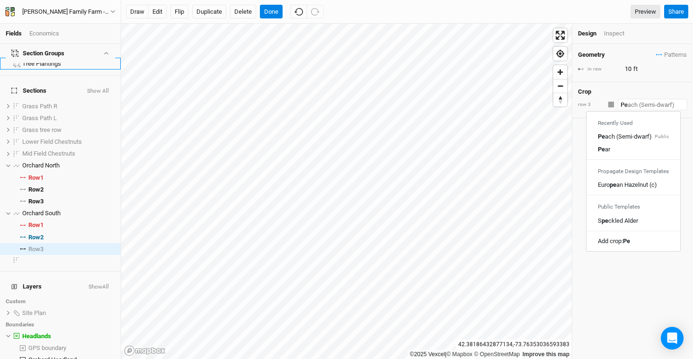
type input "Per"
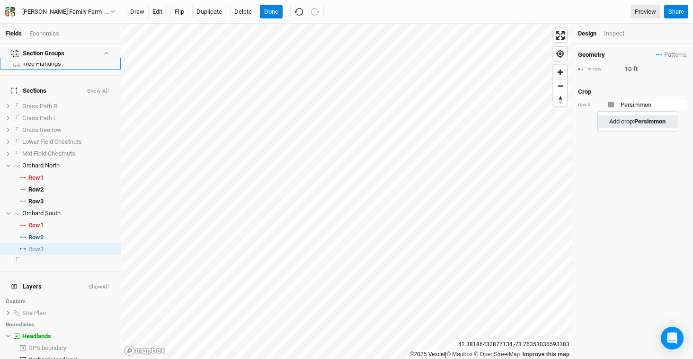
click at [643, 119] on mark "Persimmon" at bounding box center [649, 121] width 31 height 7
type input "Persimmon"
click at [614, 106] on button "button" at bounding box center [611, 104] width 10 height 10
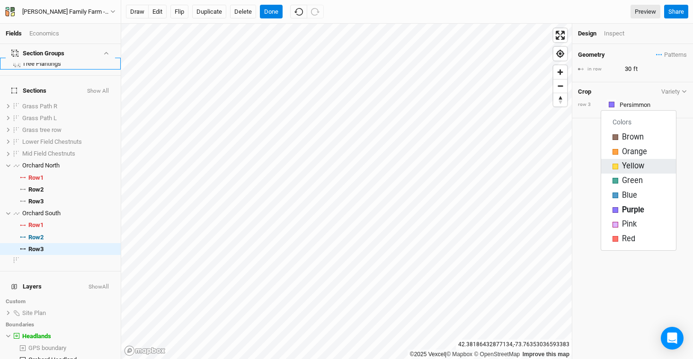
click at [630, 168] on span "Yellow" at bounding box center [633, 166] width 22 height 11
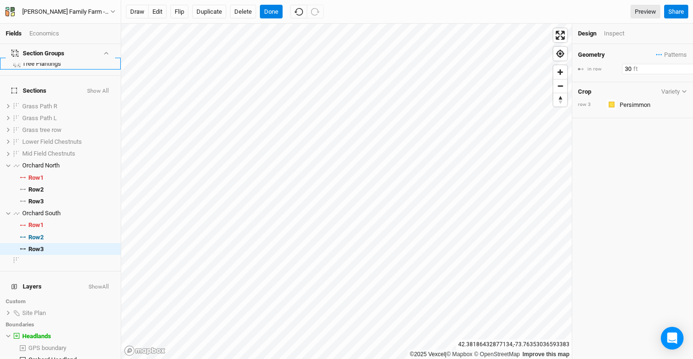
drag, startPoint x: 633, startPoint y: 71, endPoint x: 619, endPoint y: 70, distance: 14.3
click at [619, 70] on div "in row 30 ft" at bounding box center [632, 69] width 109 height 10
type input "15"
click at [271, 13] on button "Done" at bounding box center [271, 12] width 23 height 14
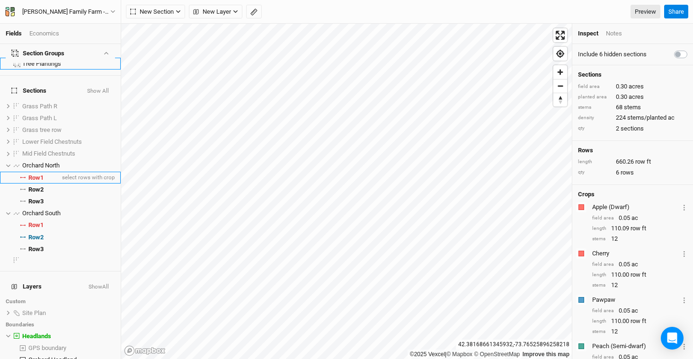
click at [32, 174] on span "Row 1" at bounding box center [35, 178] width 15 height 8
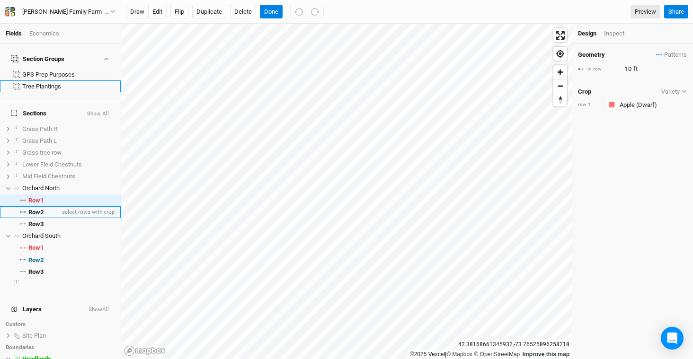
click at [43, 209] on span "Row 2" at bounding box center [35, 213] width 15 height 8
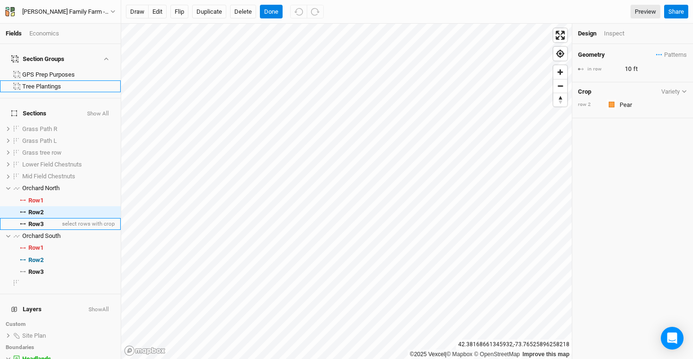
click at [41, 221] on span "Row 3" at bounding box center [35, 225] width 15 height 8
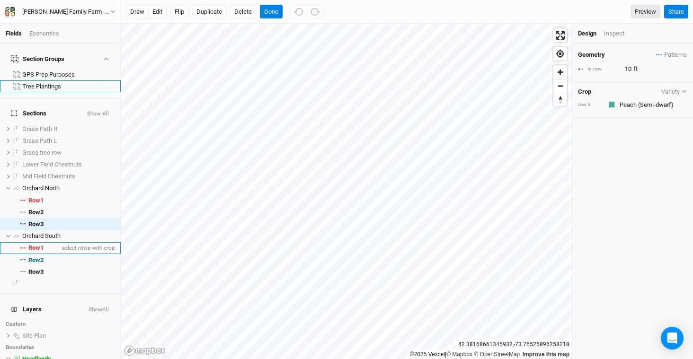
click at [39, 244] on span "Row 1" at bounding box center [35, 248] width 15 height 8
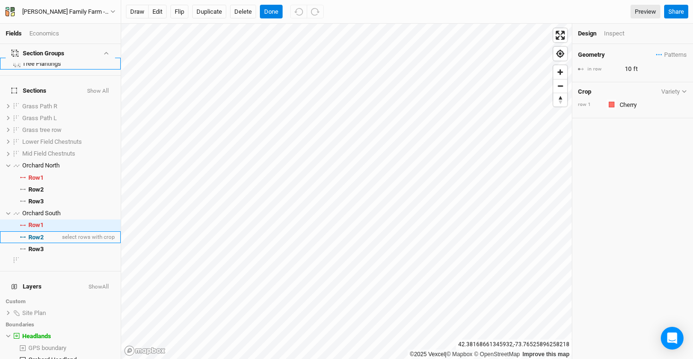
click at [42, 234] on span "Row 2" at bounding box center [35, 238] width 15 height 8
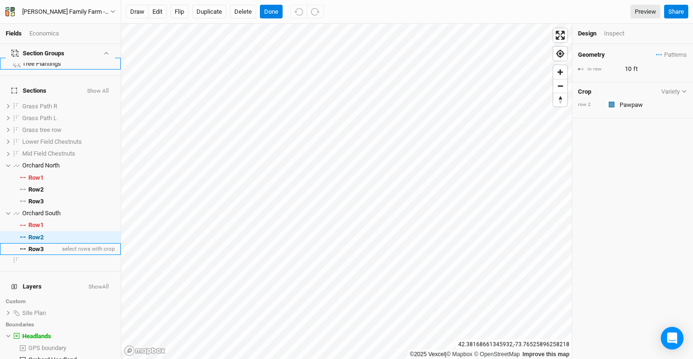
click at [38, 246] on span "Row 3" at bounding box center [35, 250] width 15 height 8
click at [635, 68] on input "15" at bounding box center [663, 69] width 82 height 10
type input "1"
type input "20"
click at [262, 9] on button "Done" at bounding box center [271, 12] width 23 height 14
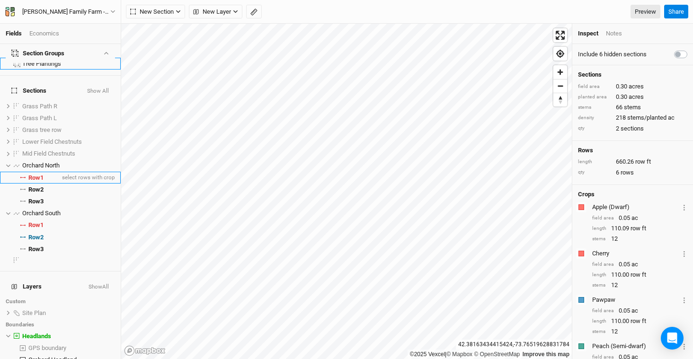
click at [43, 174] on span "Row 1" at bounding box center [35, 178] width 15 height 8
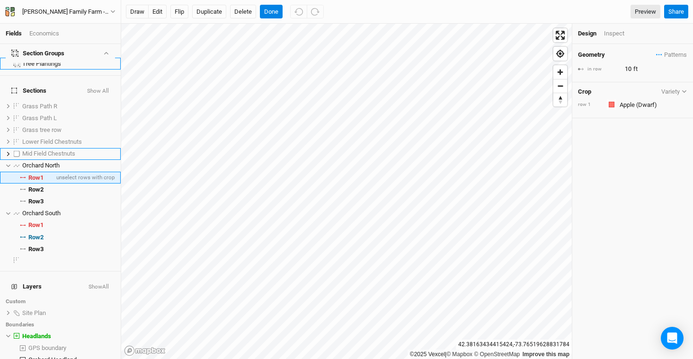
scroll to position [0, 0]
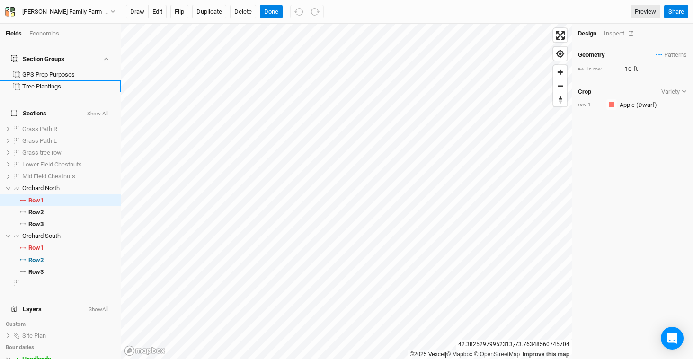
click at [615, 35] on div "Inspect" at bounding box center [621, 33] width 34 height 9
click at [619, 38] on div "Design Inspect" at bounding box center [632, 34] width 121 height 20
click at [590, 33] on div "Design" at bounding box center [587, 33] width 19 height 9
click at [610, 36] on div "Inspect" at bounding box center [621, 33] width 34 height 9
click at [273, 1] on div "draw edit Flip Duplicate Delete Done Preview Share" at bounding box center [407, 12] width 572 height 24
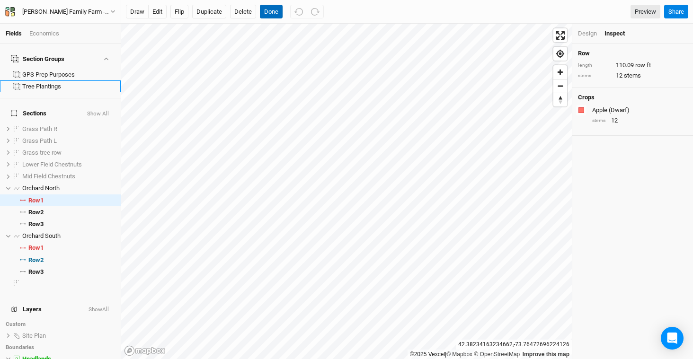
click at [275, 13] on button "Done" at bounding box center [271, 12] width 23 height 14
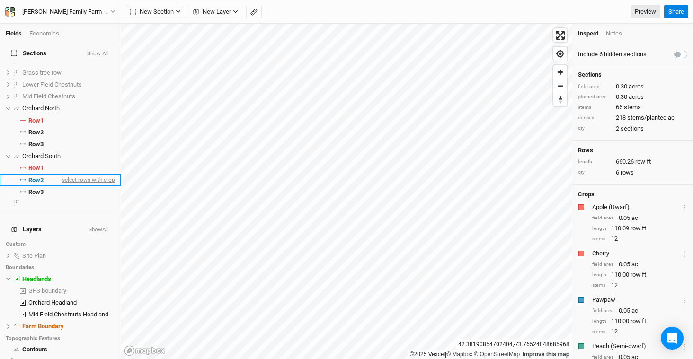
scroll to position [142, 0]
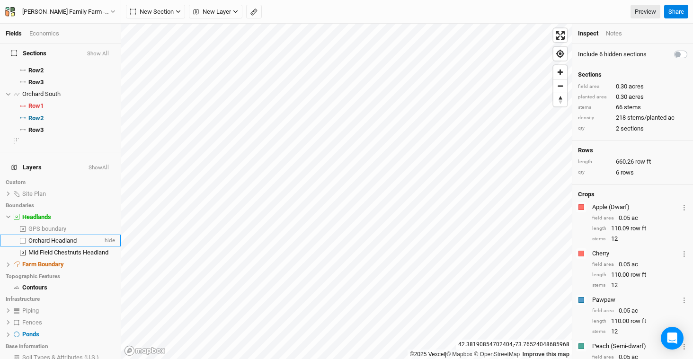
click at [55, 237] on span "Orchard Headland" at bounding box center [52, 240] width 48 height 7
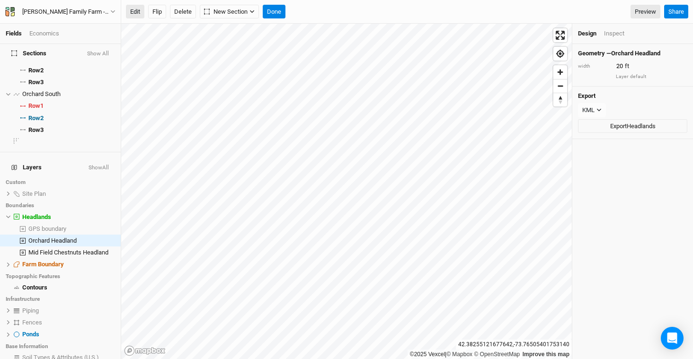
click at [137, 9] on button "Edit" at bounding box center [135, 12] width 18 height 14
click at [277, 16] on button "Done" at bounding box center [274, 12] width 23 height 14
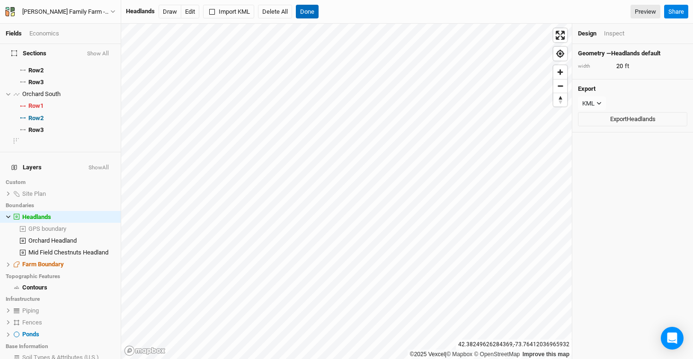
click at [303, 11] on button "Done" at bounding box center [307, 12] width 23 height 14
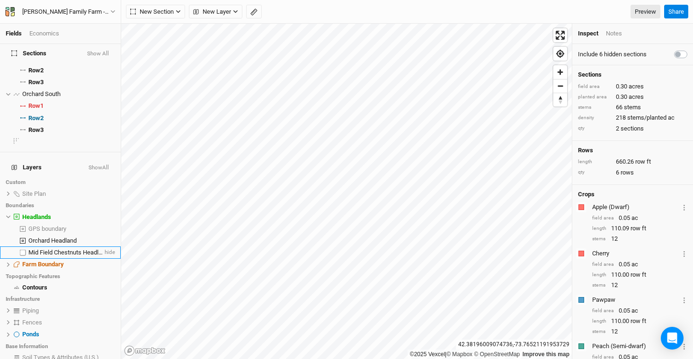
click at [58, 249] on span "Mid Field Chestnuts Headland" at bounding box center [68, 252] width 80 height 7
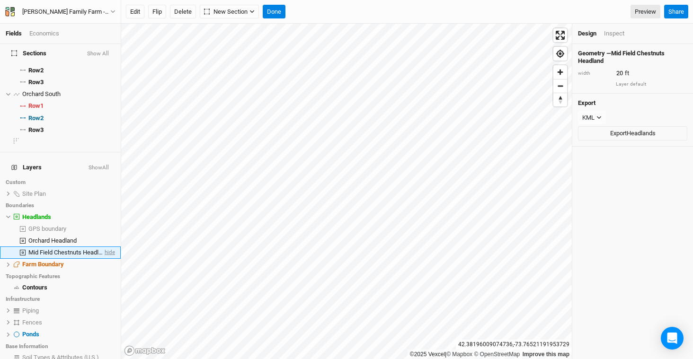
click at [103, 247] on span "hide" at bounding box center [109, 253] width 12 height 12
click at [100, 247] on span "show" at bounding box center [107, 253] width 15 height 12
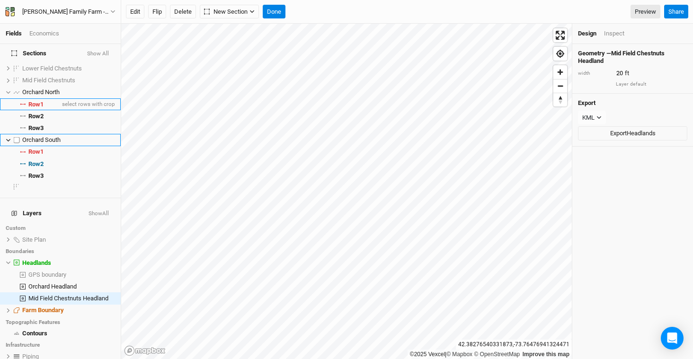
scroll to position [0, 0]
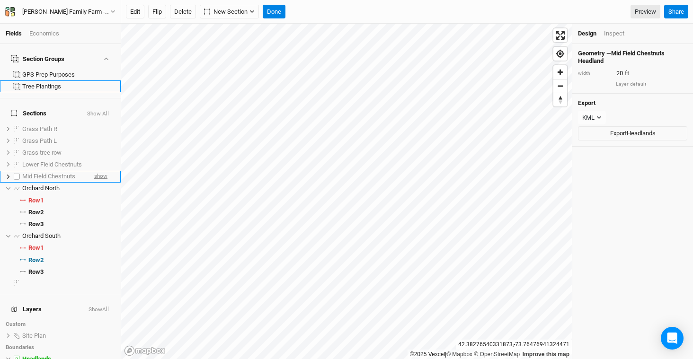
click at [94, 171] on span "show" at bounding box center [100, 177] width 13 height 12
click at [275, 11] on button "Done" at bounding box center [274, 12] width 23 height 14
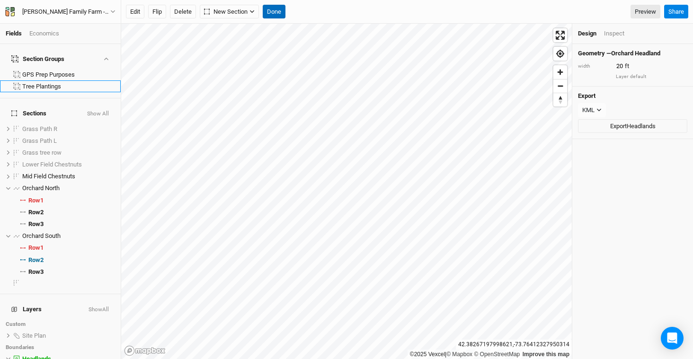
click at [276, 18] on div "Edit Flip Delete New Section Grid Keyline Beta Done Preview Share" at bounding box center [407, 12] width 572 height 24
click at [271, 12] on button "Done" at bounding box center [274, 12] width 23 height 14
click at [44, 197] on span "Row 1" at bounding box center [35, 201] width 15 height 8
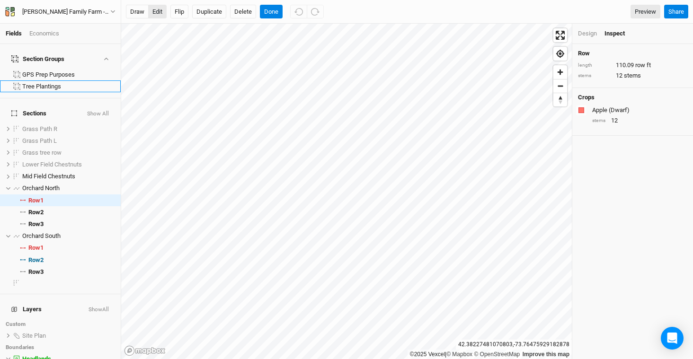
click at [160, 14] on button "edit" at bounding box center [157, 12] width 18 height 14
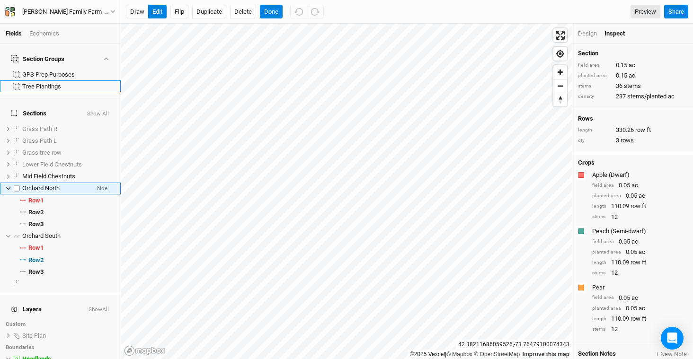
click at [50, 185] on span "Orchard North" at bounding box center [40, 188] width 37 height 7
click at [159, 18] on button "edit" at bounding box center [157, 12] width 18 height 14
click at [275, 18] on button "Done" at bounding box center [271, 12] width 23 height 14
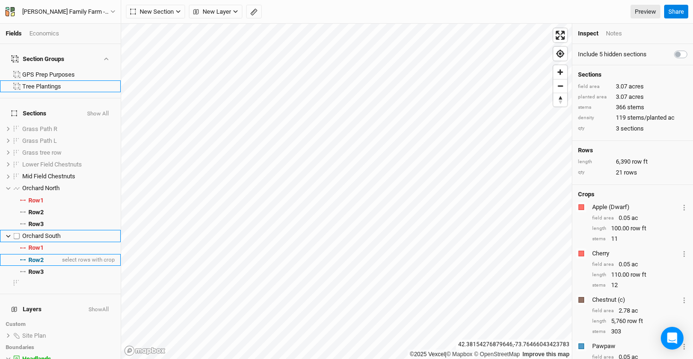
click at [50, 232] on span "Orchard South" at bounding box center [41, 235] width 38 height 7
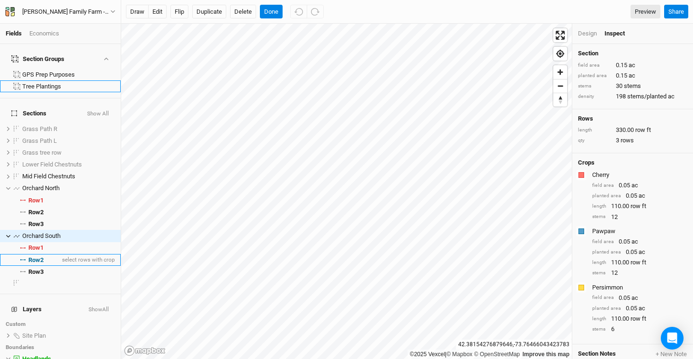
scroll to position [23, 0]
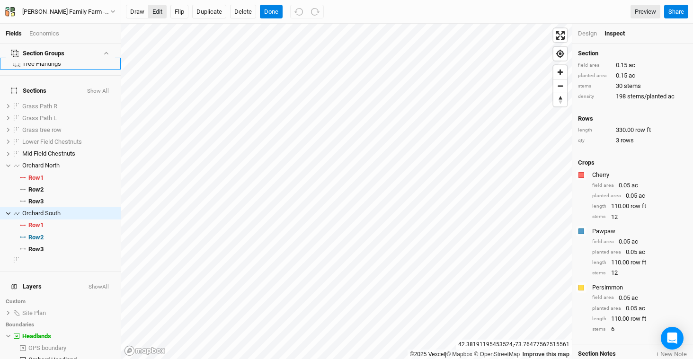
click at [160, 14] on button "edit" at bounding box center [157, 12] width 18 height 14
drag, startPoint x: 273, startPoint y: 9, endPoint x: 268, endPoint y: 6, distance: 5.8
click at [273, 9] on button "Done" at bounding box center [271, 12] width 23 height 14
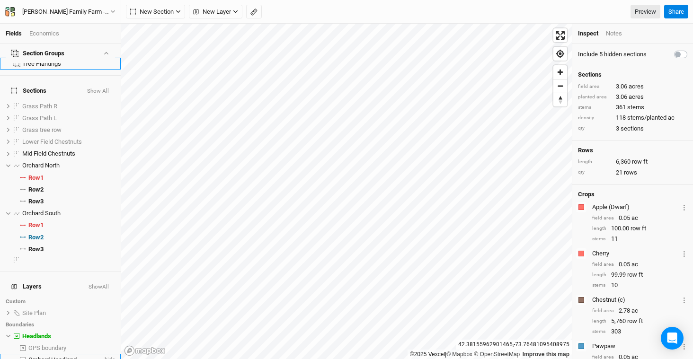
click at [67, 356] on span "Orchard Headland" at bounding box center [52, 359] width 48 height 7
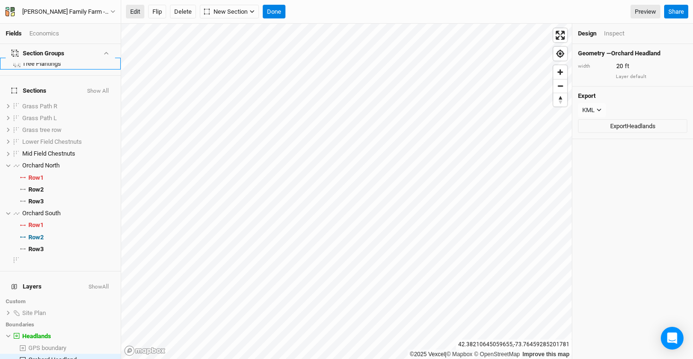
click at [135, 17] on button "Edit" at bounding box center [135, 12] width 18 height 14
click at [282, 3] on div "Fields Economics Section Groups GPS Prep Purposes Tree Plantings Sections Show …" at bounding box center [346, 179] width 693 height 359
click at [276, 10] on button "Done" at bounding box center [274, 12] width 23 height 14
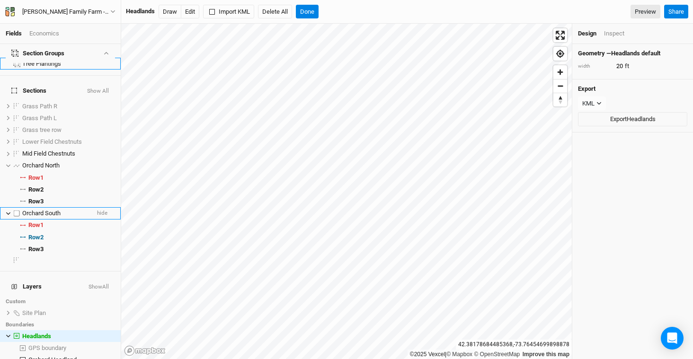
click at [37, 210] on span "Orchard South" at bounding box center [41, 213] width 38 height 7
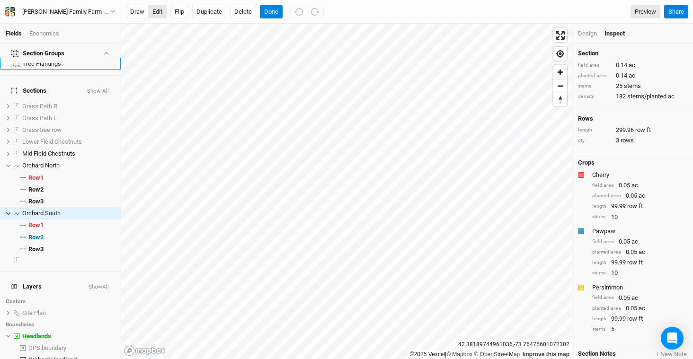
click at [155, 16] on button "edit" at bounding box center [157, 12] width 18 height 14
click at [27, 210] on span "Orchard South" at bounding box center [41, 213] width 38 height 7
click at [158, 10] on button "edit" at bounding box center [157, 12] width 18 height 14
click at [270, 15] on button "Done" at bounding box center [271, 12] width 23 height 14
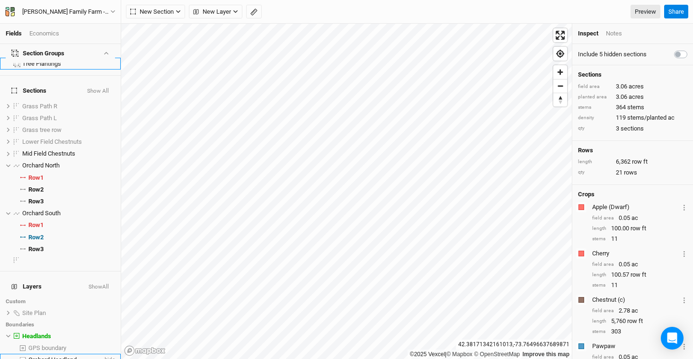
click at [60, 356] on span "Orchard Headland" at bounding box center [52, 359] width 48 height 7
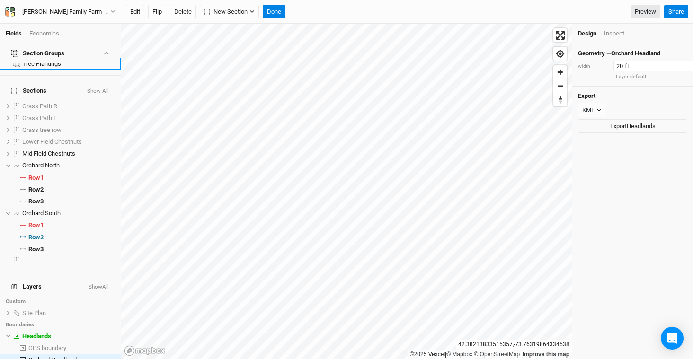
drag, startPoint x: 624, startPoint y: 66, endPoint x: 604, endPoint y: 66, distance: 20.8
click at [604, 66] on div "width 20 ft" at bounding box center [632, 66] width 109 height 10
click at [622, 66] on input "16" at bounding box center [654, 66] width 82 height 10
type input "15"
click at [59, 162] on span "Orchard North" at bounding box center [40, 165] width 37 height 7
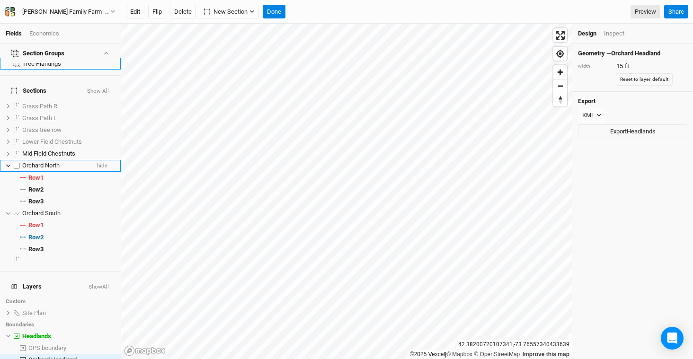
scroll to position [0, 0]
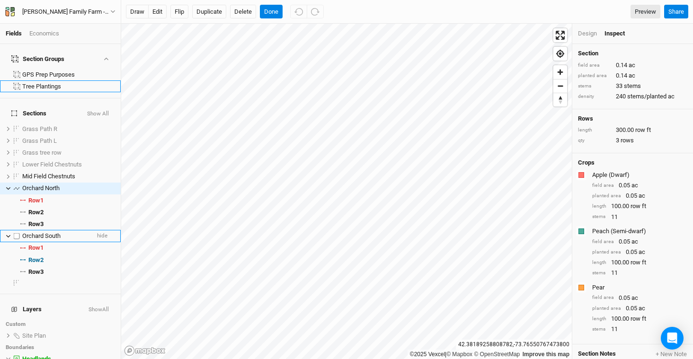
click at [43, 232] on span "Orchard South" at bounding box center [41, 235] width 38 height 7
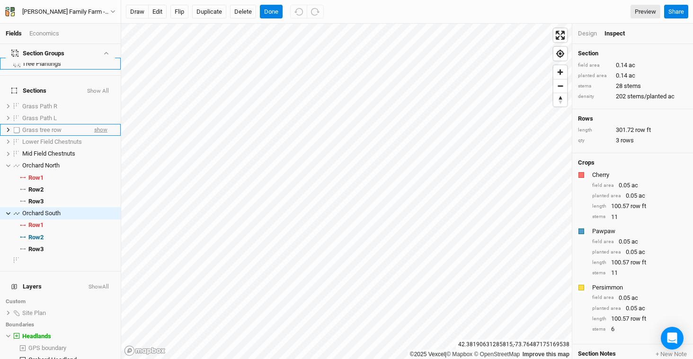
click at [94, 124] on span "show" at bounding box center [100, 130] width 13 height 12
click at [271, 12] on button "Done" at bounding box center [271, 12] width 23 height 14
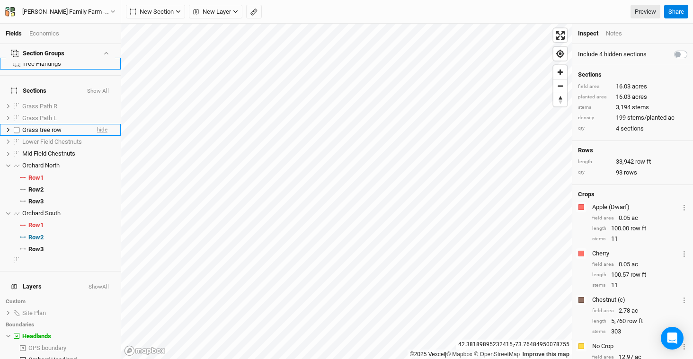
click at [97, 124] on span "hide" at bounding box center [102, 130] width 10 height 12
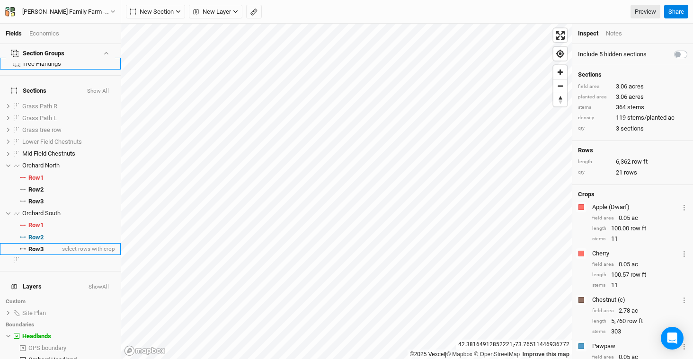
click at [39, 246] on span "Row 3" at bounding box center [35, 250] width 15 height 8
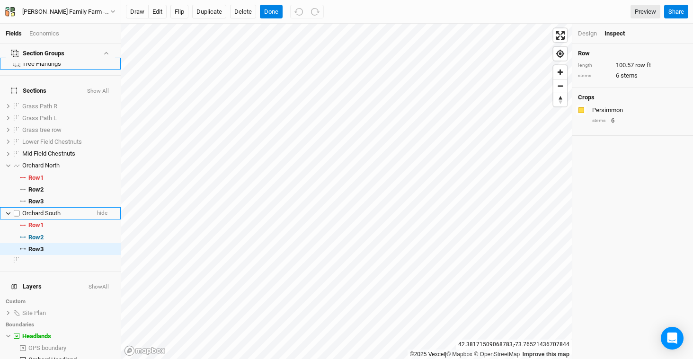
click at [37, 210] on span "Orchard South" at bounding box center [41, 213] width 38 height 7
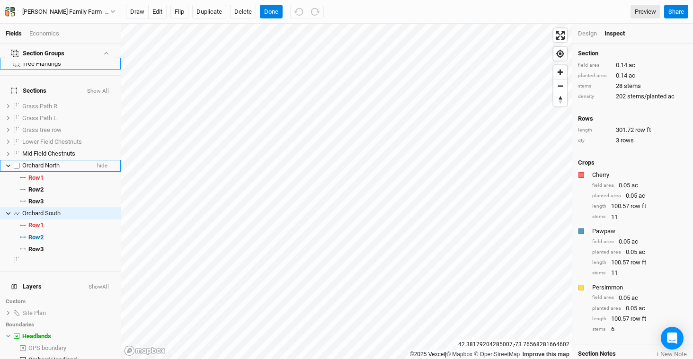
click at [13, 160] on label at bounding box center [17, 166] width 12 height 12
click at [14, 163] on input "checkbox" at bounding box center [17, 166] width 6 height 6
checkbox input "true"
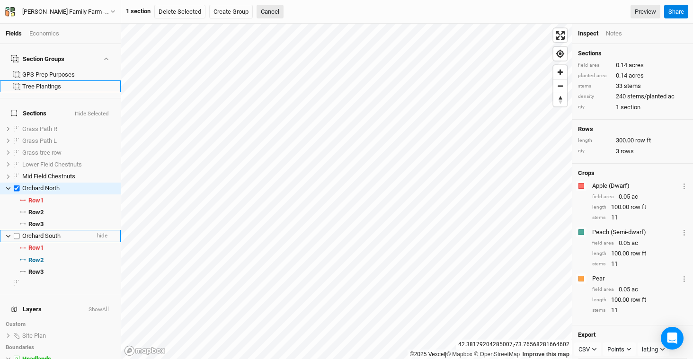
click at [17, 231] on label at bounding box center [17, 237] width 12 height 12
click at [17, 233] on input "checkbox" at bounding box center [17, 236] width 6 height 6
checkbox input "true"
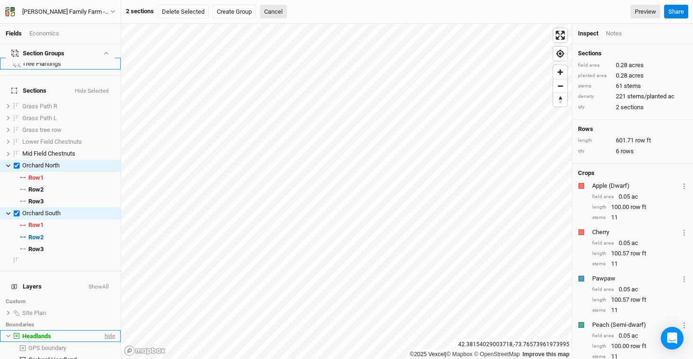
click at [103, 330] on span "hide" at bounding box center [109, 336] width 12 height 12
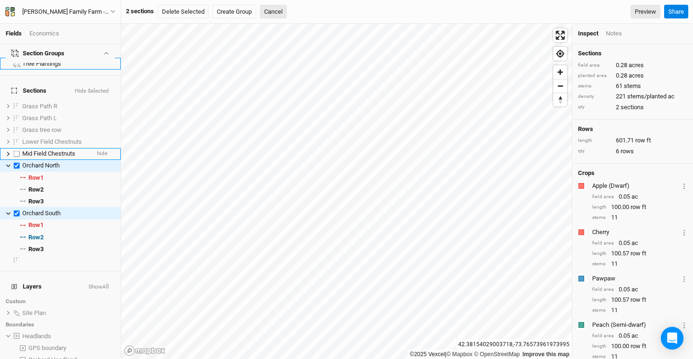
click at [69, 150] on span "Mid Field Chestnuts" at bounding box center [48, 153] width 53 height 7
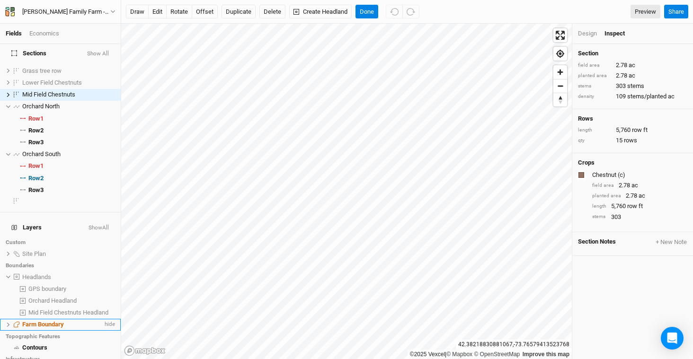
scroll to position [84, 0]
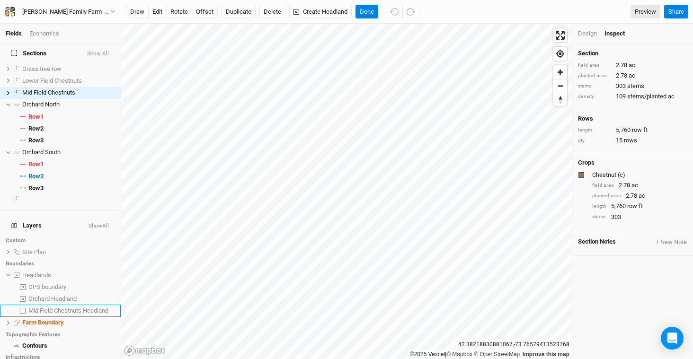
click at [43, 307] on span "Mid Field Chestnuts Headland" at bounding box center [68, 310] width 80 height 7
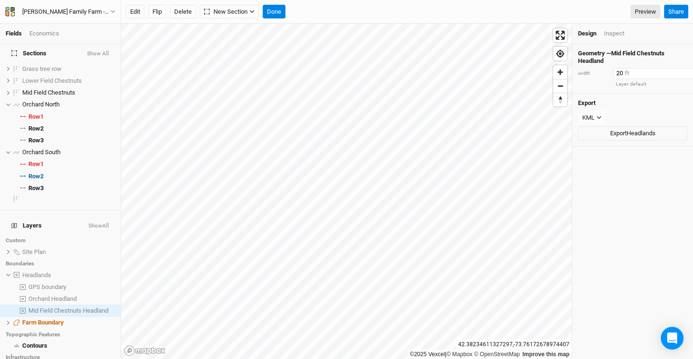
click at [626, 77] on input "20" at bounding box center [654, 73] width 82 height 10
click at [105, 269] on span "show" at bounding box center [107, 275] width 15 height 12
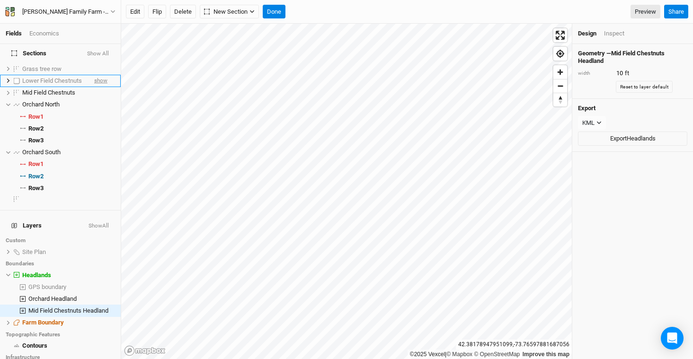
click at [98, 75] on span "show" at bounding box center [100, 81] width 13 height 12
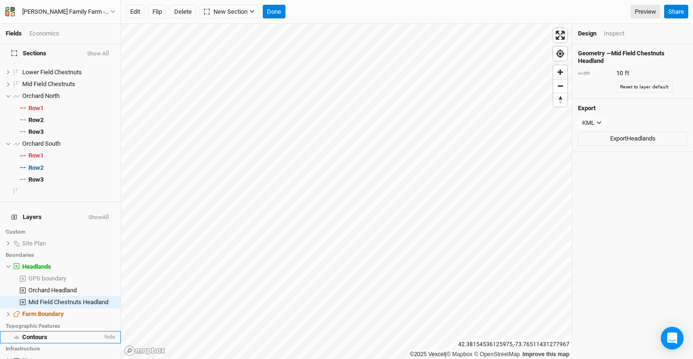
scroll to position [101, 0]
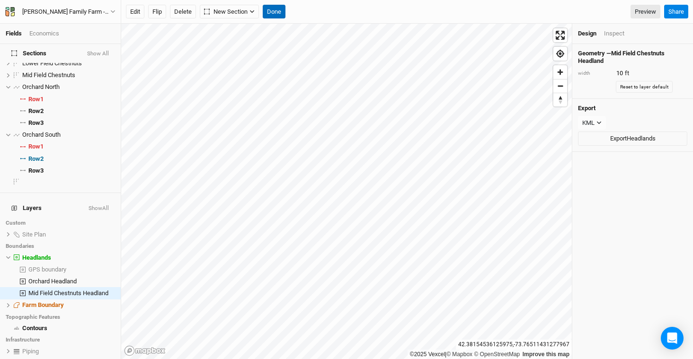
click at [278, 10] on button "Done" at bounding box center [274, 12] width 23 height 14
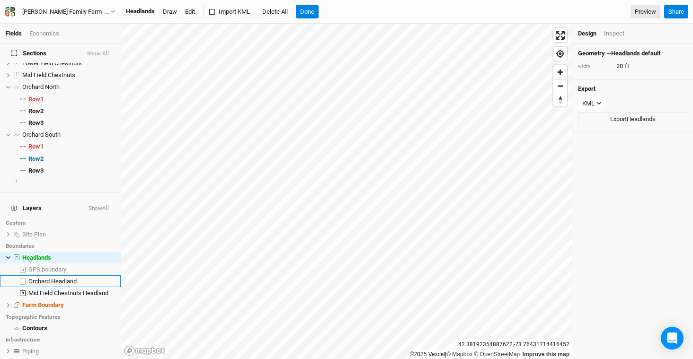
type input "15"
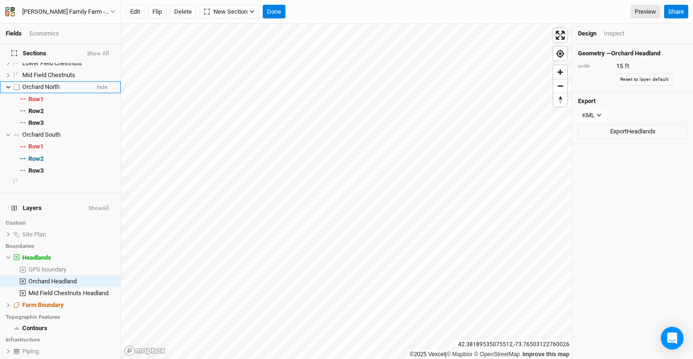
click at [44, 83] on span "Orchard North" at bounding box center [40, 86] width 37 height 7
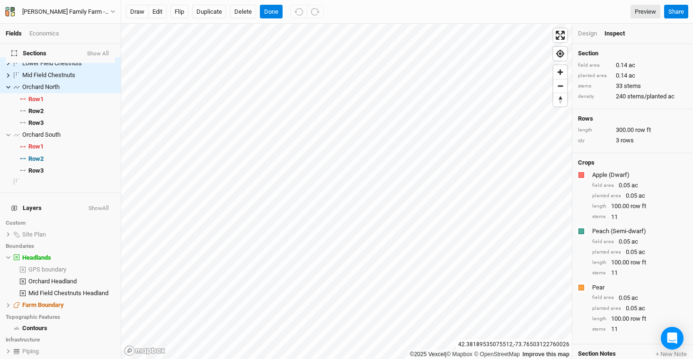
scroll to position [0, 0]
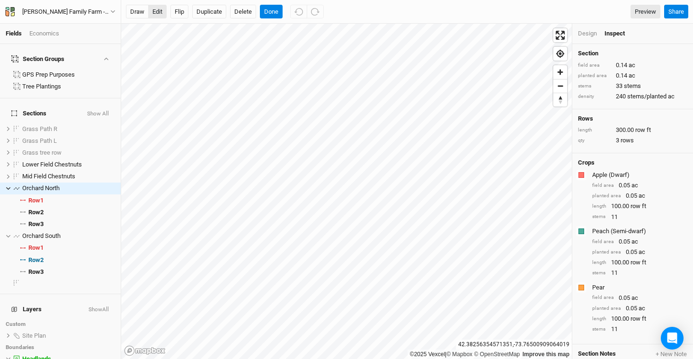
click at [158, 14] on button "edit" at bounding box center [157, 12] width 18 height 14
click at [276, 15] on button "Done" at bounding box center [271, 12] width 23 height 14
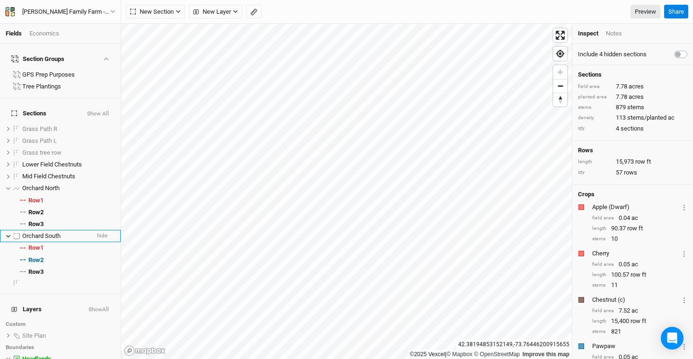
click at [37, 232] on span "Orchard South" at bounding box center [41, 235] width 38 height 7
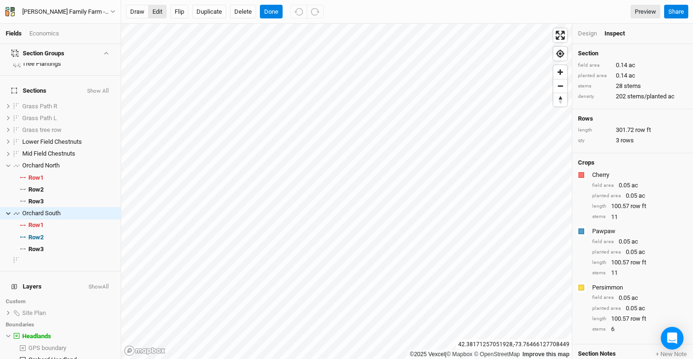
click at [155, 14] on button "edit" at bounding box center [157, 12] width 18 height 14
click at [270, 15] on button "Done" at bounding box center [271, 12] width 23 height 14
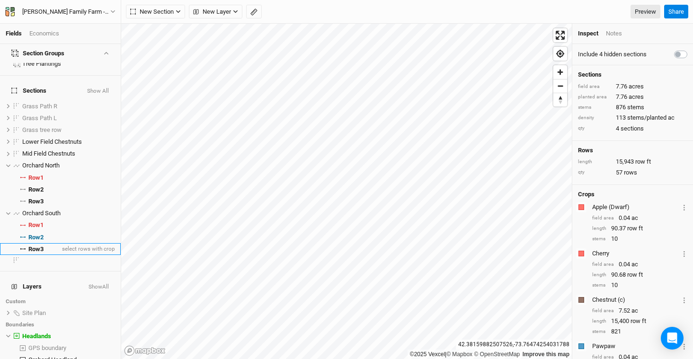
click at [30, 246] on span "Row 3" at bounding box center [35, 250] width 15 height 8
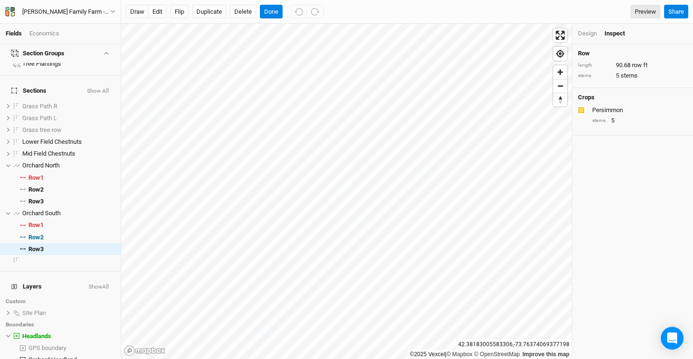
click at [587, 32] on div "Design" at bounding box center [587, 33] width 19 height 9
drag, startPoint x: 634, startPoint y: 68, endPoint x: 595, endPoint y: 69, distance: 39.3
click at [595, 69] on div "in row 20 ft" at bounding box center [632, 69] width 109 height 10
type input "10"
click at [272, 16] on button "Done" at bounding box center [271, 12] width 23 height 14
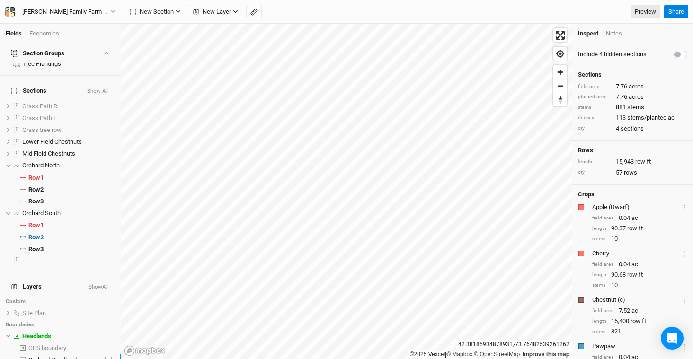
click at [70, 356] on span "Orchard Headland" at bounding box center [52, 359] width 48 height 7
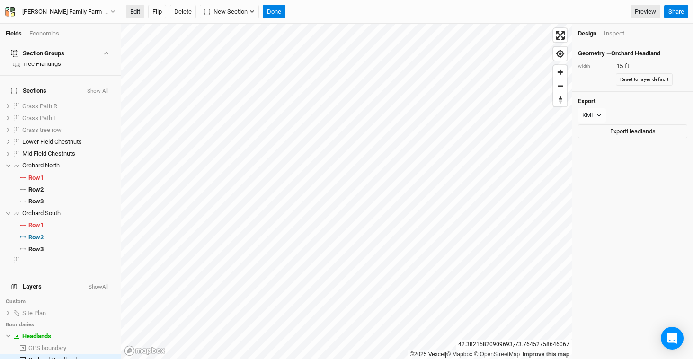
click at [137, 14] on button "Edit" at bounding box center [135, 12] width 18 height 14
click at [278, 13] on button "Done" at bounding box center [274, 12] width 23 height 14
type input "20"
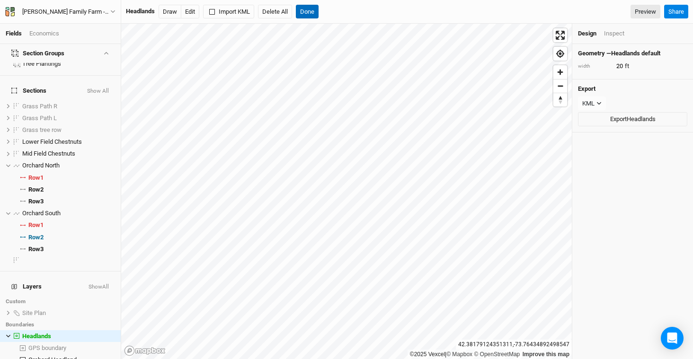
click at [315, 14] on button "Done" at bounding box center [307, 12] width 23 height 14
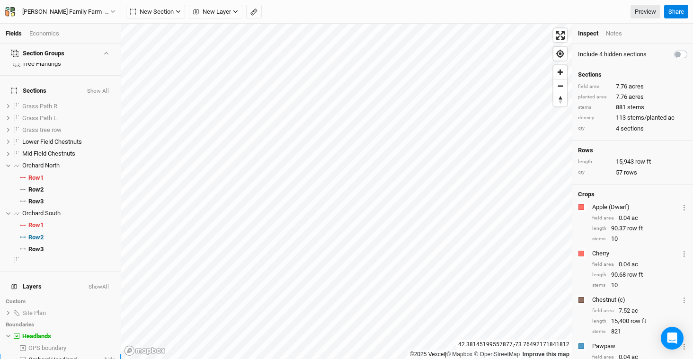
click at [71, 356] on span "Orchard Headland" at bounding box center [52, 359] width 48 height 7
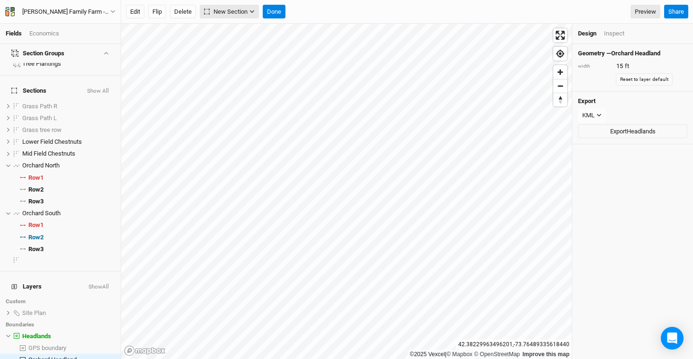
click at [231, 14] on span "New Section" at bounding box center [226, 11] width 44 height 9
click at [232, 33] on div "Grid" at bounding box center [228, 31] width 14 height 11
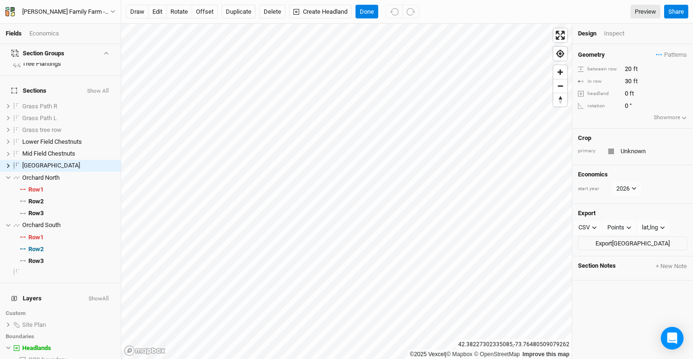
scroll to position [0, 0]
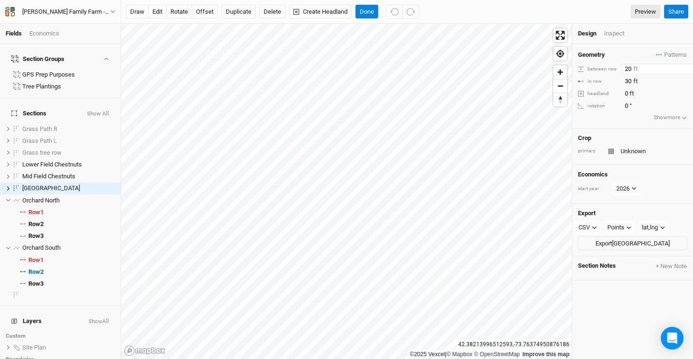
drag, startPoint x: 640, startPoint y: 72, endPoint x: 617, endPoint y: 70, distance: 23.8
click at [617, 70] on div "between row 20 ft" at bounding box center [632, 69] width 109 height 10
type input "100"
click at [371, 16] on button "Done" at bounding box center [366, 12] width 23 height 14
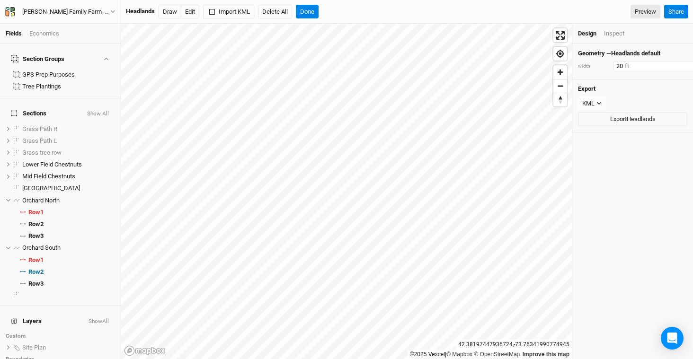
drag, startPoint x: 638, startPoint y: 68, endPoint x: 594, endPoint y: 64, distance: 44.2
click at [594, 64] on div "width 20 ft" at bounding box center [632, 66] width 109 height 10
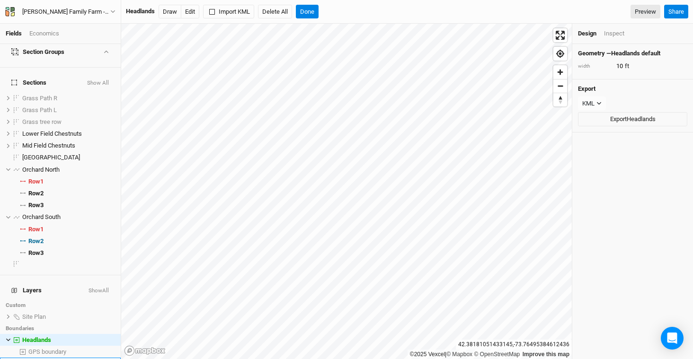
scroll to position [33, 0]
click at [41, 358] on span "Orchard Headland" at bounding box center [52, 361] width 48 height 7
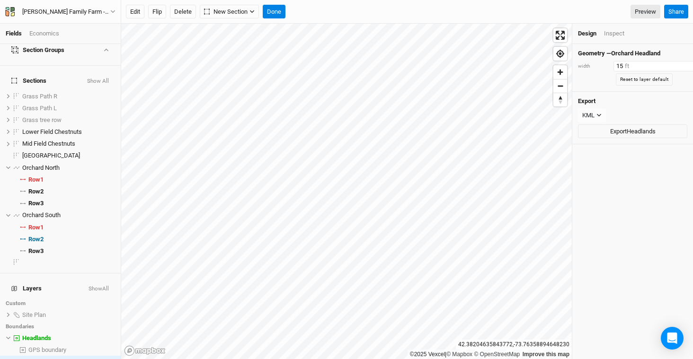
drag, startPoint x: 641, startPoint y: 70, endPoint x: 615, endPoint y: 70, distance: 26.0
click at [615, 70] on input "15" at bounding box center [654, 66] width 82 height 10
type input "10"
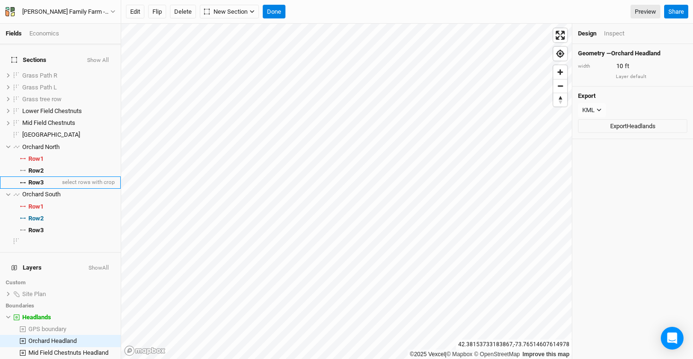
scroll to position [62, 0]
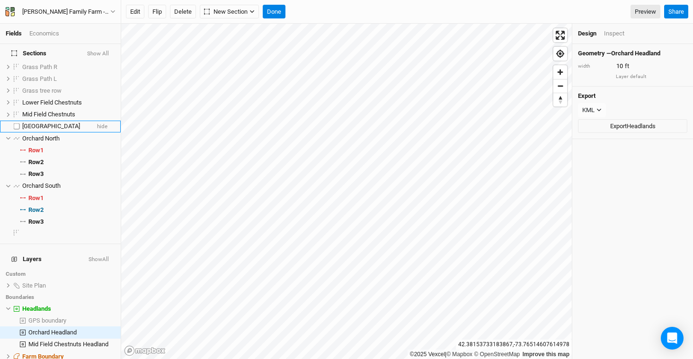
click at [70, 123] on span "[GEOGRAPHIC_DATA]" at bounding box center [51, 126] width 58 height 7
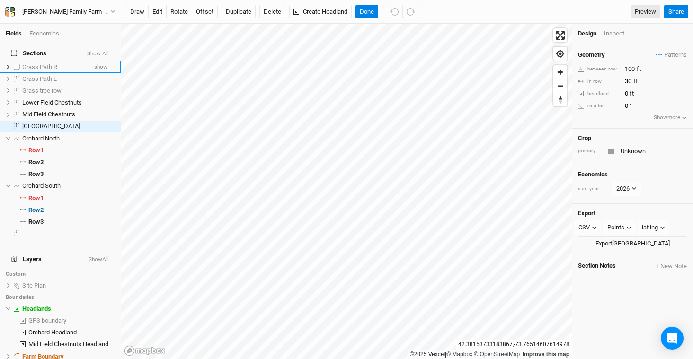
scroll to position [0, 0]
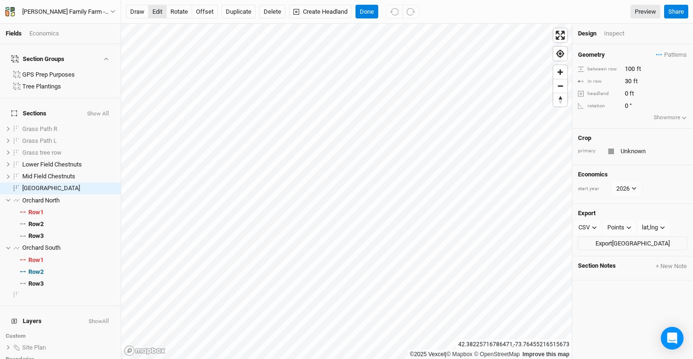
click at [157, 10] on button "edit" at bounding box center [157, 12] width 18 height 14
click at [364, 10] on button "Done" at bounding box center [366, 12] width 23 height 14
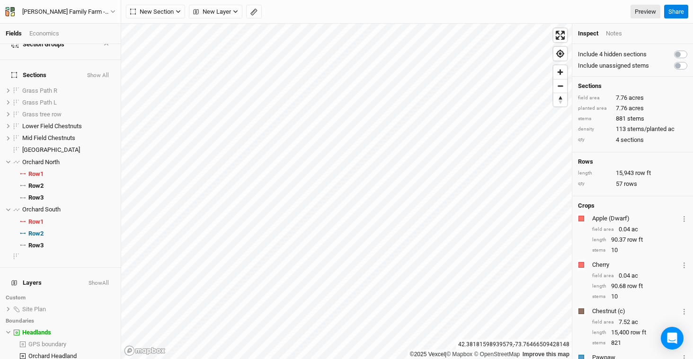
scroll to position [72, 0]
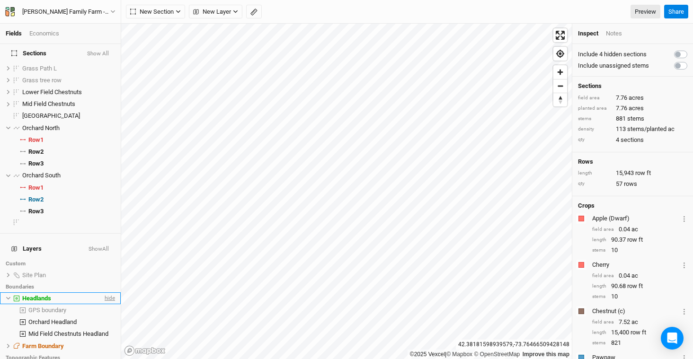
click at [105, 293] on span "hide" at bounding box center [109, 299] width 12 height 12
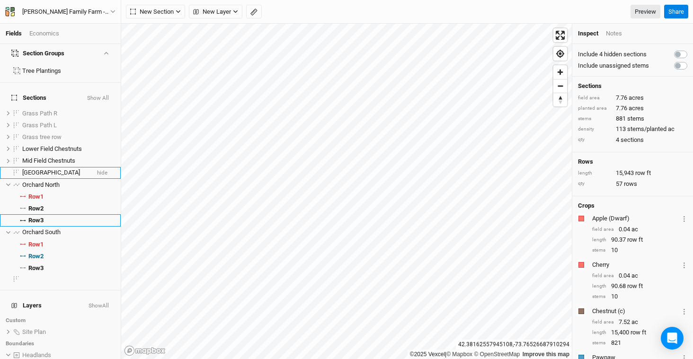
scroll to position [0, 0]
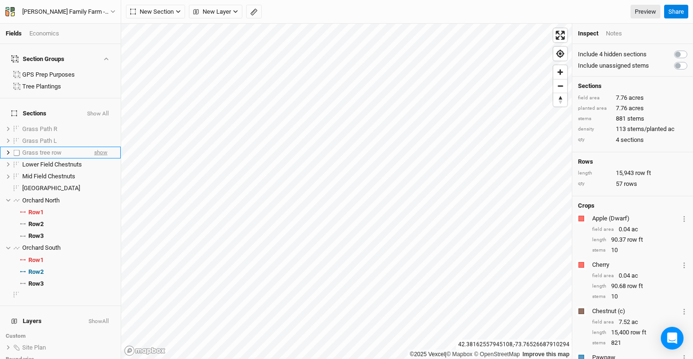
click at [94, 147] on span "show" at bounding box center [100, 153] width 13 height 12
click at [97, 147] on span "hide" at bounding box center [102, 153] width 10 height 12
click at [98, 135] on span "show" at bounding box center [100, 141] width 13 height 12
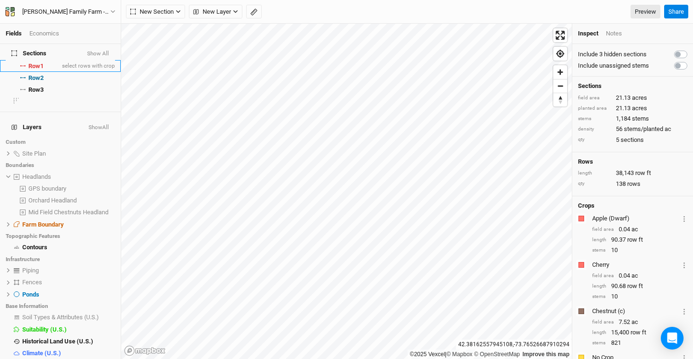
scroll to position [7, 0]
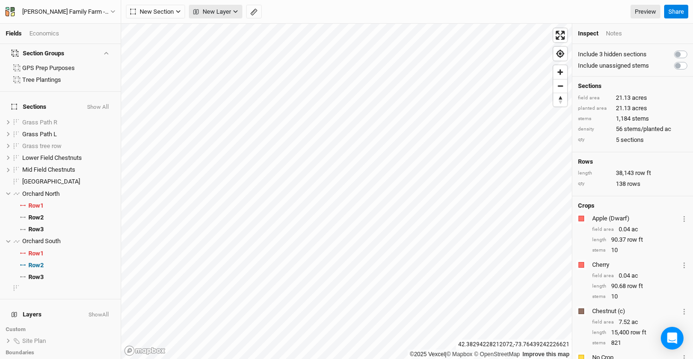
click at [233, 17] on button "New Layer" at bounding box center [215, 12] width 53 height 14
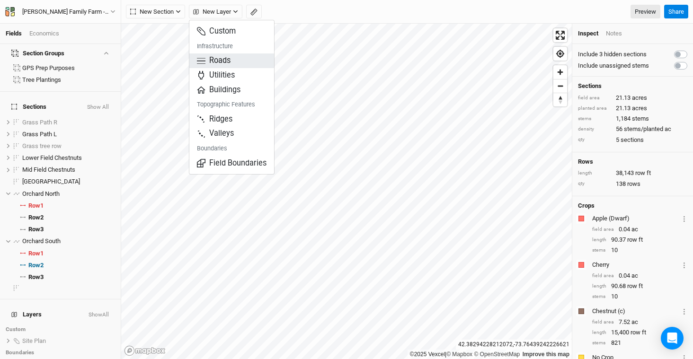
click at [227, 60] on span "Roads" at bounding box center [214, 60] width 34 height 11
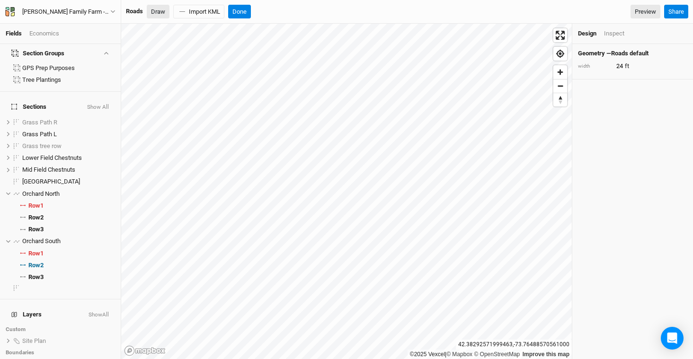
click at [158, 12] on button "Draw" at bounding box center [158, 12] width 23 height 14
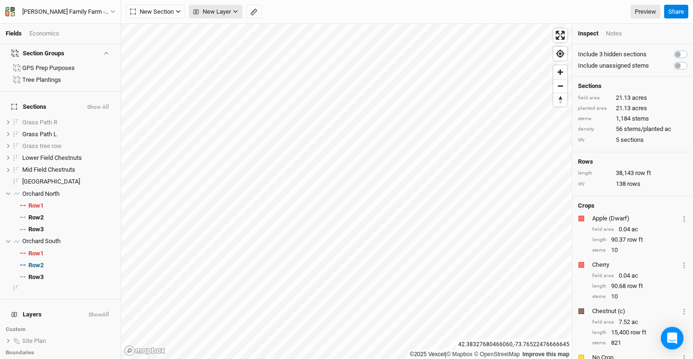
click at [201, 14] on span "New Layer" at bounding box center [212, 11] width 38 height 9
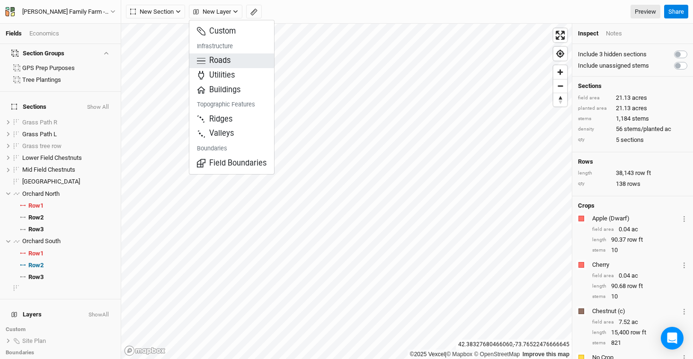
click at [220, 68] on button "Roads" at bounding box center [231, 60] width 85 height 15
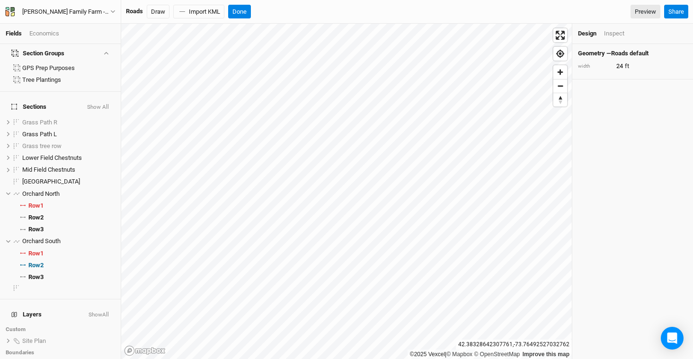
click at [135, 13] on div "Roads" at bounding box center [134, 11] width 17 height 9
click at [152, 14] on button "Draw" at bounding box center [158, 12] width 23 height 14
click at [304, 9] on button "Done" at bounding box center [295, 12] width 23 height 14
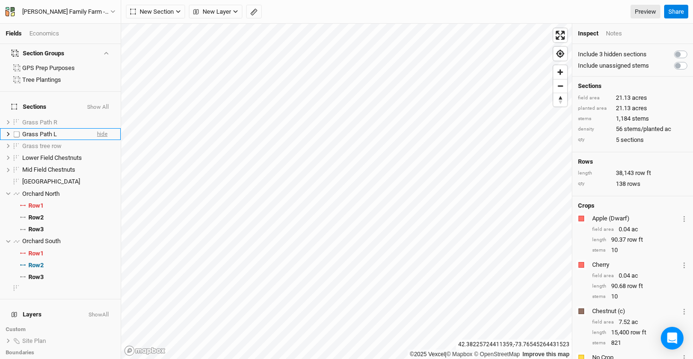
click at [97, 128] on span "hide" at bounding box center [102, 134] width 10 height 12
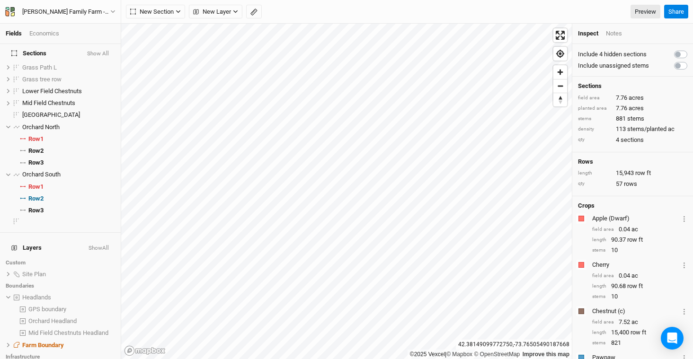
scroll to position [77, 0]
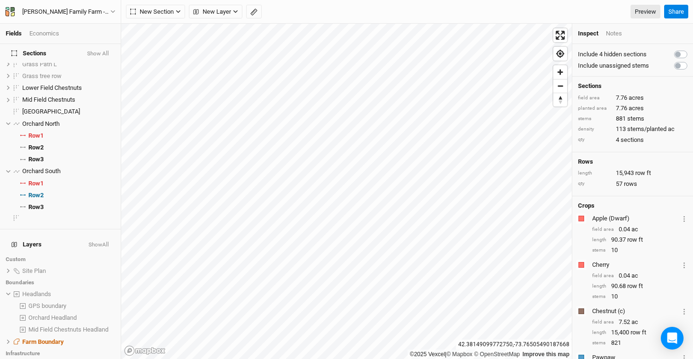
click at [36, 359] on span "Roads" at bounding box center [30, 364] width 17 height 7
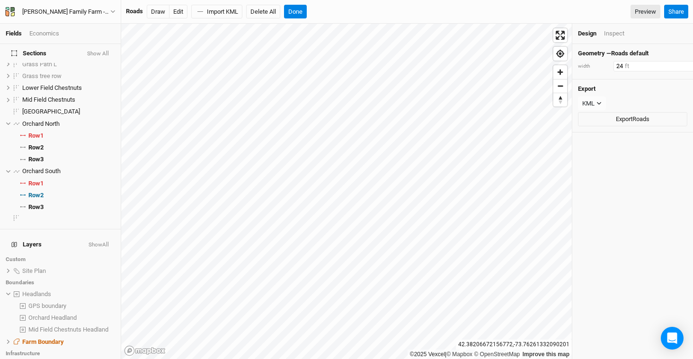
click at [622, 67] on input "24" at bounding box center [654, 66] width 82 height 10
type input "20"
click at [177, 9] on button "Edit" at bounding box center [178, 12] width 18 height 14
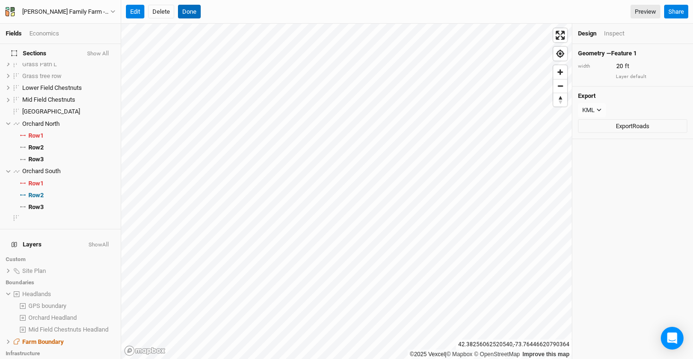
drag, startPoint x: 189, startPoint y: 9, endPoint x: 188, endPoint y: 21, distance: 11.9
click at [189, 9] on button "Done" at bounding box center [189, 12] width 23 height 14
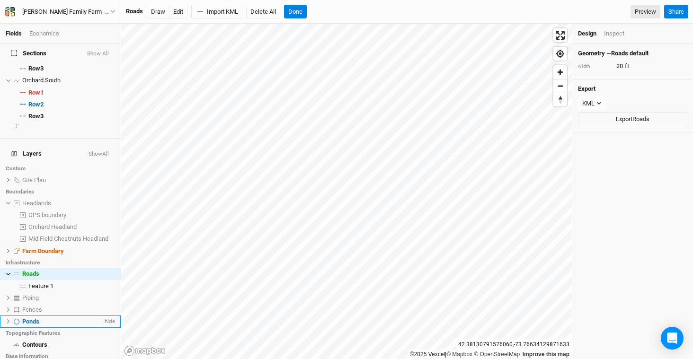
scroll to position [160, 0]
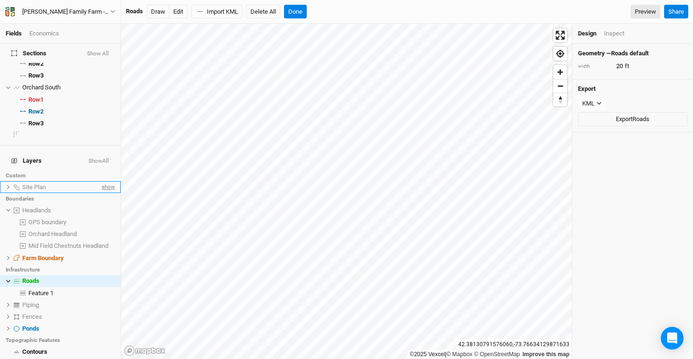
click at [102, 181] on span "show" at bounding box center [107, 187] width 15 height 12
